Goal: Task Accomplishment & Management: Manage account settings

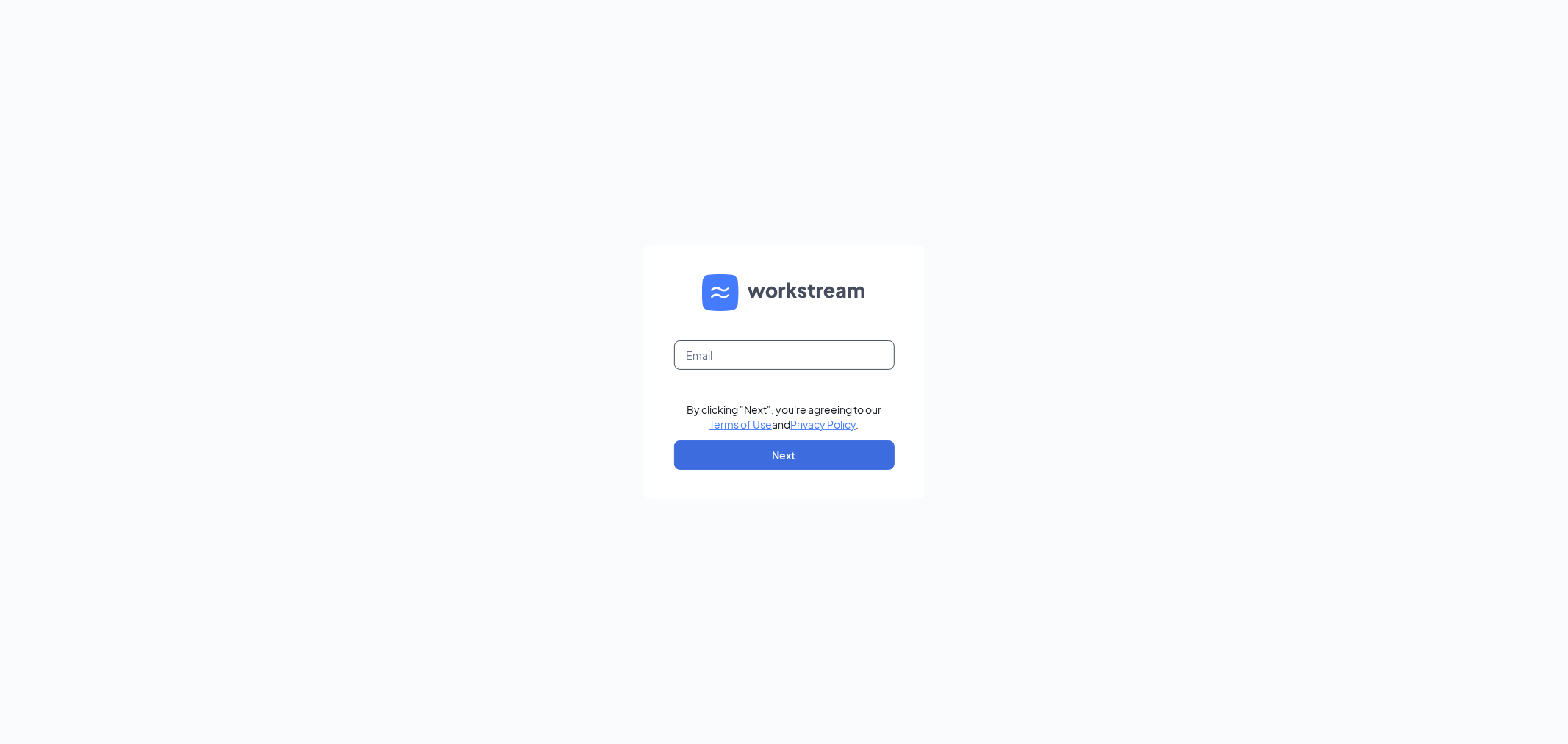
click at [746, 357] on input "text" at bounding box center [784, 355] width 220 height 30
type input "[PERSON_NAME][EMAIL_ADDRESS][DOMAIN_NAME]"
click at [815, 448] on button "Next" at bounding box center [784, 455] width 220 height 30
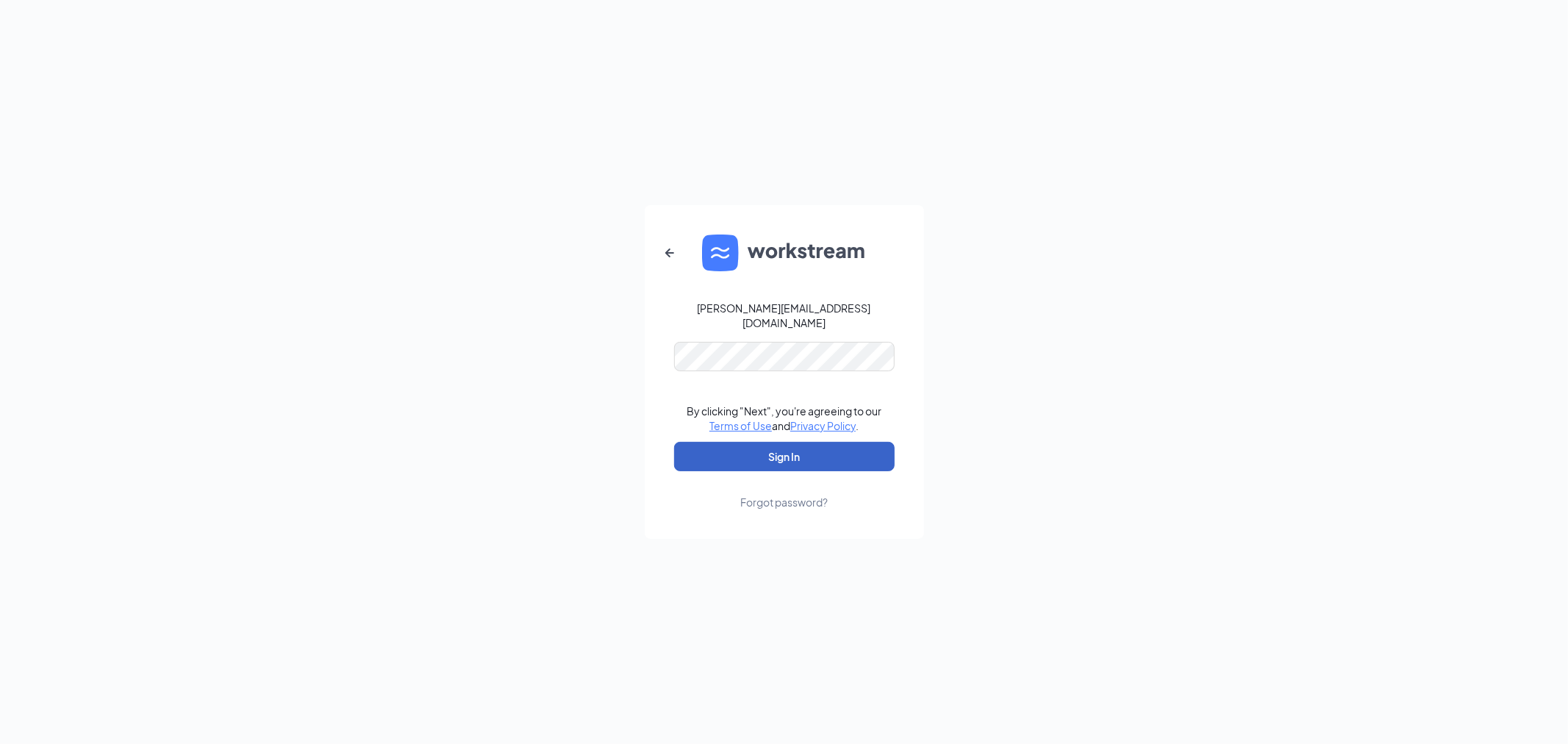
click at [750, 458] on button "Sign In" at bounding box center [784, 456] width 220 height 30
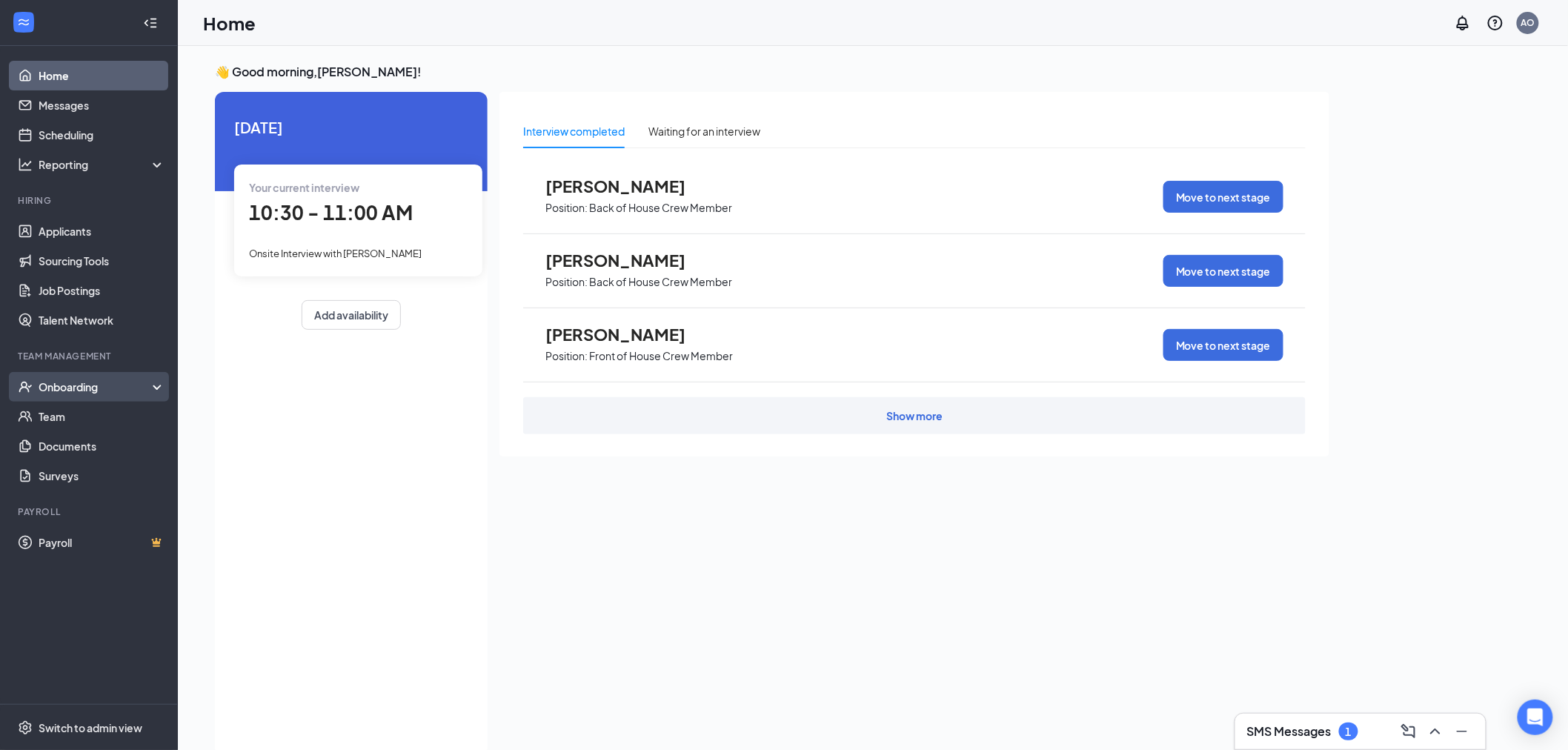
click at [90, 388] on div "Onboarding" at bounding box center [95, 387] width 114 height 14
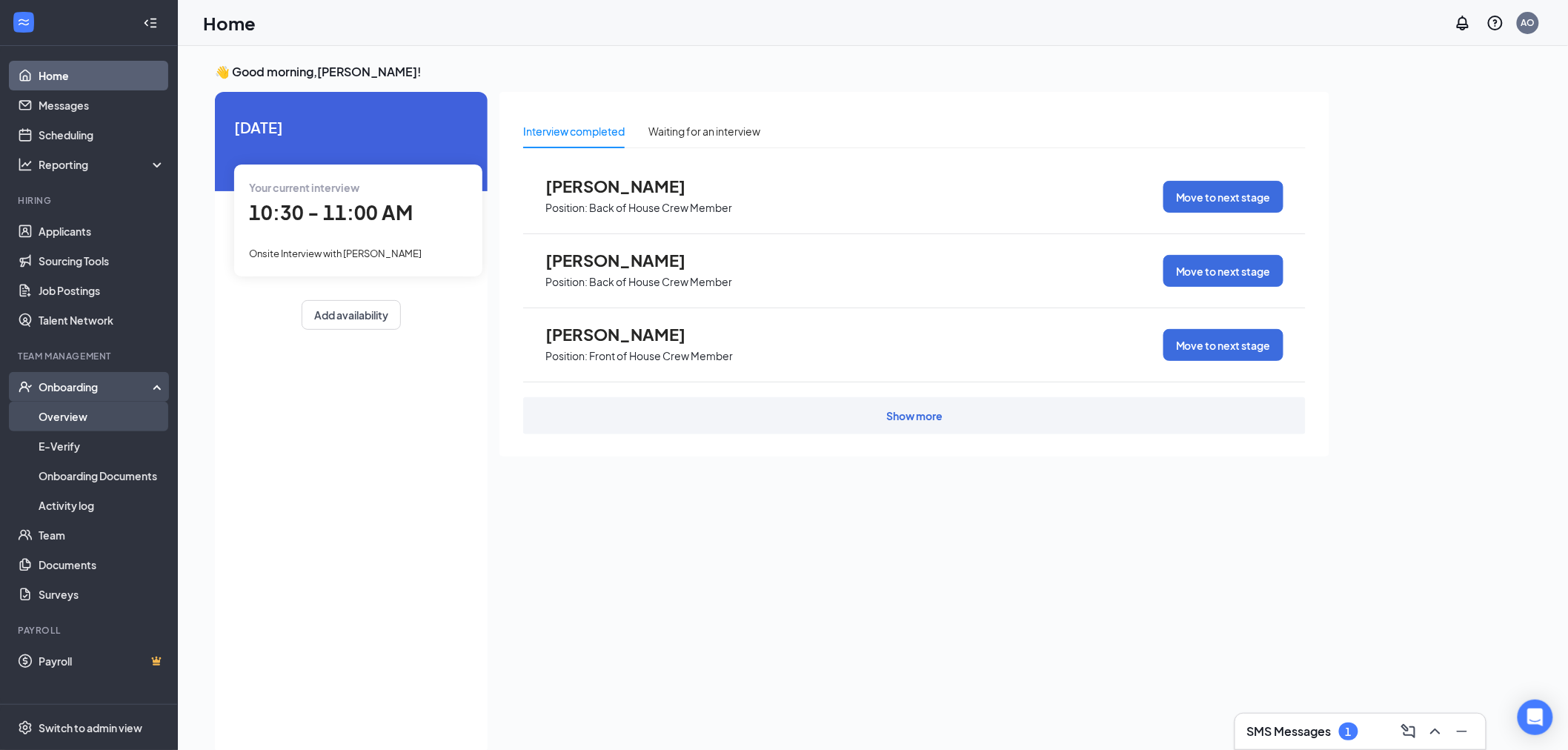
click at [83, 416] on link "Overview" at bounding box center [102, 416] width 127 height 30
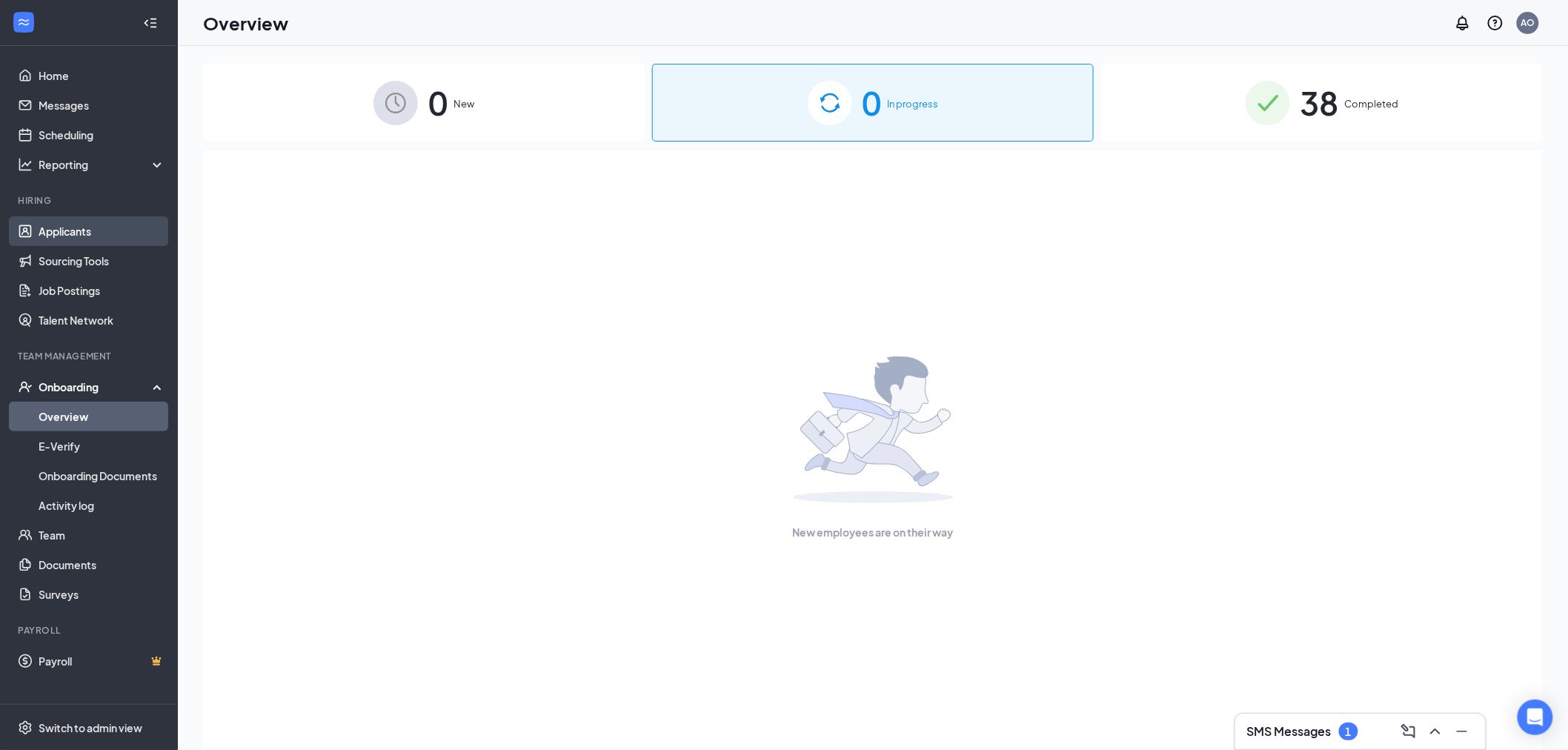
click at [73, 227] on link "Applicants" at bounding box center [102, 231] width 127 height 30
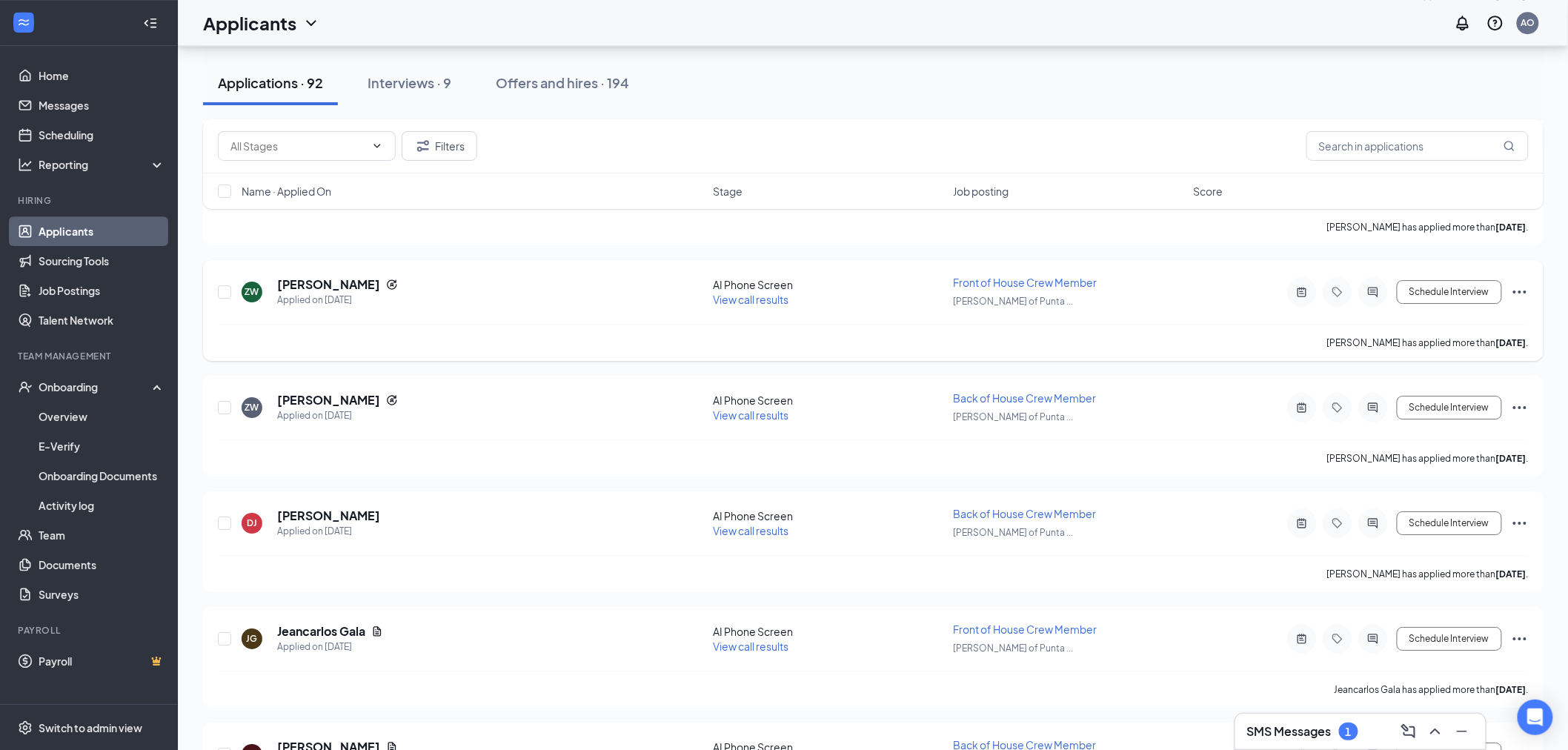
scroll to position [1893, 0]
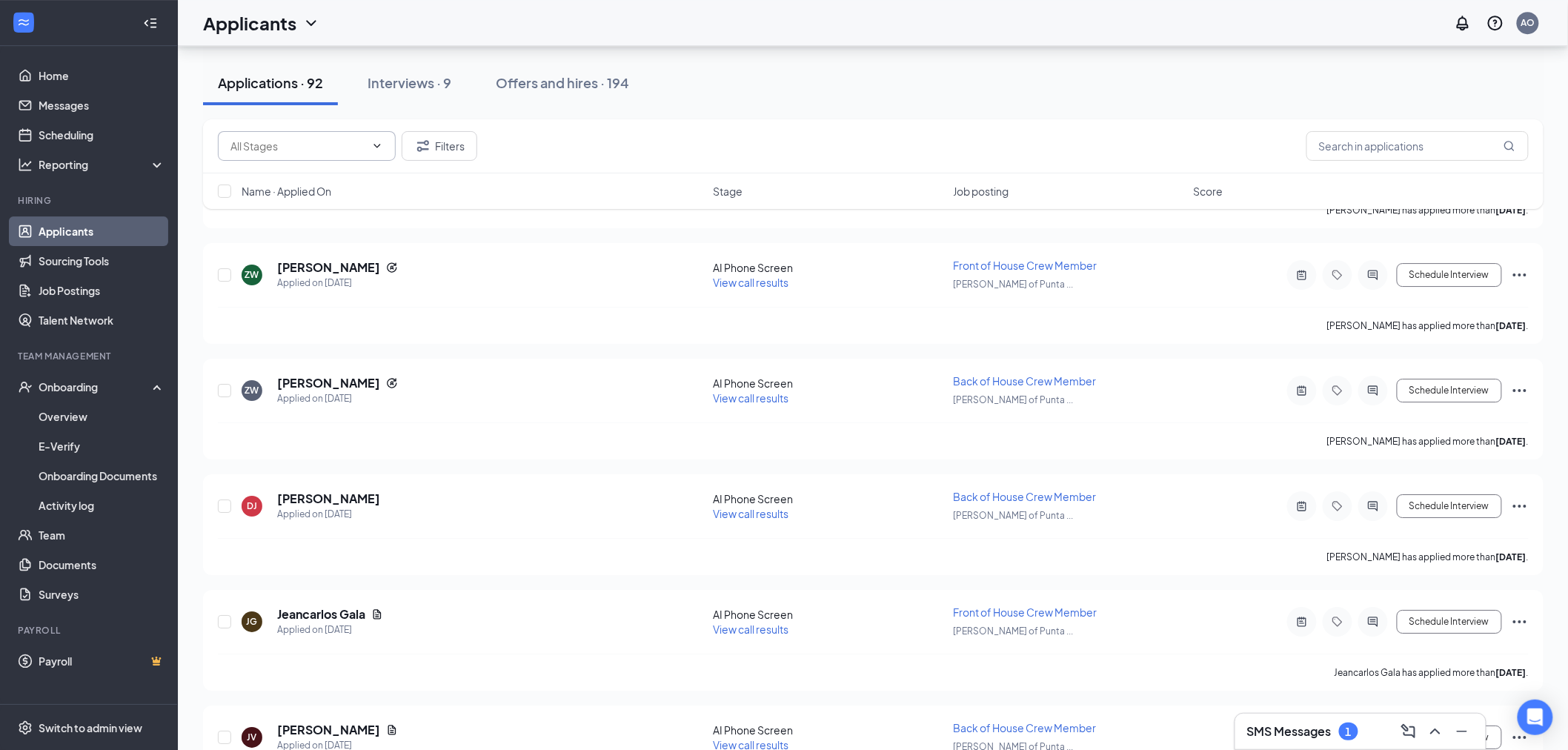
click at [292, 145] on input "text" at bounding box center [298, 145] width 135 height 16
click at [1406, 145] on input "text" at bounding box center [1417, 145] width 222 height 30
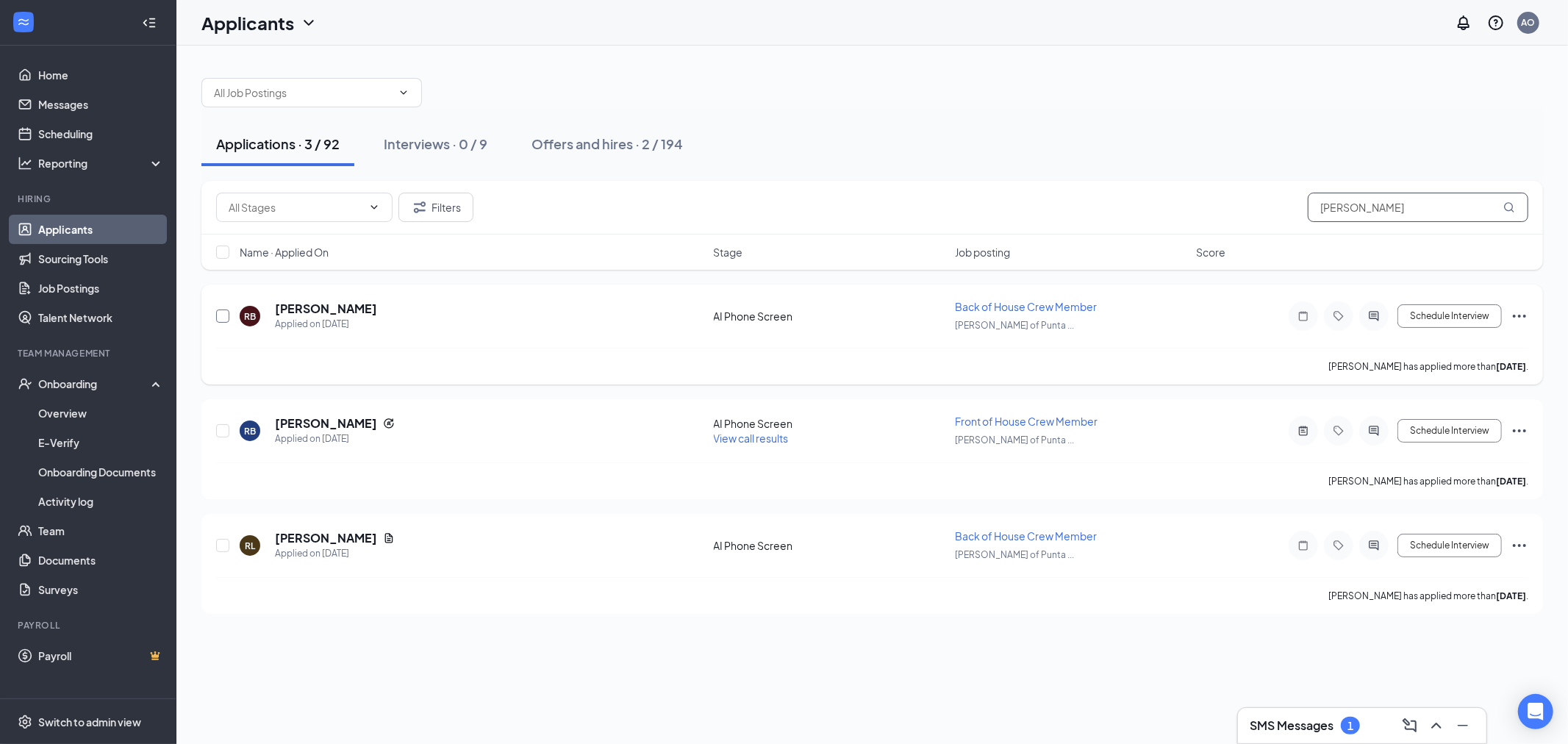
type input "[PERSON_NAME]"
click at [222, 318] on input "checkbox" at bounding box center [223, 316] width 13 height 13
checkbox input "true"
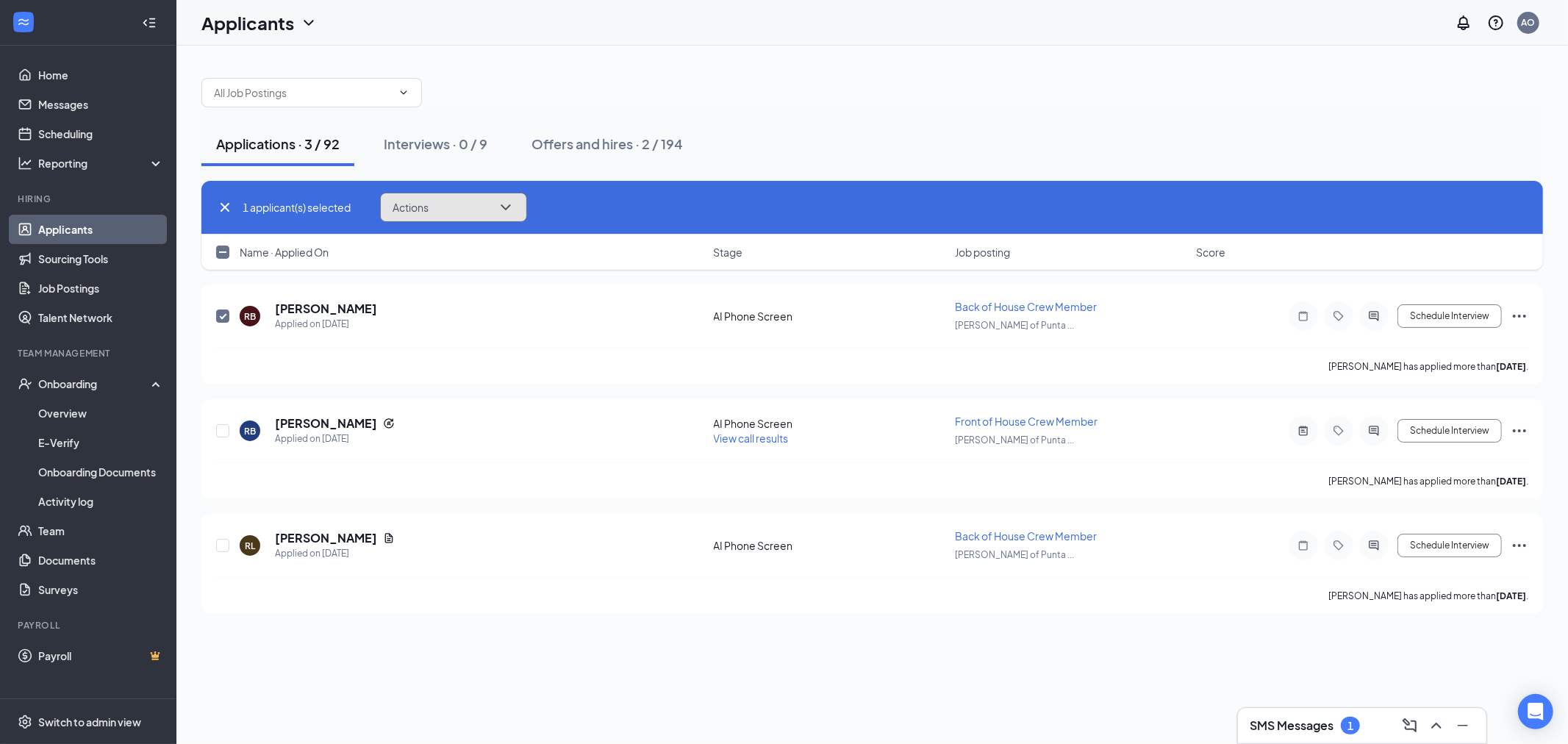
click at [474, 206] on button "Actions" at bounding box center [453, 207] width 147 height 30
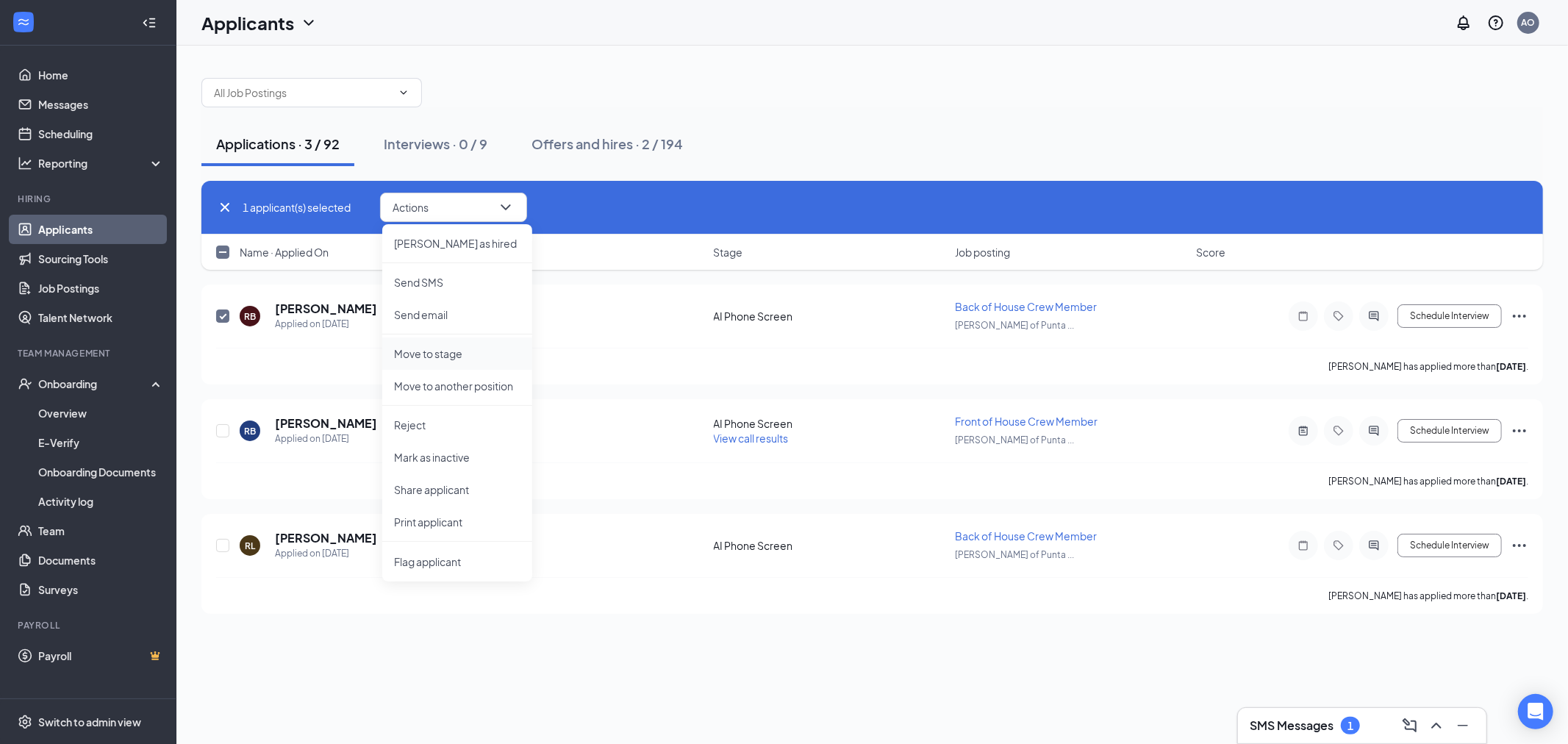
click at [419, 362] on li "Move to stage" at bounding box center [457, 354] width 150 height 32
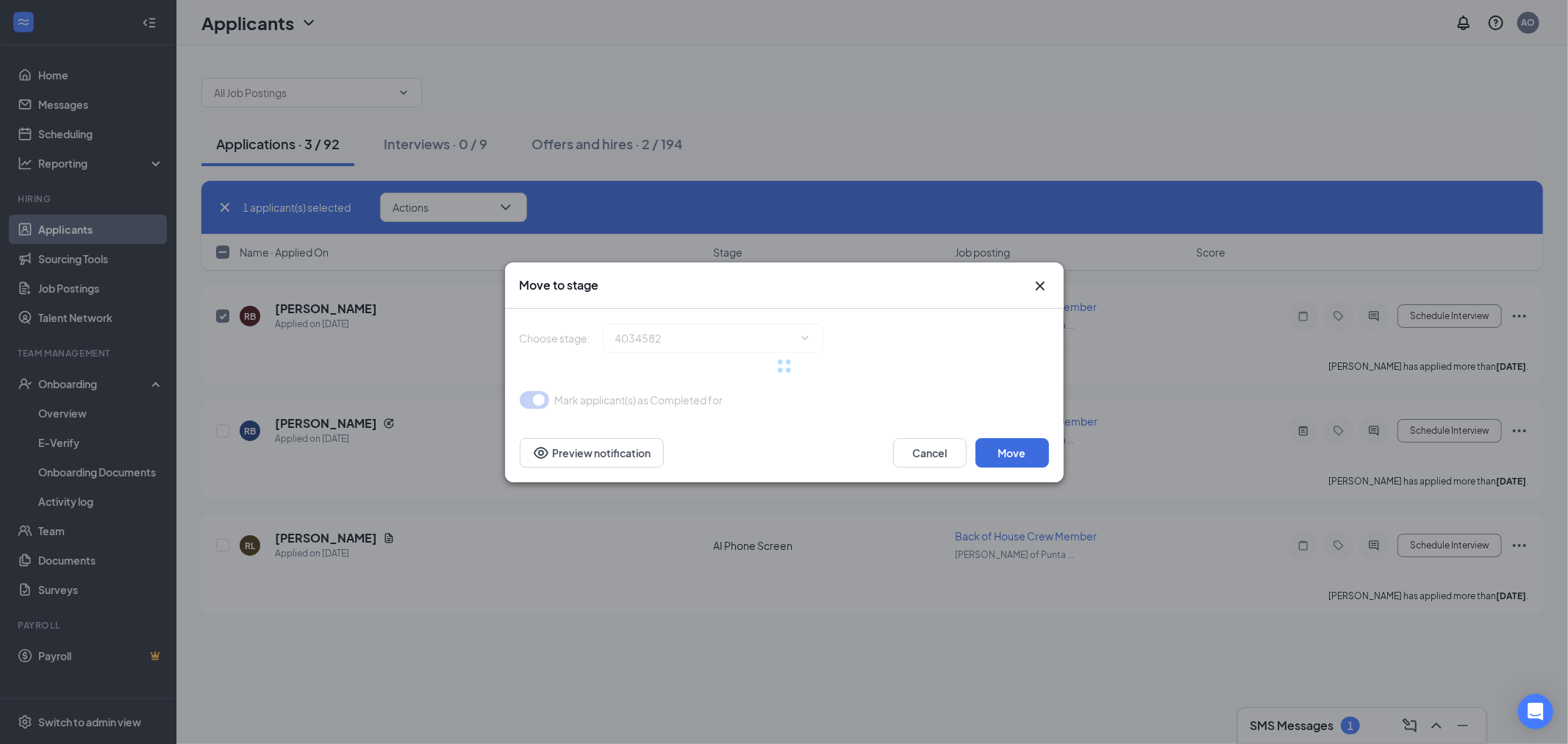
type input "Onsite Interview (next stage)"
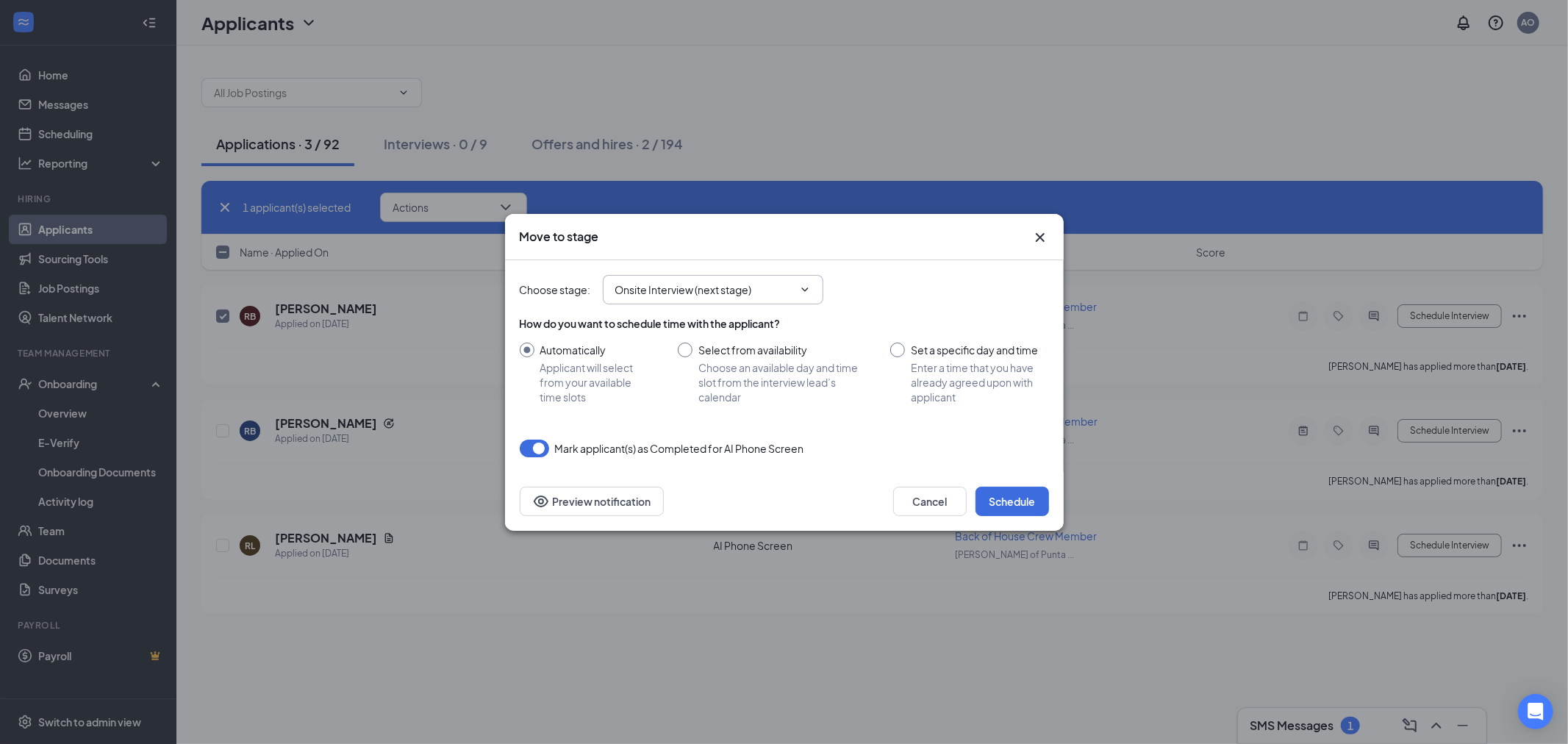
click at [760, 287] on input "Onsite Interview (next stage)" at bounding box center [704, 289] width 177 height 16
click at [792, 277] on span "Onsite Interview (next stage) Application AI Phone Screen (current stage) Onsit…" at bounding box center [712, 289] width 220 height 30
click at [792, 278] on span "Onsite Interview (next stage) Application AI Phone Screen (current stage) Onsit…" at bounding box center [712, 289] width 220 height 30
click at [790, 289] on input "Onsite Interview (next stage)" at bounding box center [704, 289] width 177 height 16
click at [724, 386] on div "Onsite Interview (next stage)" at bounding box center [695, 384] width 136 height 16
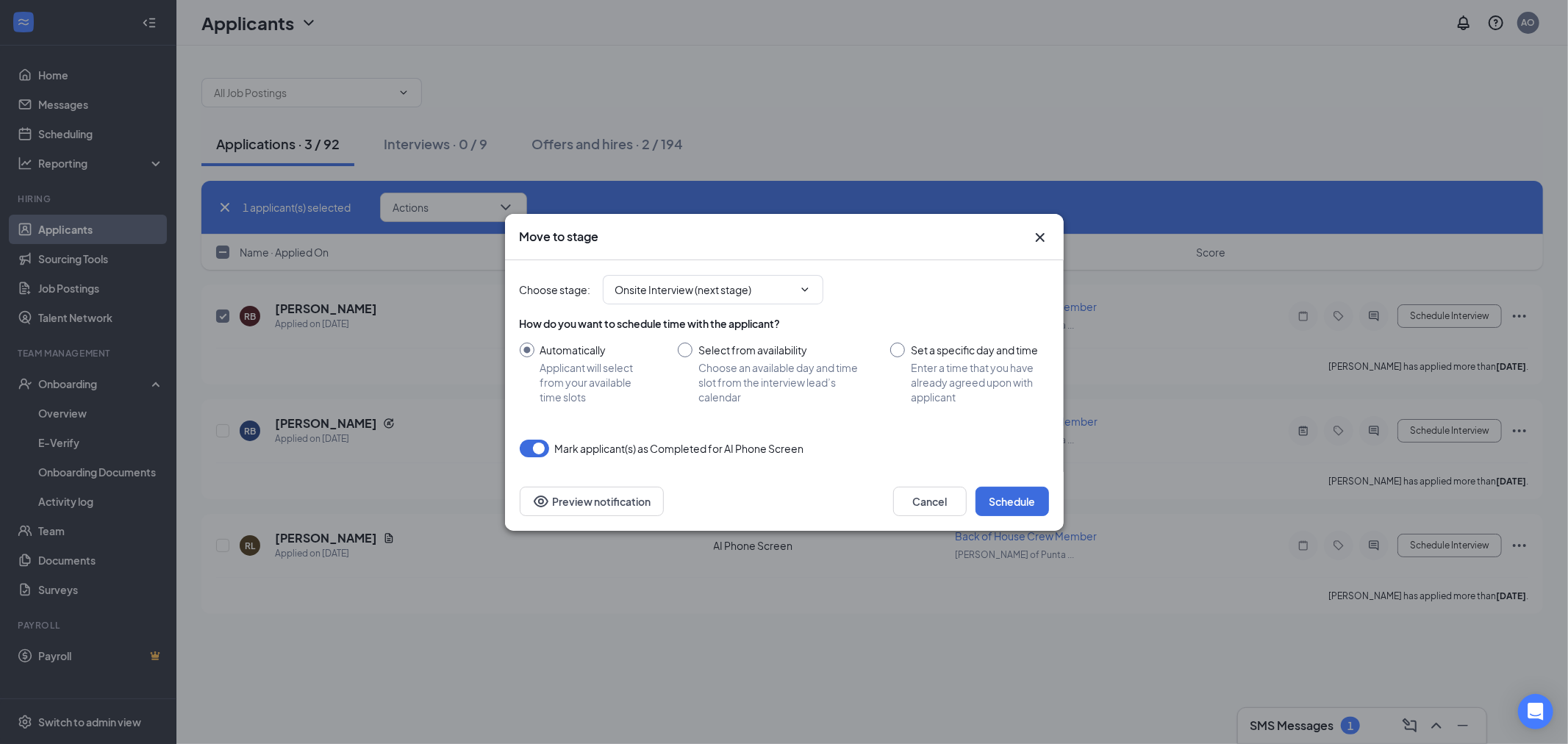
click at [1036, 236] on icon "Cross" at bounding box center [1040, 238] width 17 height 17
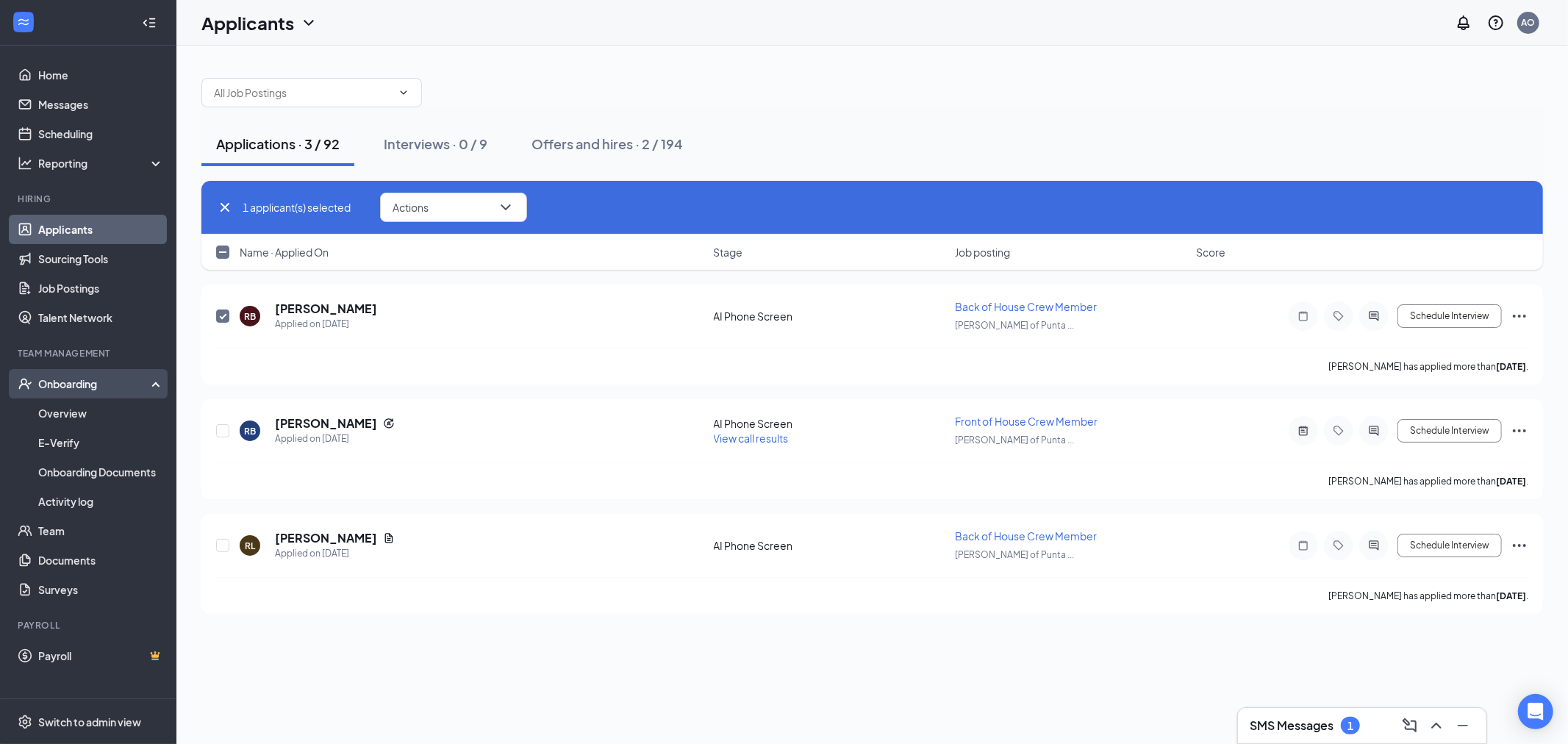
click at [56, 382] on div "Onboarding" at bounding box center [94, 383] width 113 height 14
click at [134, 382] on div "Onboarding" at bounding box center [94, 383] width 113 height 14
click at [62, 405] on link "Overview" at bounding box center [101, 413] width 126 height 30
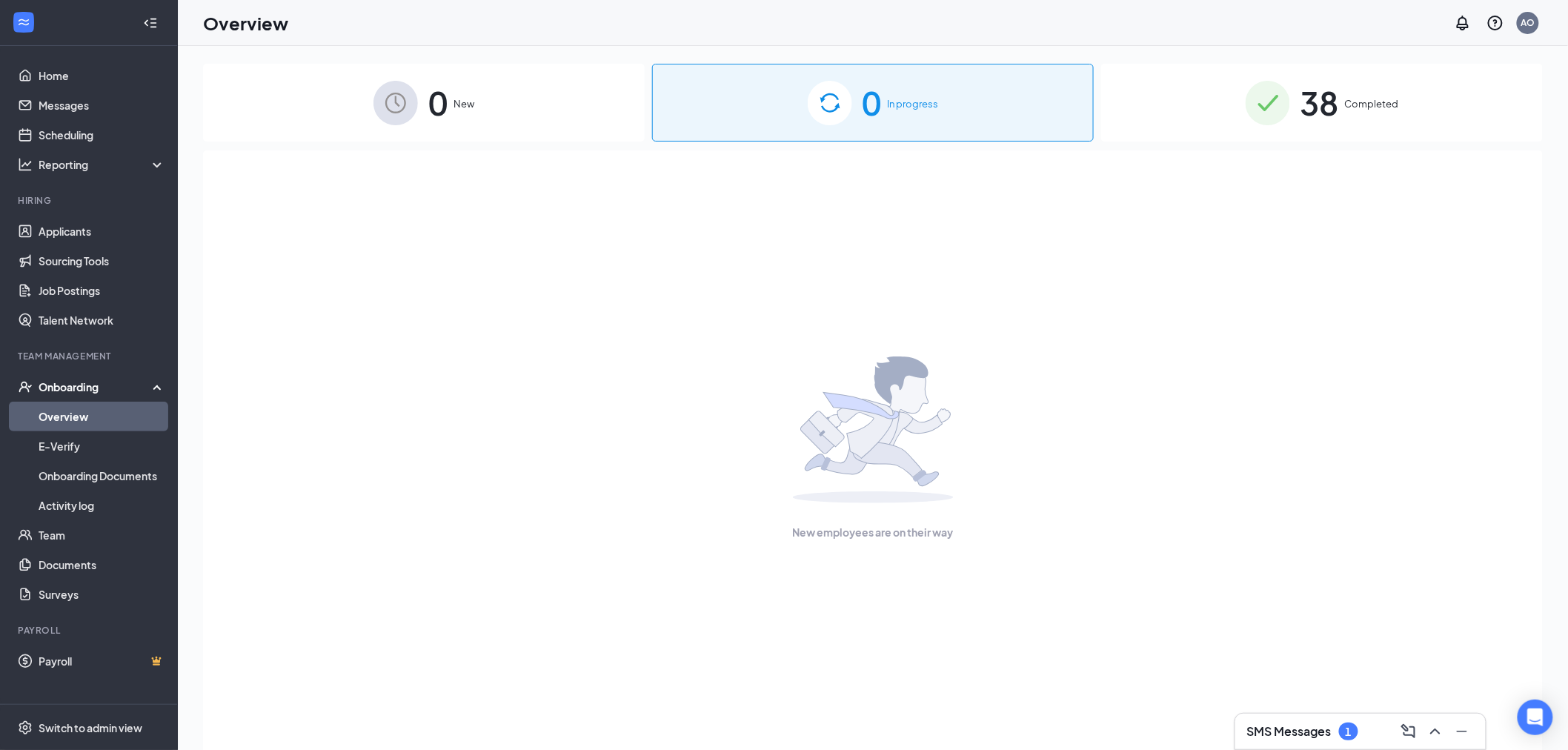
click at [499, 99] on div "0 New" at bounding box center [423, 102] width 442 height 78
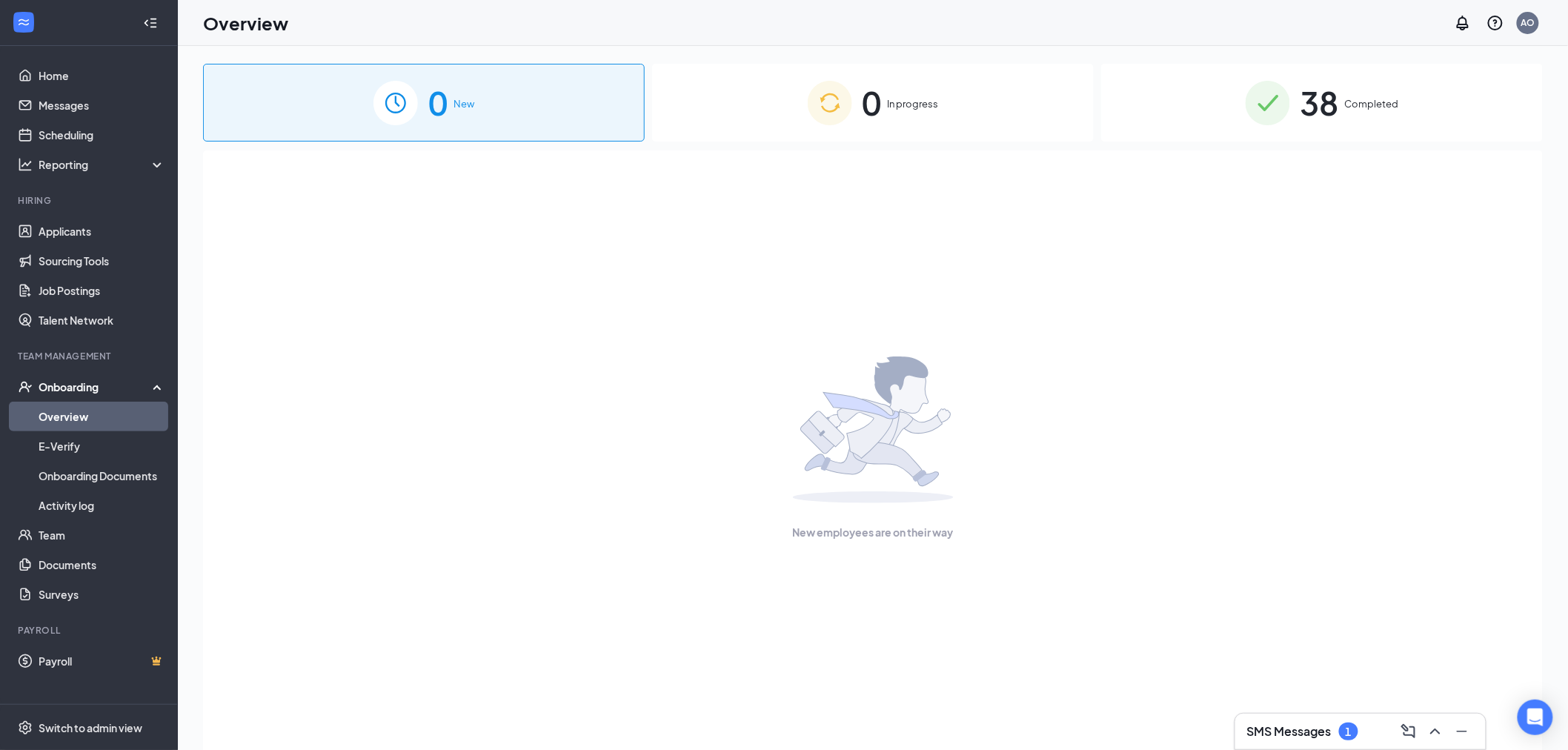
click at [105, 389] on div "Onboarding" at bounding box center [95, 387] width 114 height 14
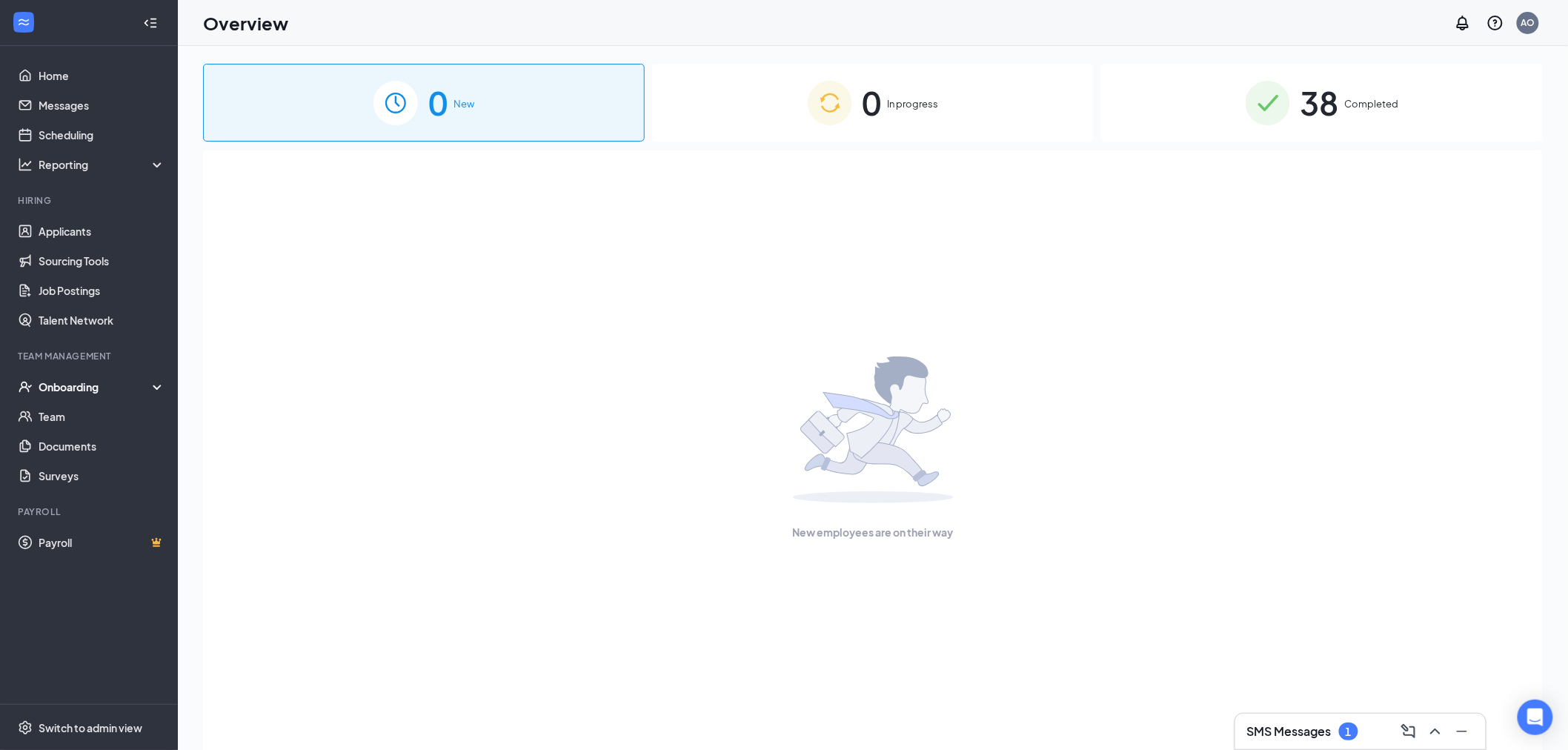
click at [114, 387] on div "Onboarding" at bounding box center [95, 387] width 114 height 14
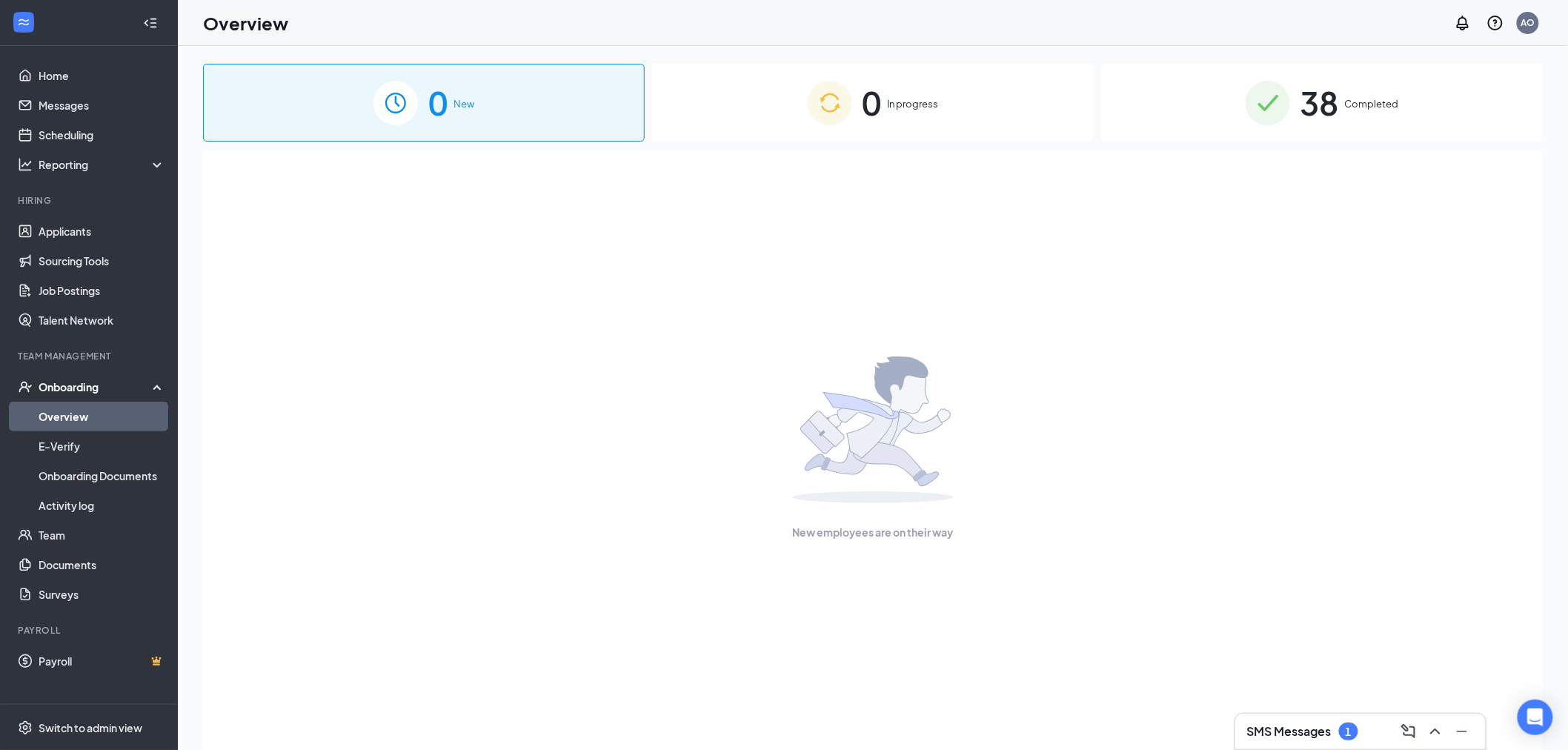
click at [60, 411] on link "Overview" at bounding box center [102, 416] width 127 height 30
click at [112, 390] on div "Onboarding" at bounding box center [95, 387] width 114 height 14
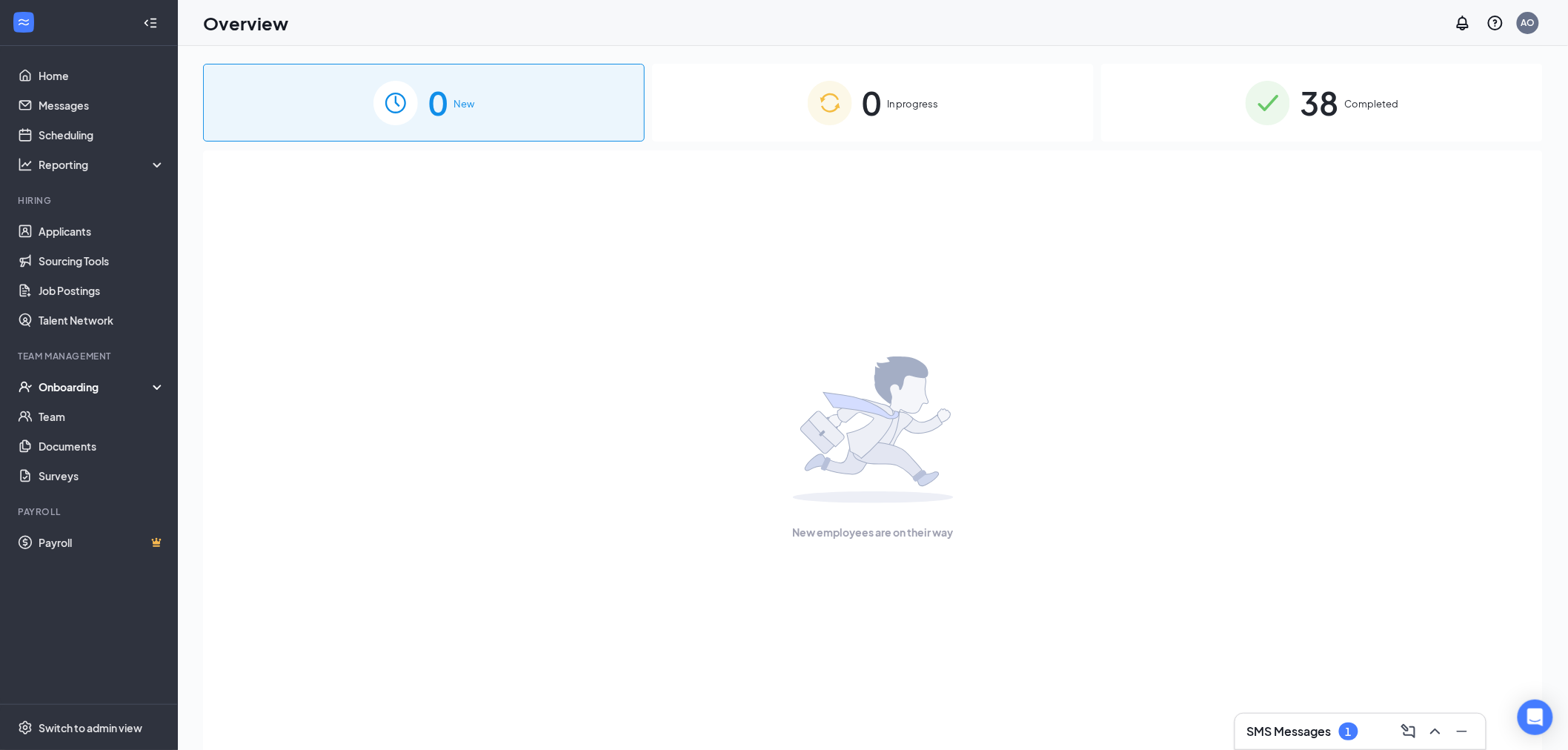
click at [102, 383] on div "Onboarding" at bounding box center [95, 387] width 114 height 14
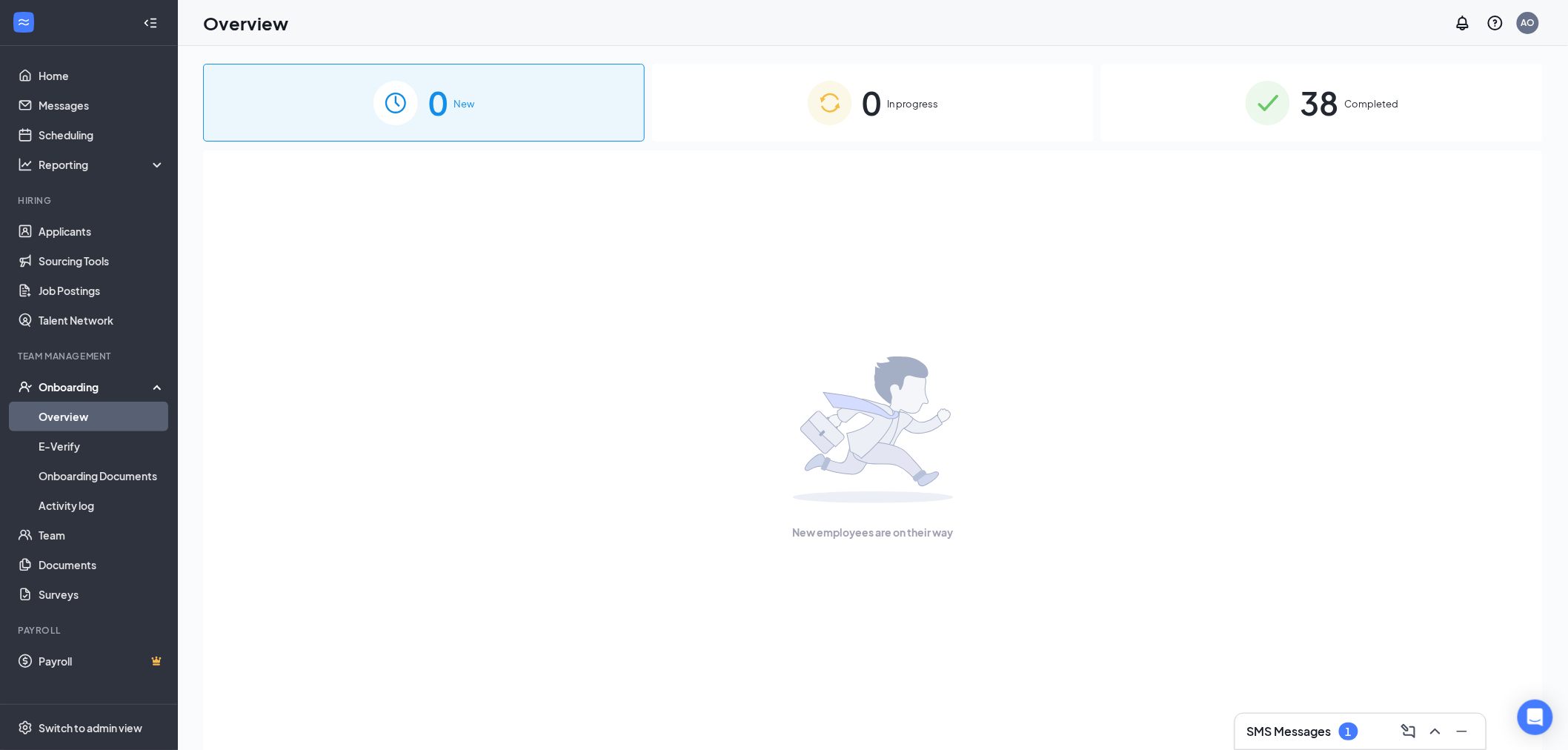
click at [53, 415] on link "Overview" at bounding box center [102, 416] width 127 height 30
click at [98, 228] on link "Applicants" at bounding box center [102, 231] width 127 height 30
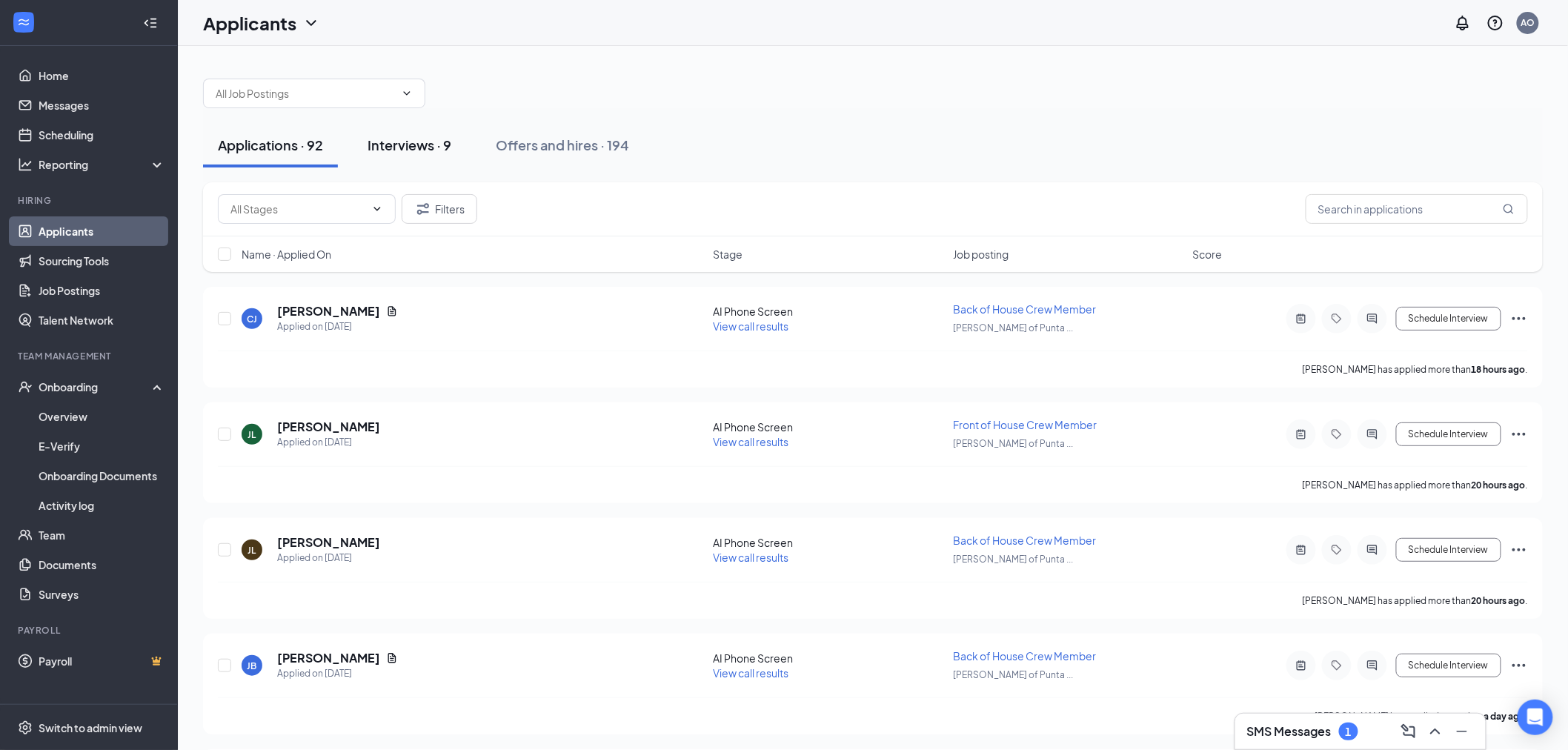
click at [401, 141] on div "Interviews · 9" at bounding box center [409, 144] width 84 height 18
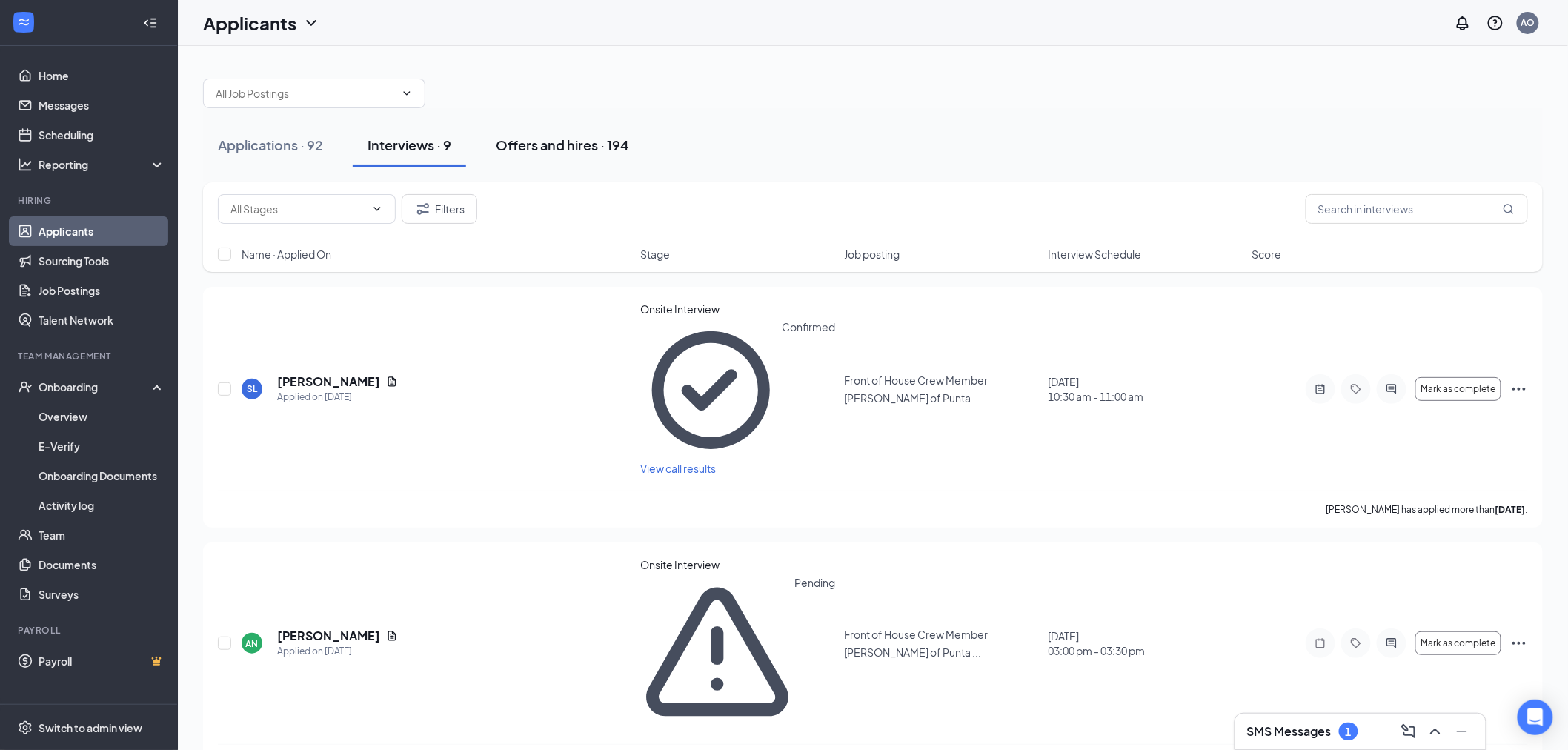
click at [543, 136] on div "Offers and hires · 194" at bounding box center [562, 144] width 134 height 18
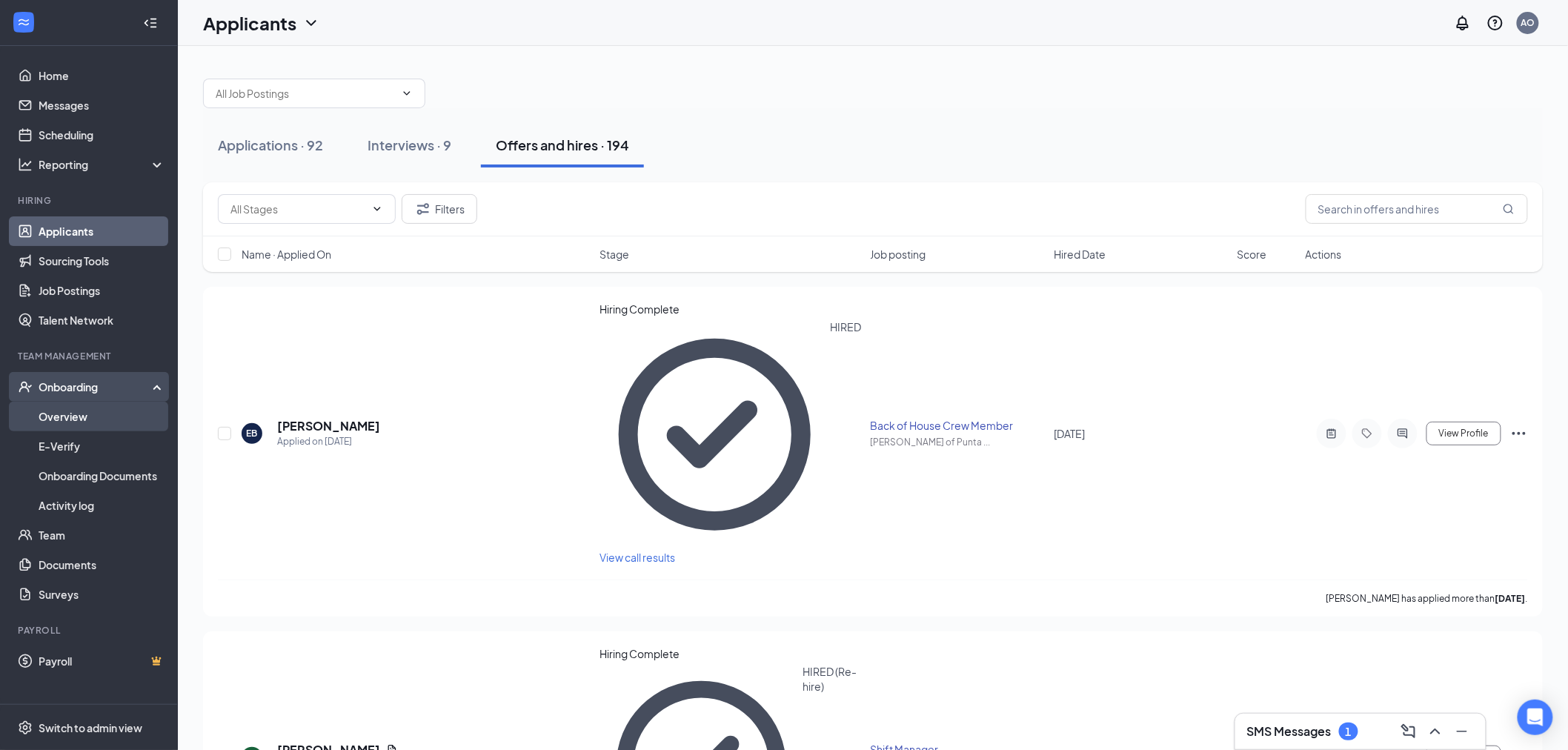
click at [60, 419] on link "Overview" at bounding box center [102, 416] width 127 height 30
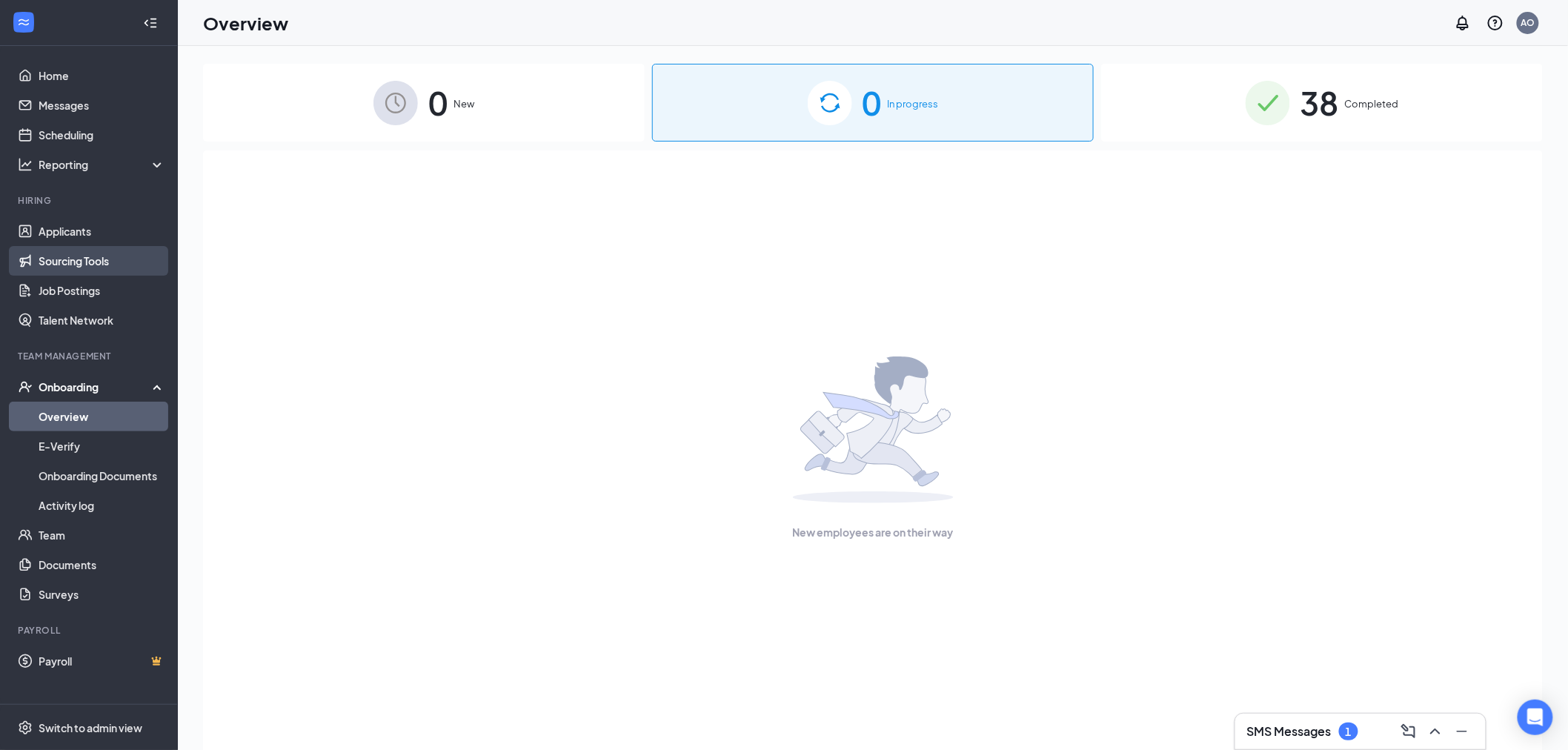
click at [57, 262] on link "Sourcing Tools" at bounding box center [102, 261] width 127 height 30
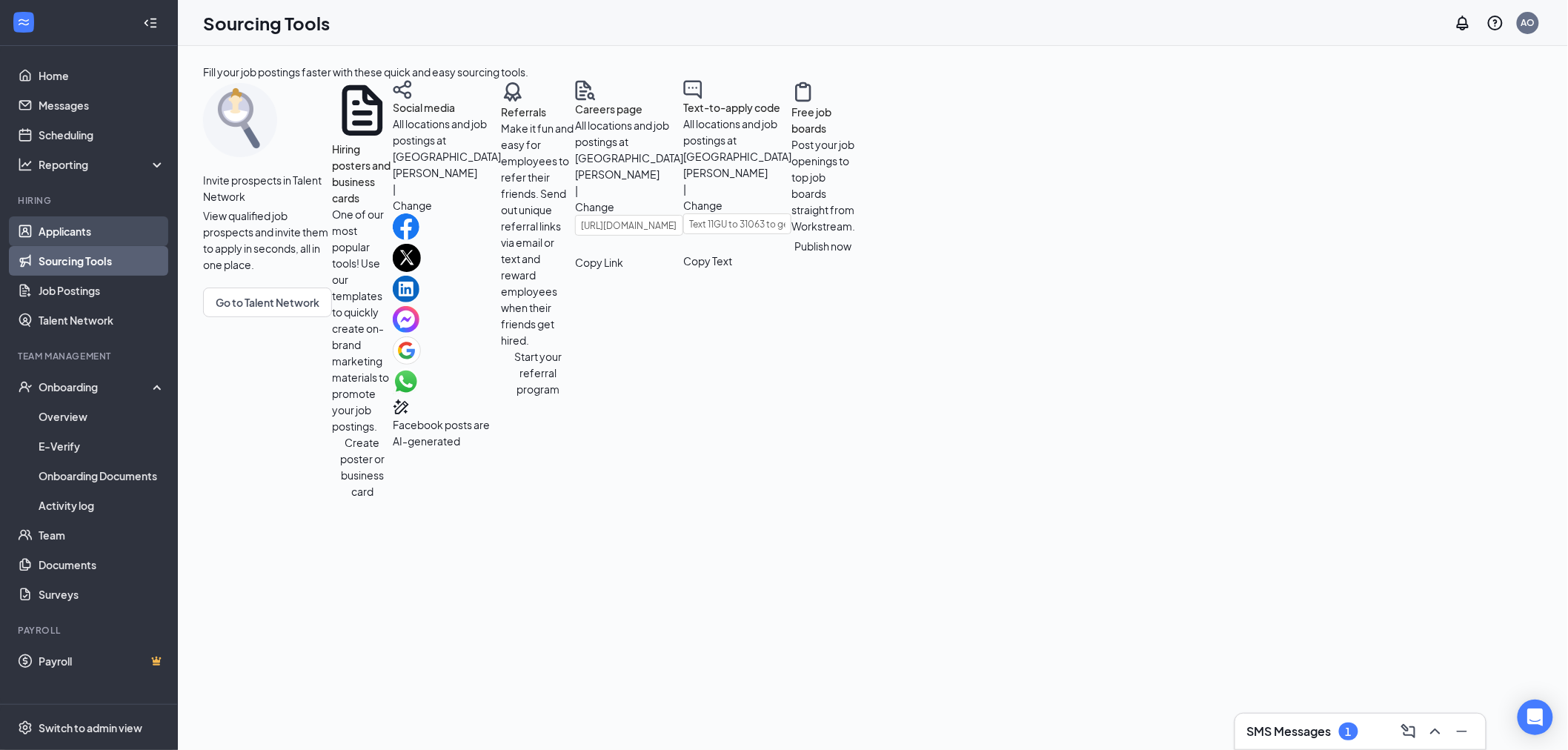
click at [69, 225] on link "Applicants" at bounding box center [102, 231] width 127 height 30
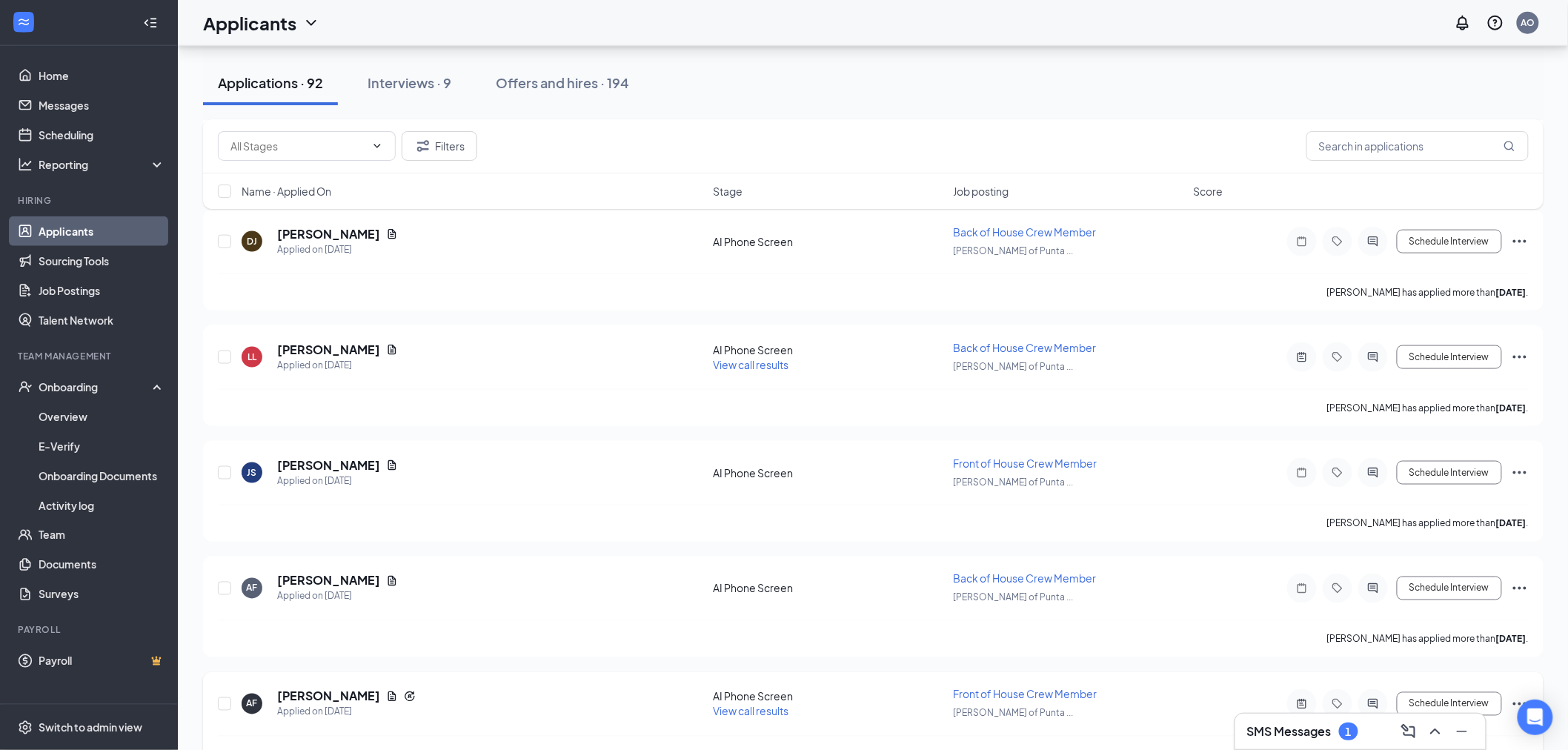
scroll to position [823, 0]
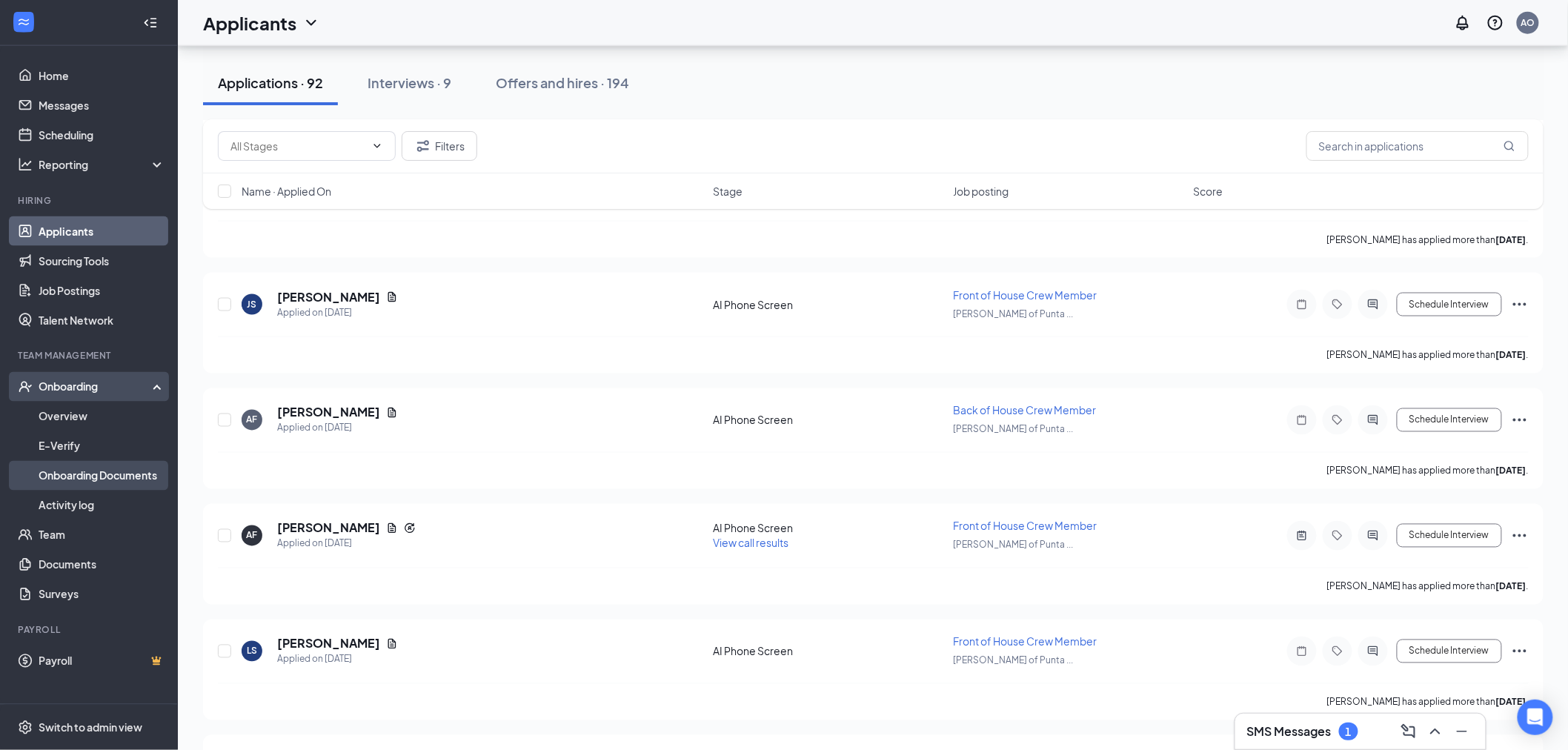
click at [64, 483] on link "Onboarding Documents" at bounding box center [102, 475] width 127 height 30
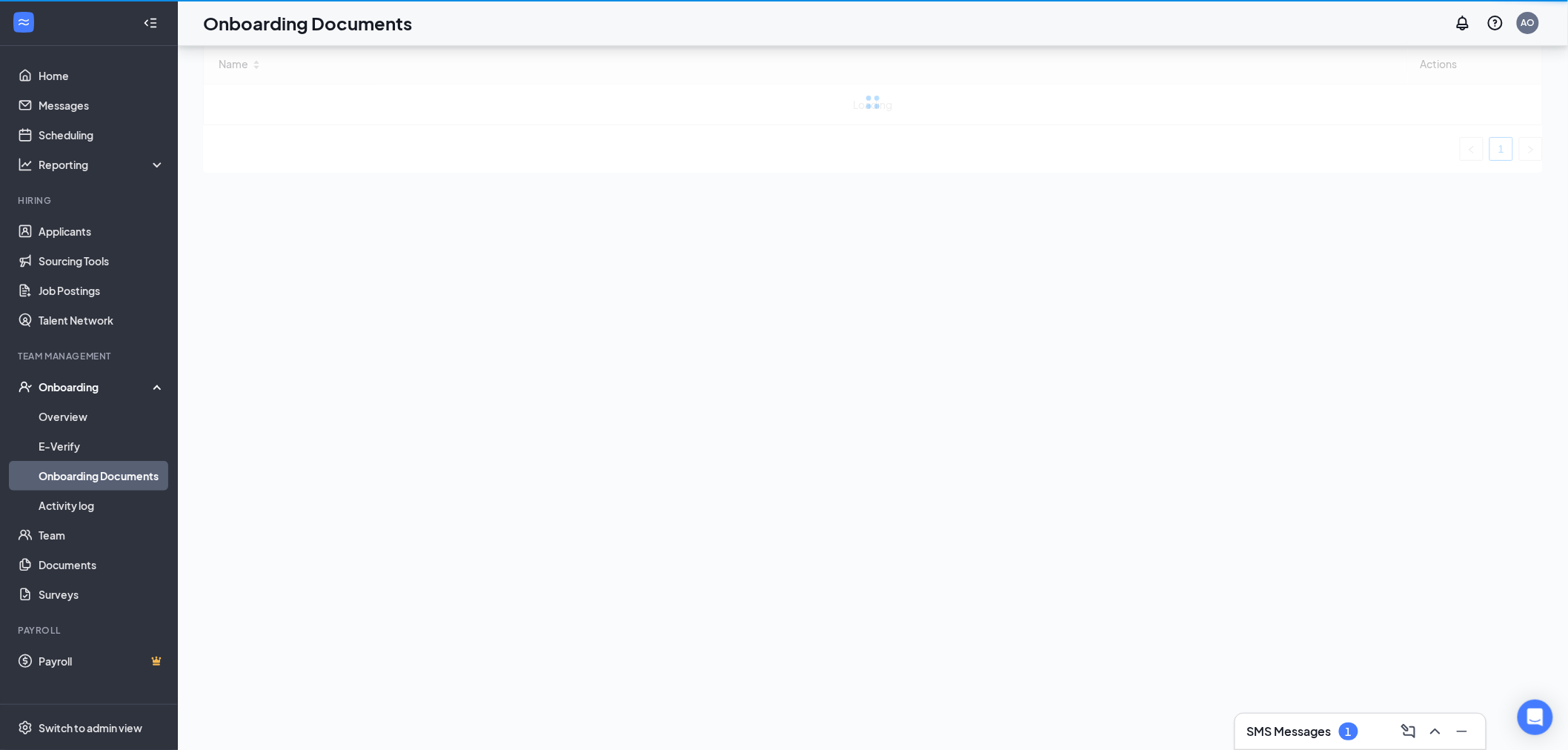
scroll to position [66, 0]
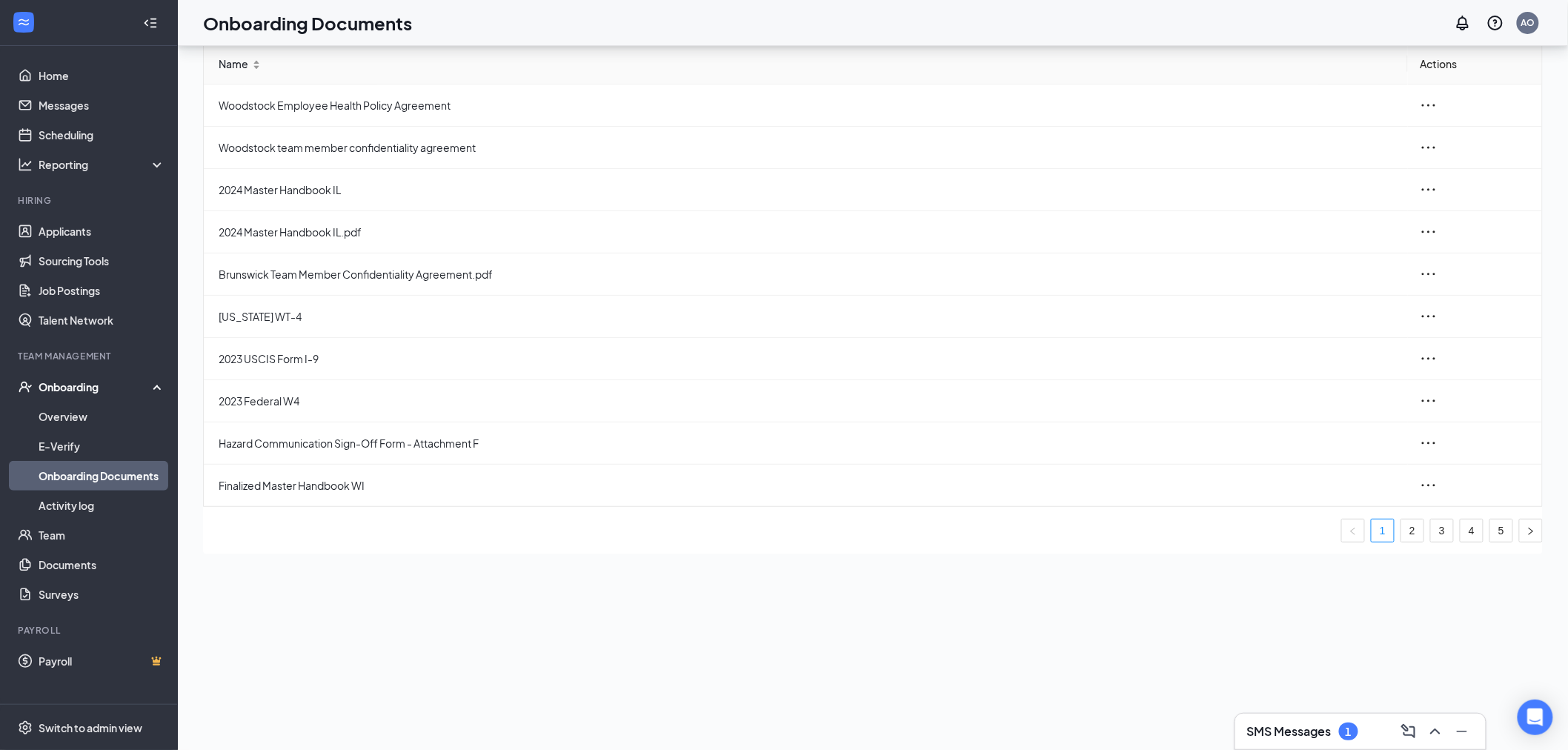
click at [69, 388] on div "Onboarding" at bounding box center [95, 387] width 114 height 14
click at [68, 386] on div "Onboarding" at bounding box center [95, 387] width 114 height 14
click at [67, 417] on link "Overview" at bounding box center [102, 416] width 127 height 30
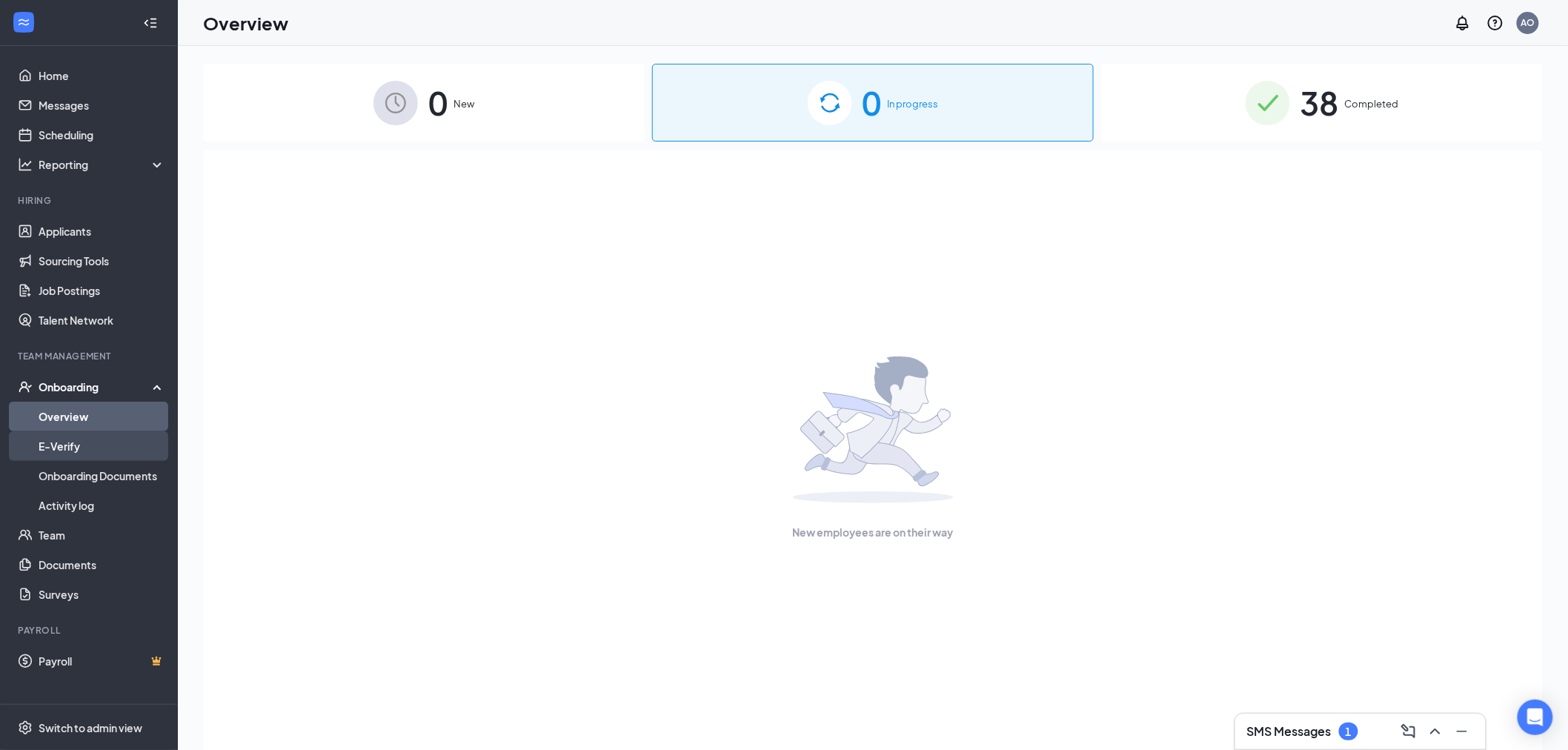
click at [87, 438] on link "E-Verify" at bounding box center [102, 445] width 127 height 30
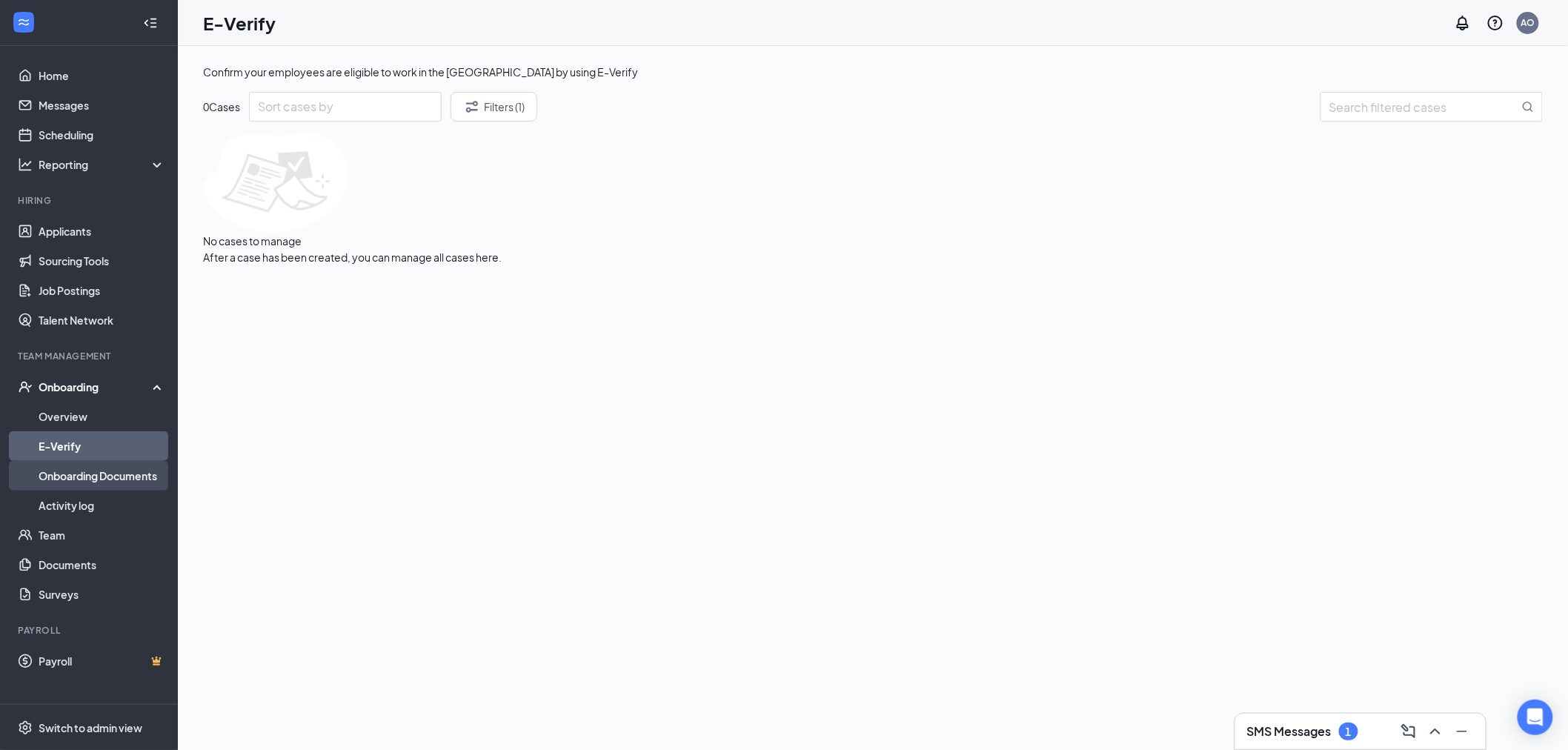
click at [130, 480] on link "Onboarding Documents" at bounding box center [102, 475] width 127 height 30
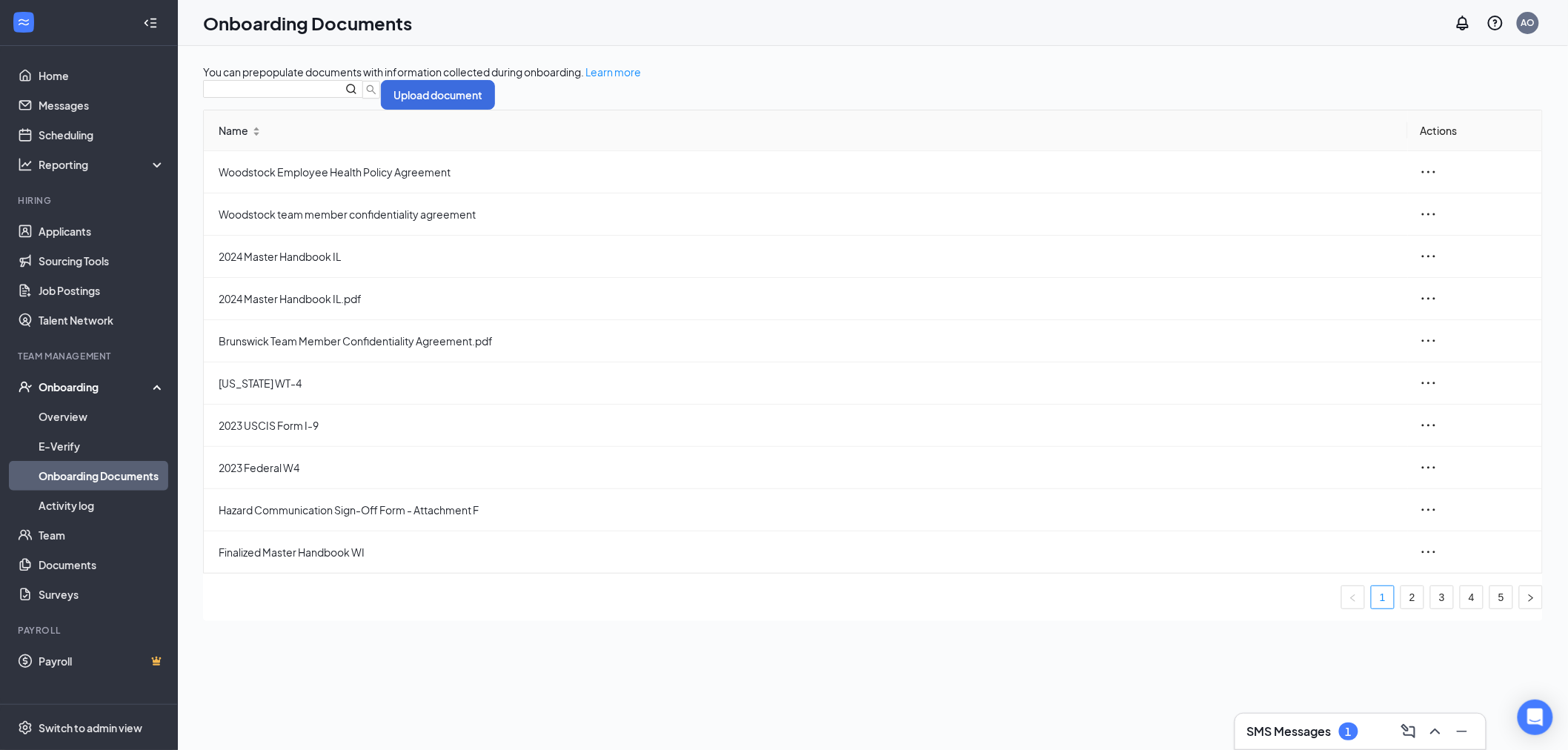
click at [92, 383] on div "Onboarding" at bounding box center [95, 387] width 114 height 14
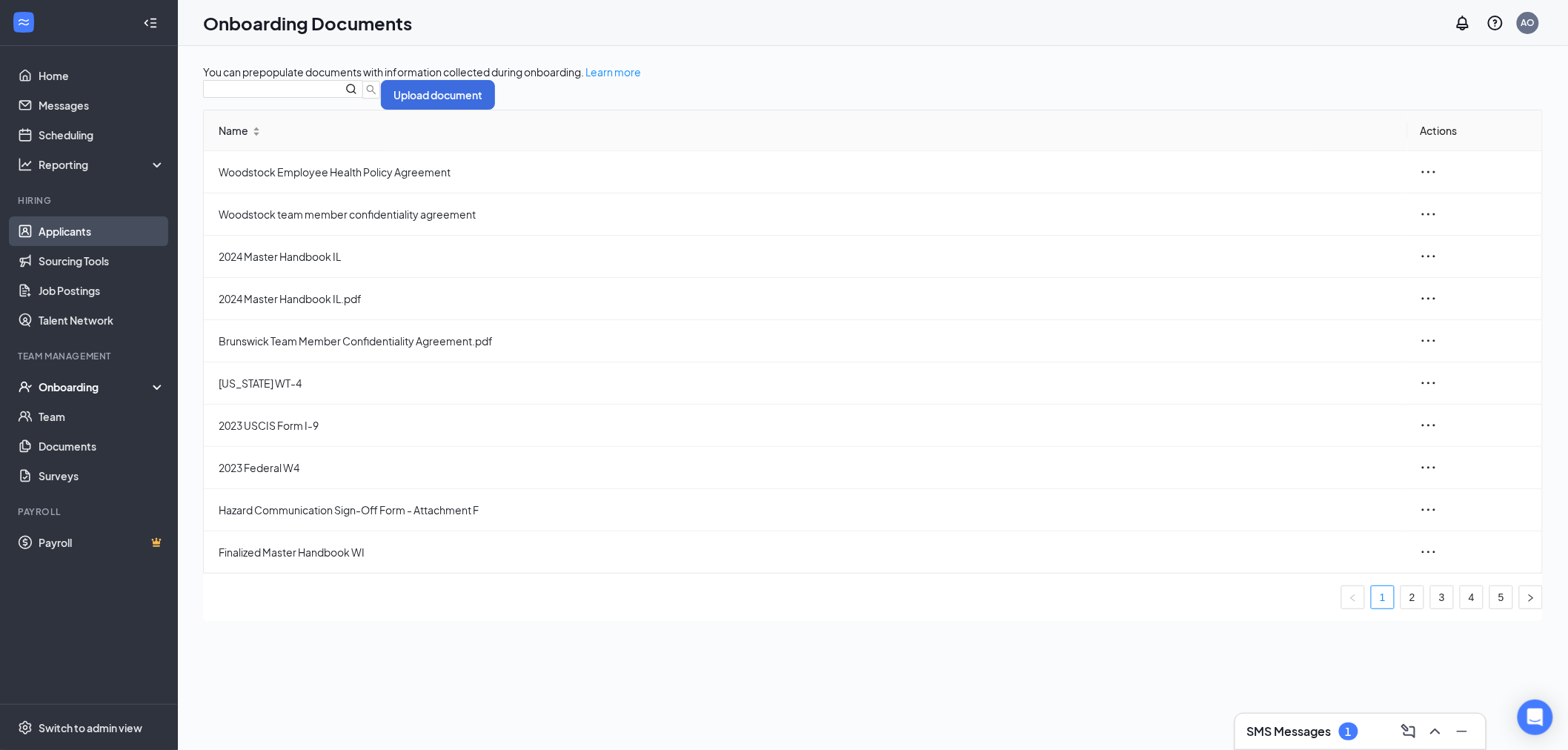
click at [80, 228] on link "Applicants" at bounding box center [102, 231] width 127 height 30
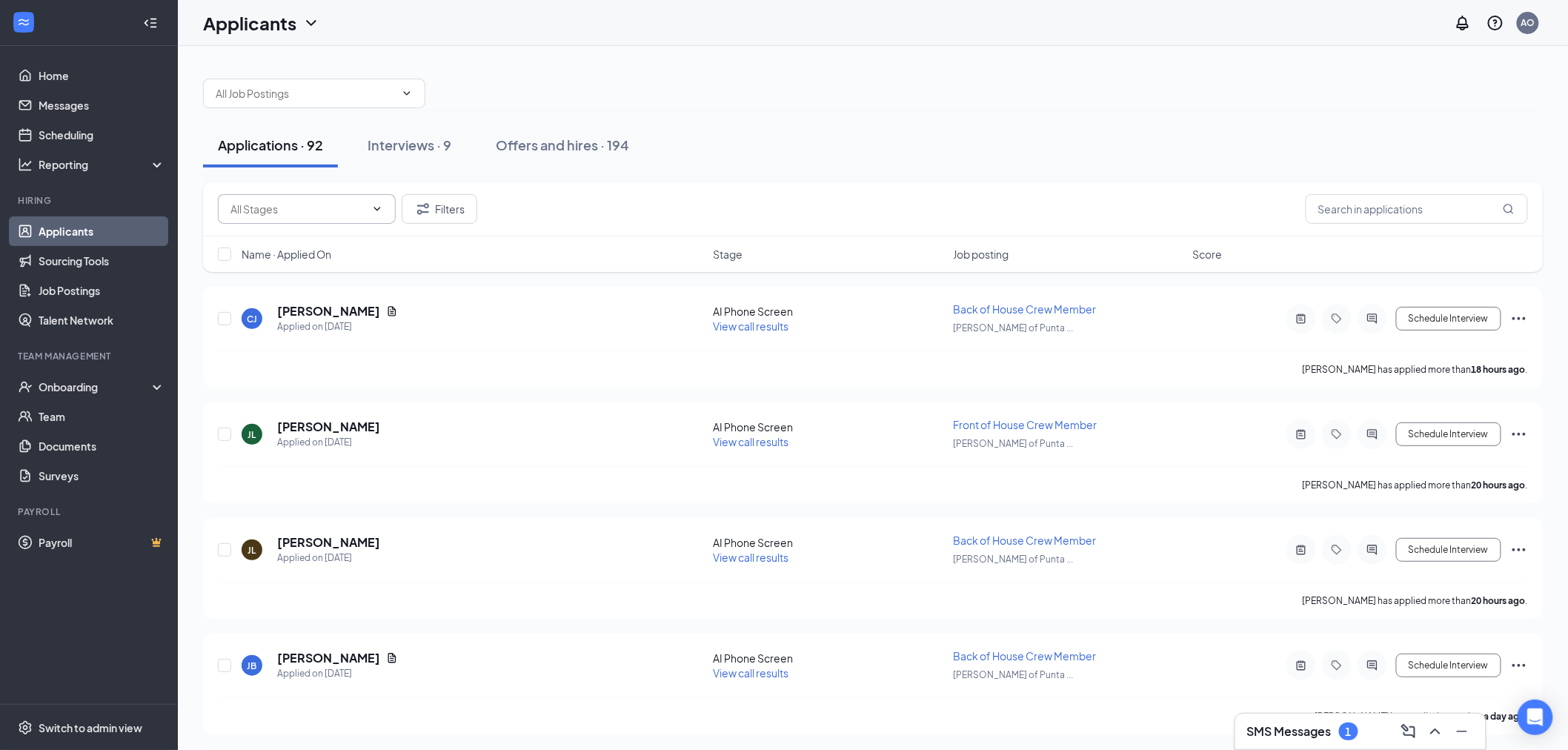
click at [296, 219] on span at bounding box center [307, 209] width 178 height 30
click at [1380, 212] on input "text" at bounding box center [1417, 209] width 222 height 30
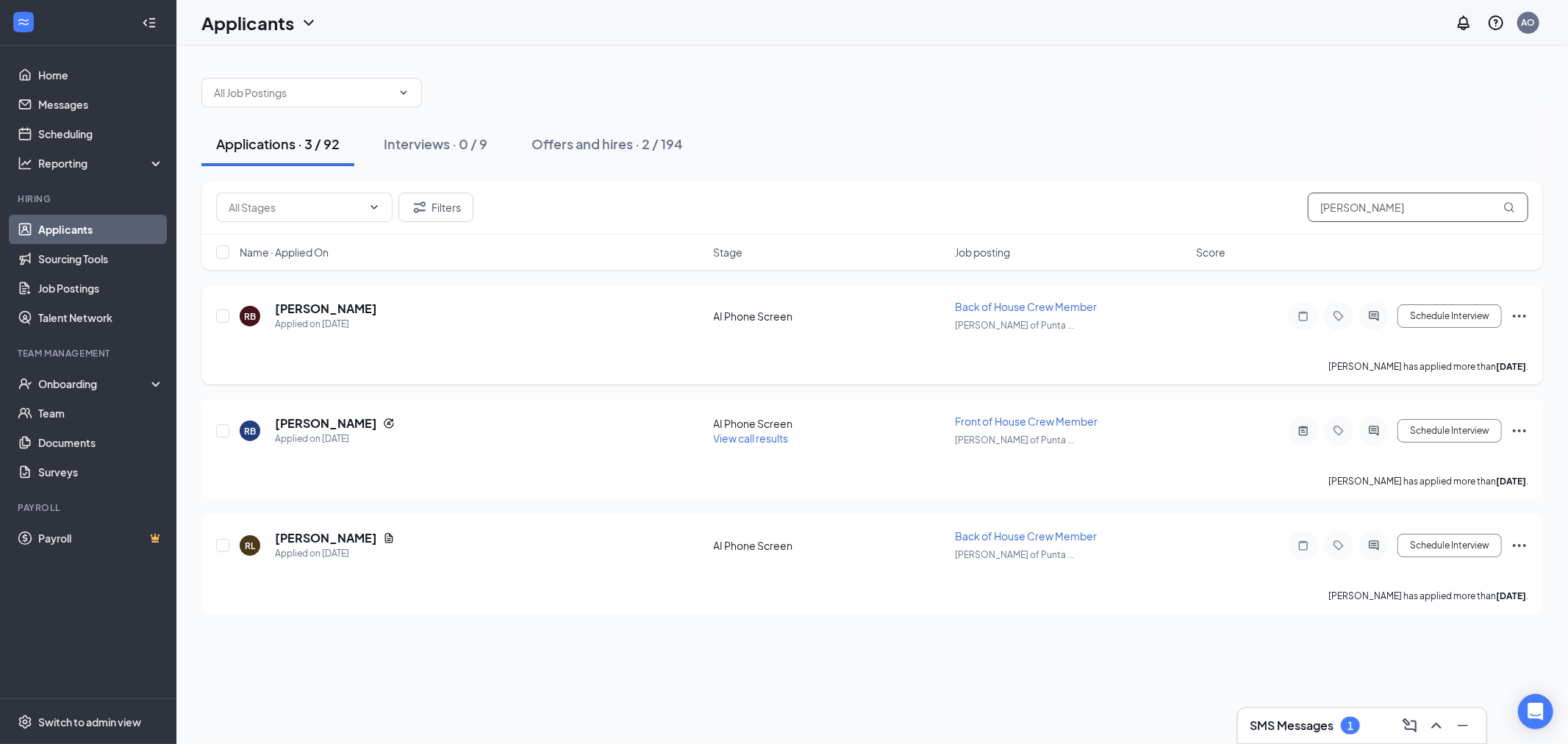
type input "[PERSON_NAME]"
click at [1523, 313] on icon "Ellipses" at bounding box center [1518, 316] width 17 height 17
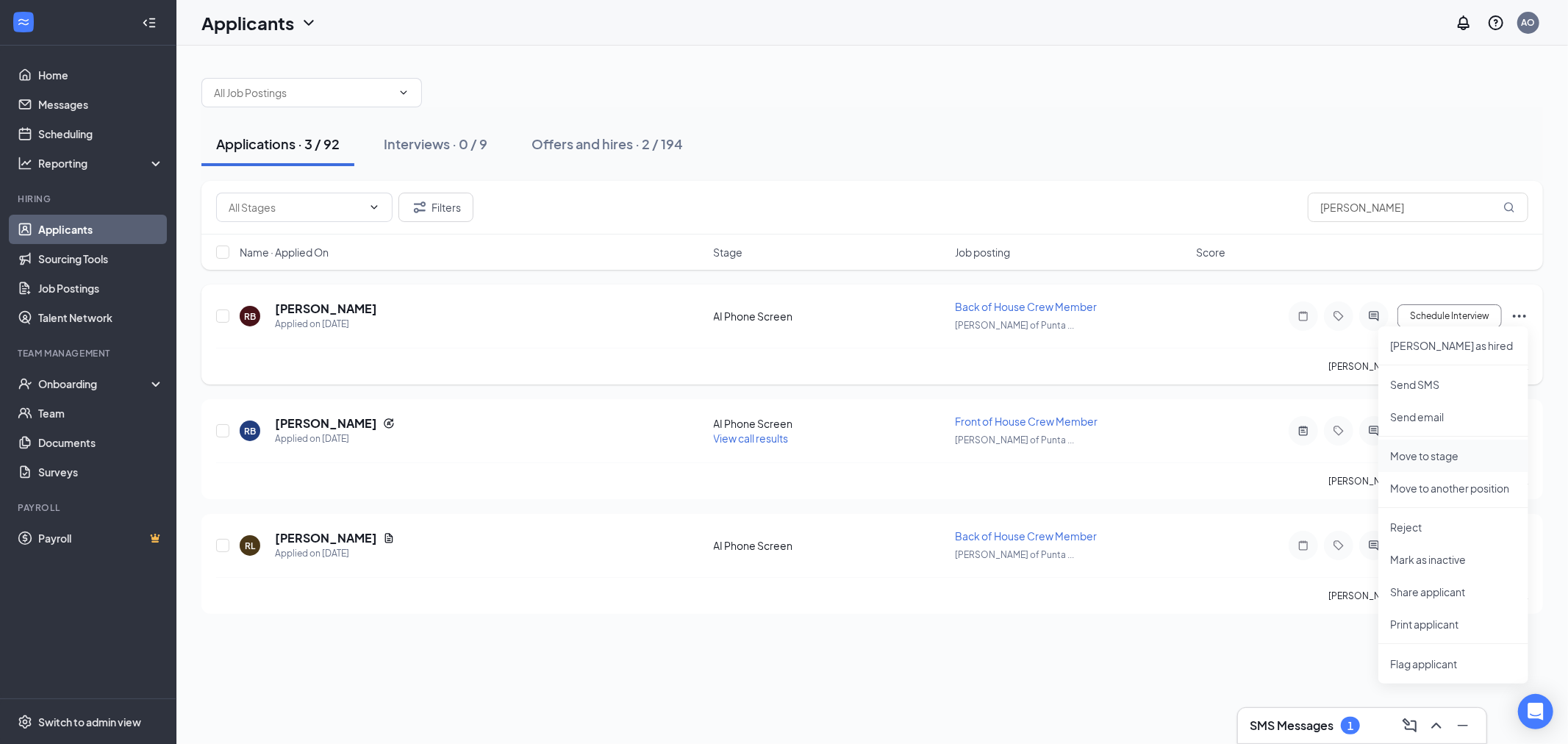
click at [1450, 463] on li "Move to stage" at bounding box center [1453, 456] width 150 height 32
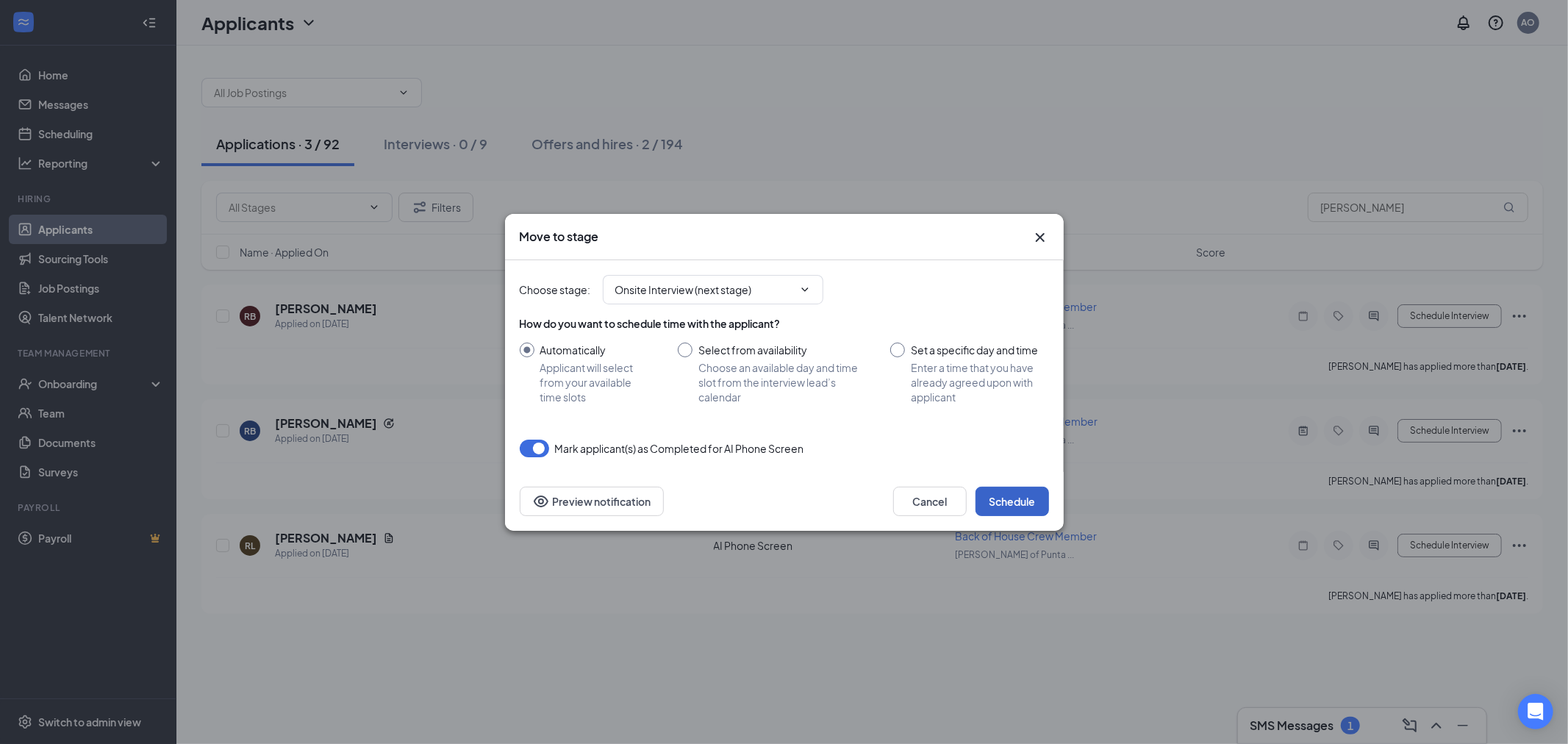
click at [1046, 500] on button "Schedule" at bounding box center [1012, 501] width 73 height 30
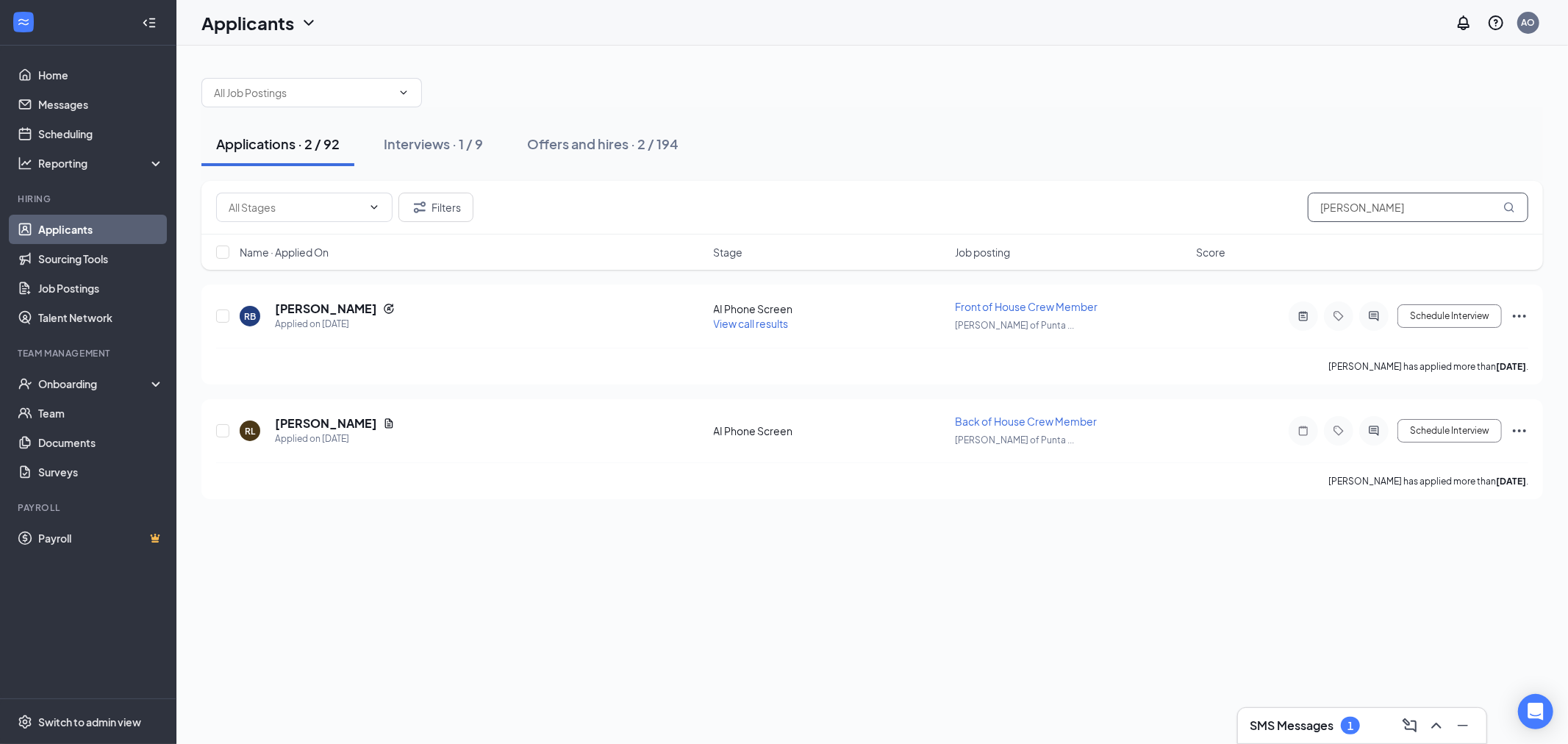
drag, startPoint x: 1411, startPoint y: 207, endPoint x: 1401, endPoint y: 234, distance: 28.8
click at [1404, 236] on div "Filters [PERSON_NAME] Name · Applied On Stage Job posting Score" at bounding box center [872, 225] width 1341 height 89
click at [1514, 320] on icon "Ellipses" at bounding box center [1518, 316] width 17 height 17
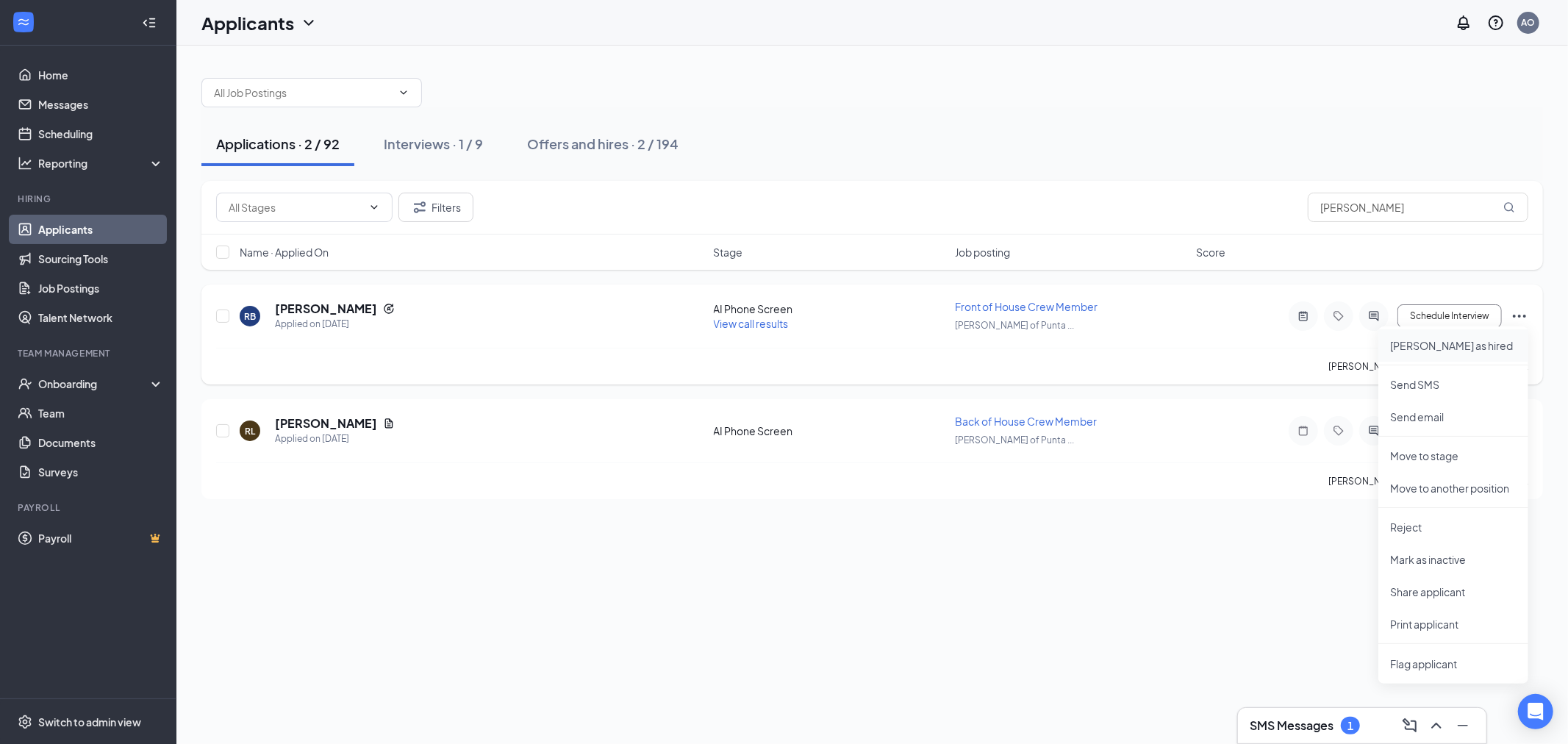
click at [1448, 350] on p "[PERSON_NAME] as hired" at bounding box center [1453, 344] width 127 height 14
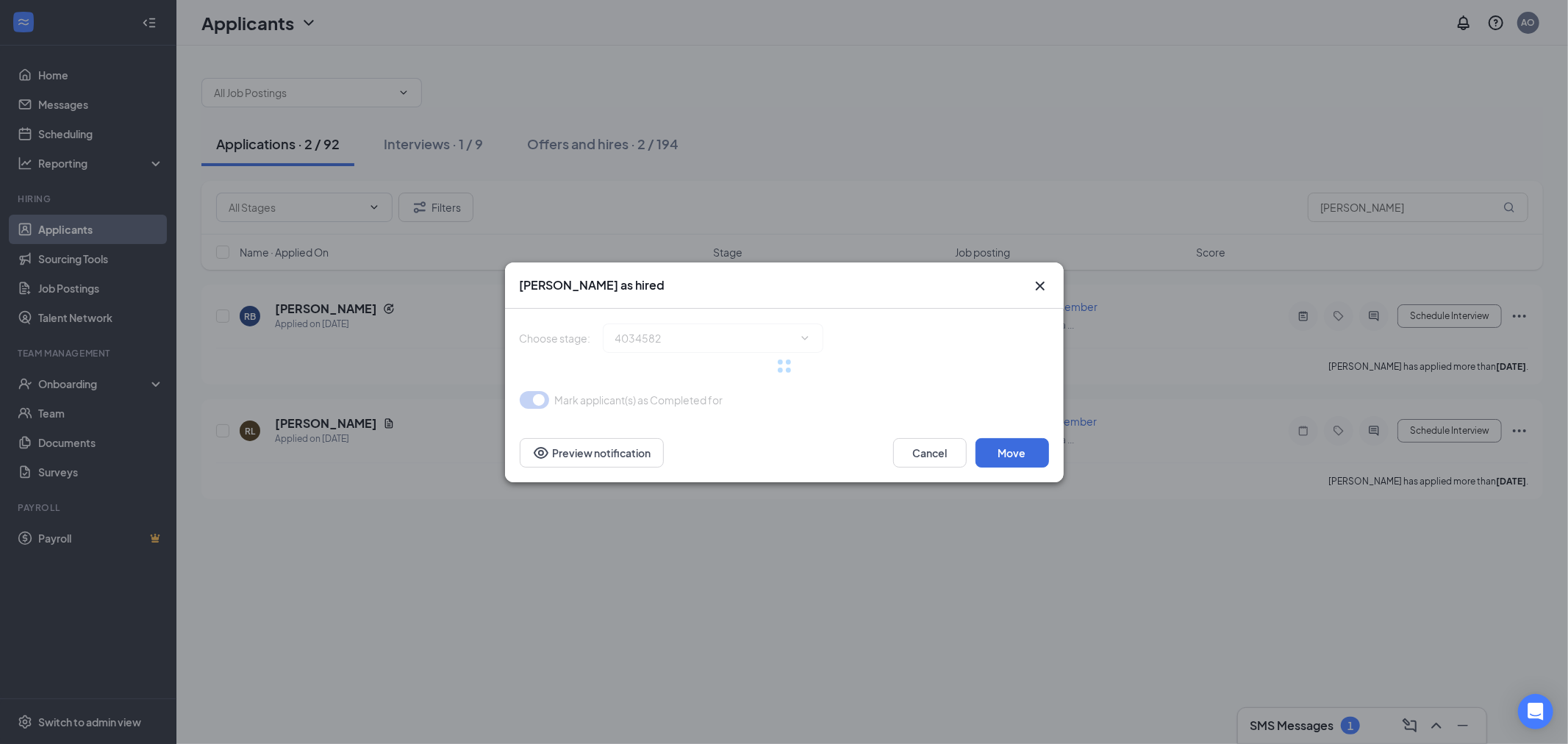
type input "Hiring Complete (final stage)"
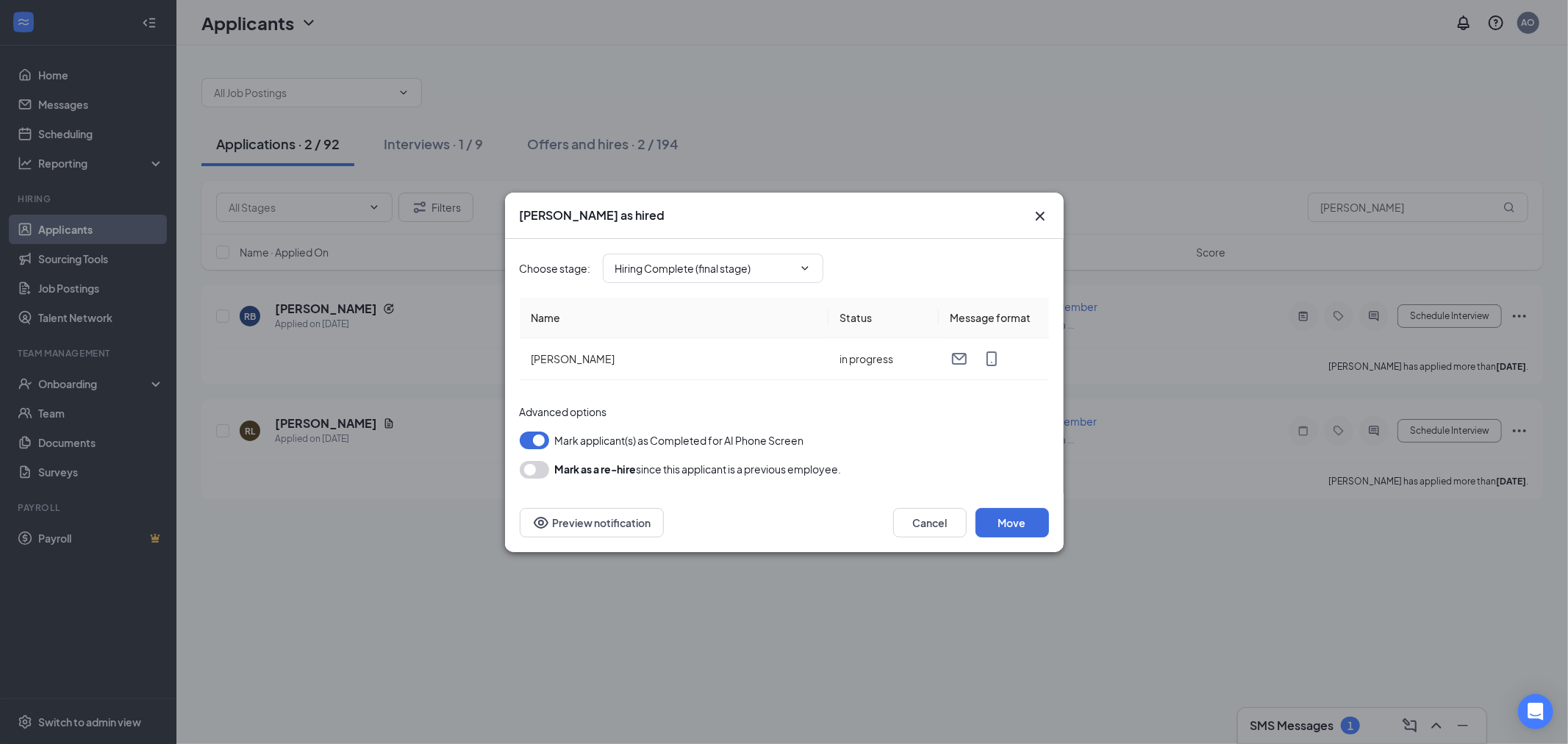
drag, startPoint x: 1170, startPoint y: 444, endPoint x: 1161, endPoint y: 446, distance: 9.2
drag, startPoint x: 1161, startPoint y: 446, endPoint x: 1010, endPoint y: 522, distance: 169.0
click at [1010, 522] on button "Move" at bounding box center [1012, 522] width 73 height 30
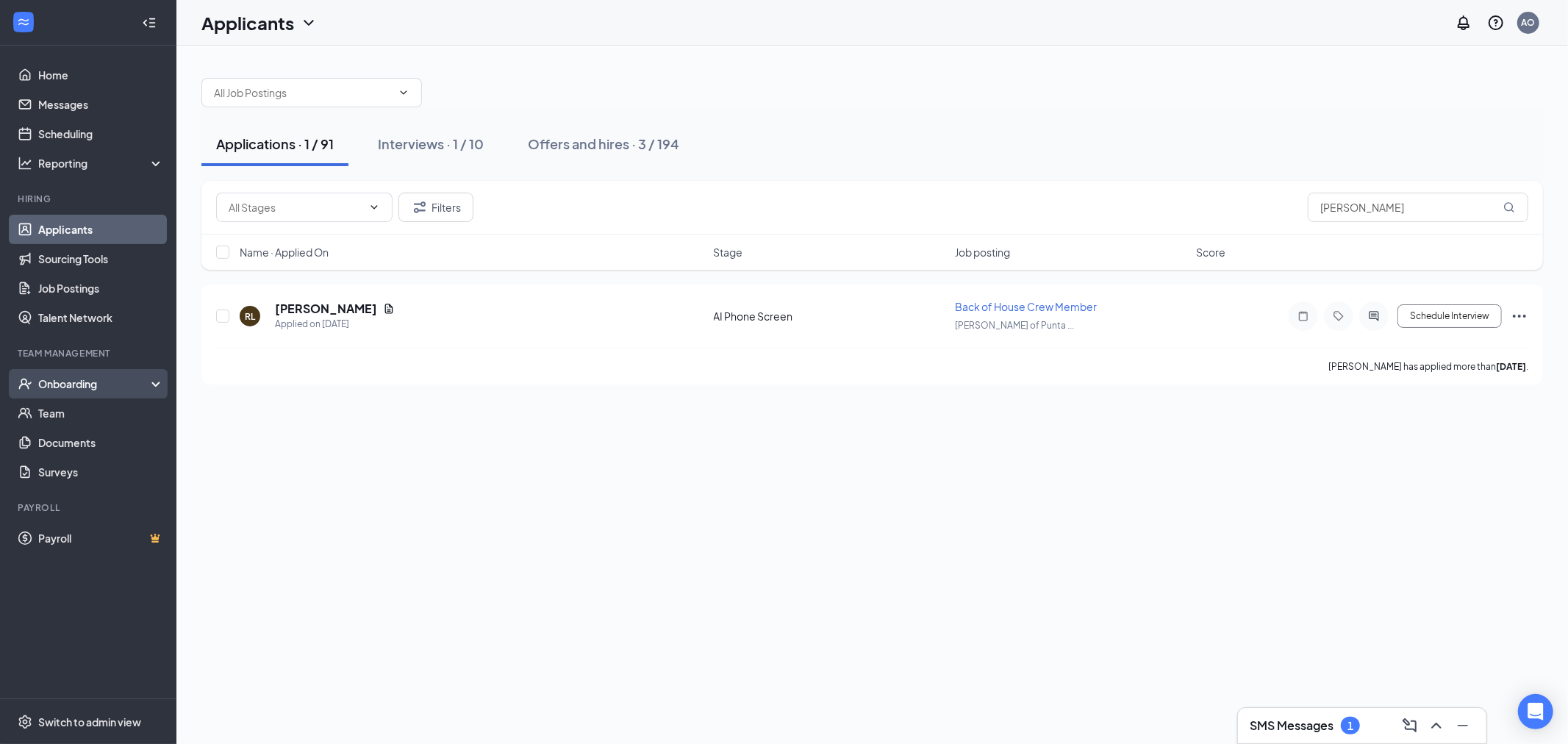
click at [68, 380] on div "Onboarding" at bounding box center [94, 383] width 113 height 14
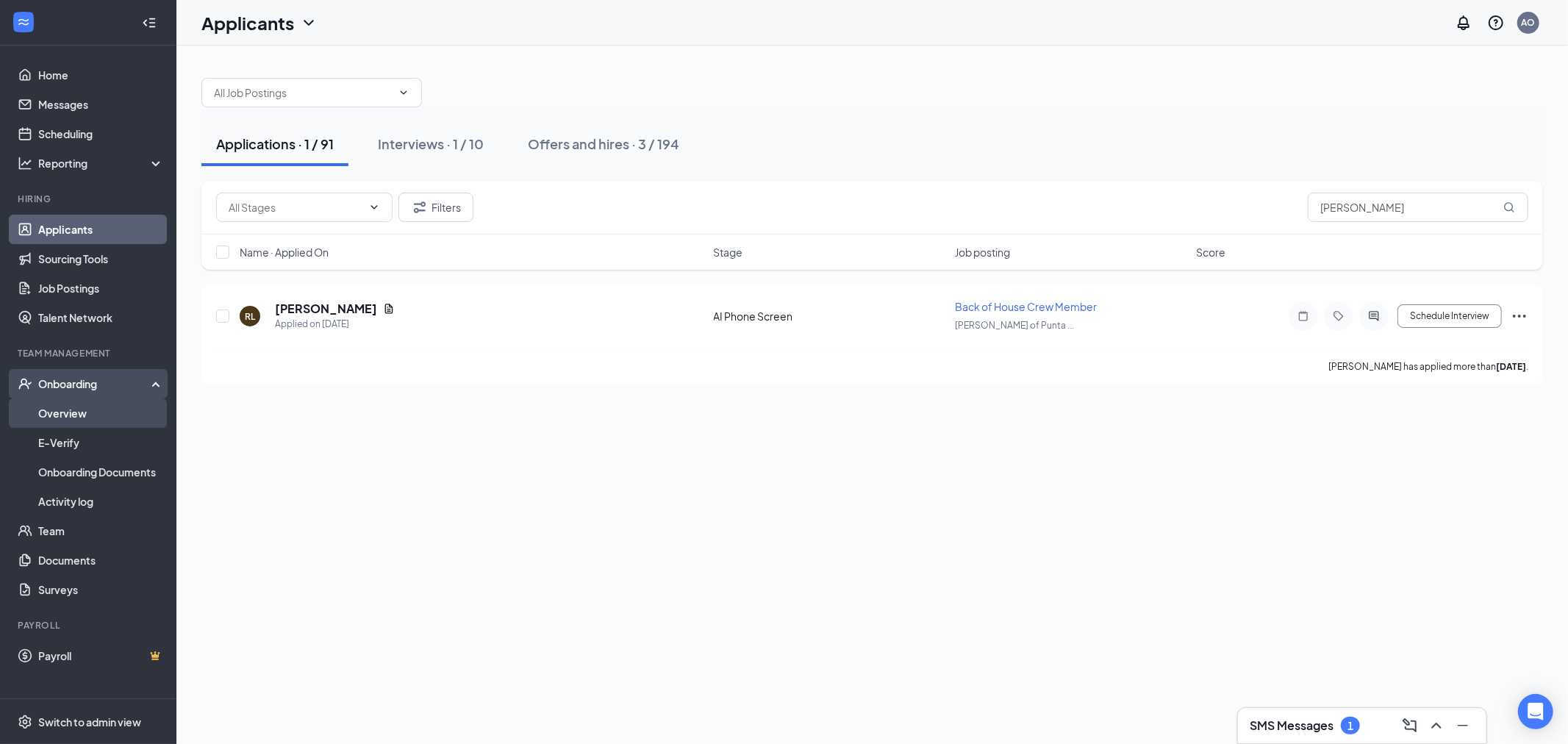
click at [56, 412] on link "Overview" at bounding box center [101, 413] width 126 height 30
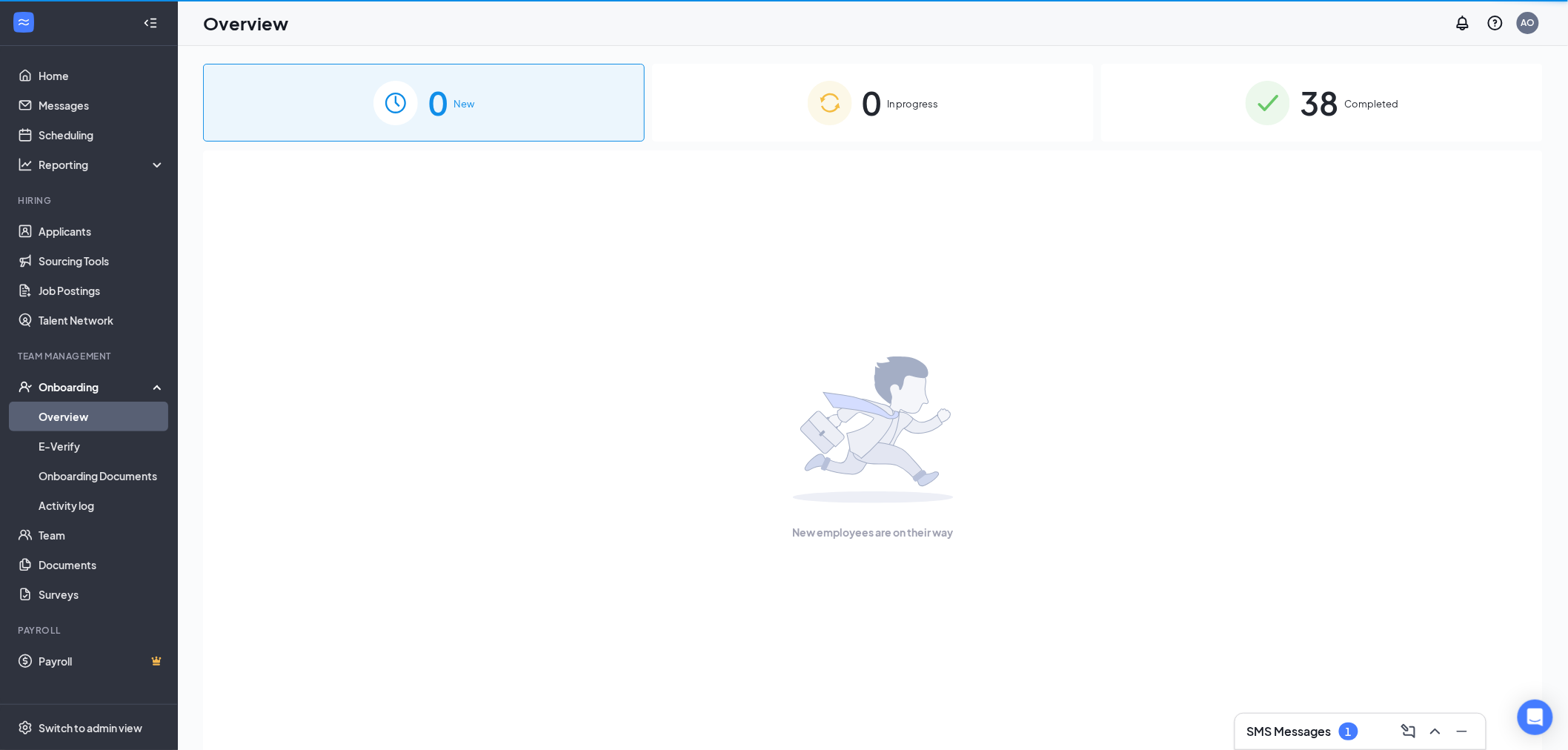
click at [56, 410] on link "Overview" at bounding box center [102, 416] width 127 height 30
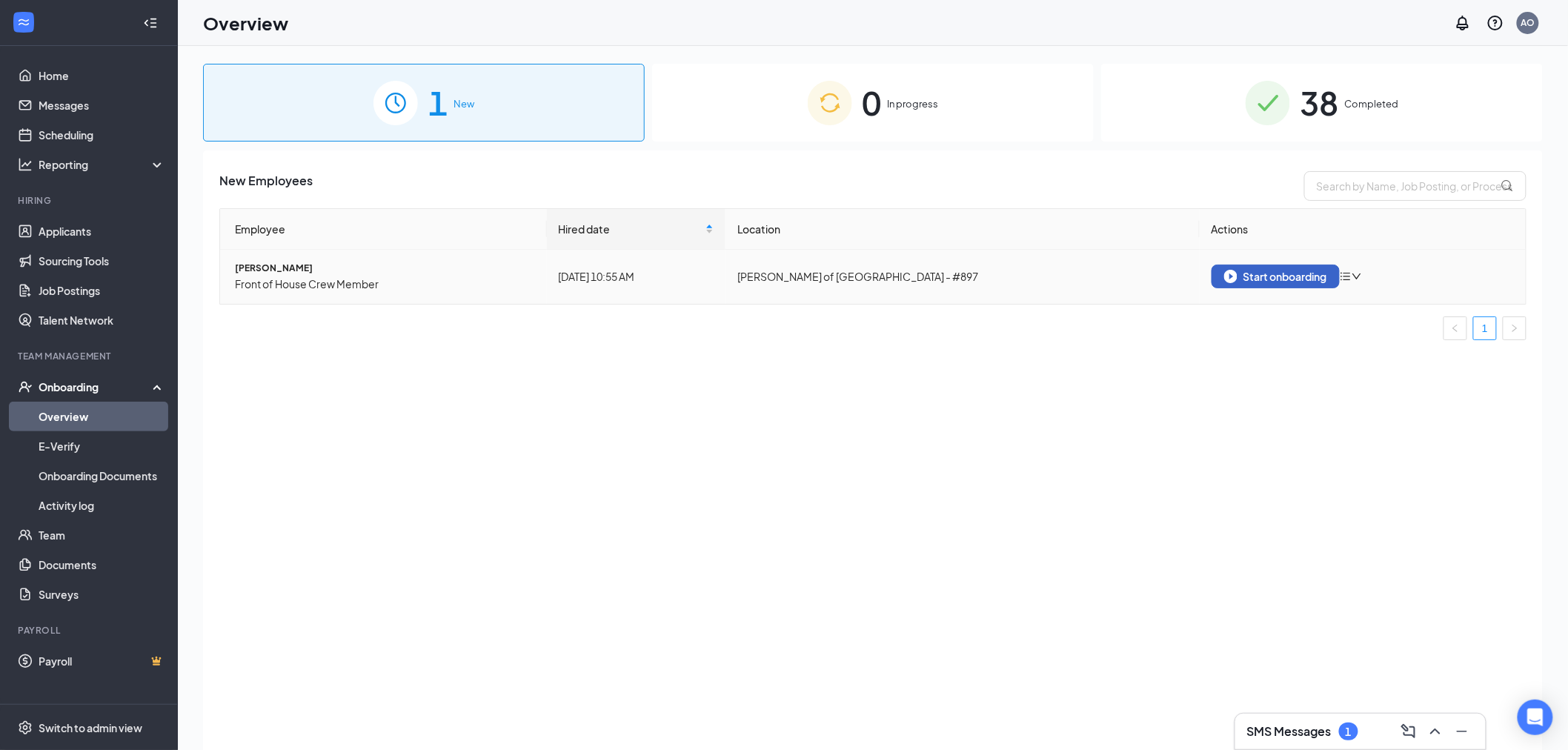
click at [1323, 277] on div "Start onboarding" at bounding box center [1276, 276] width 103 height 13
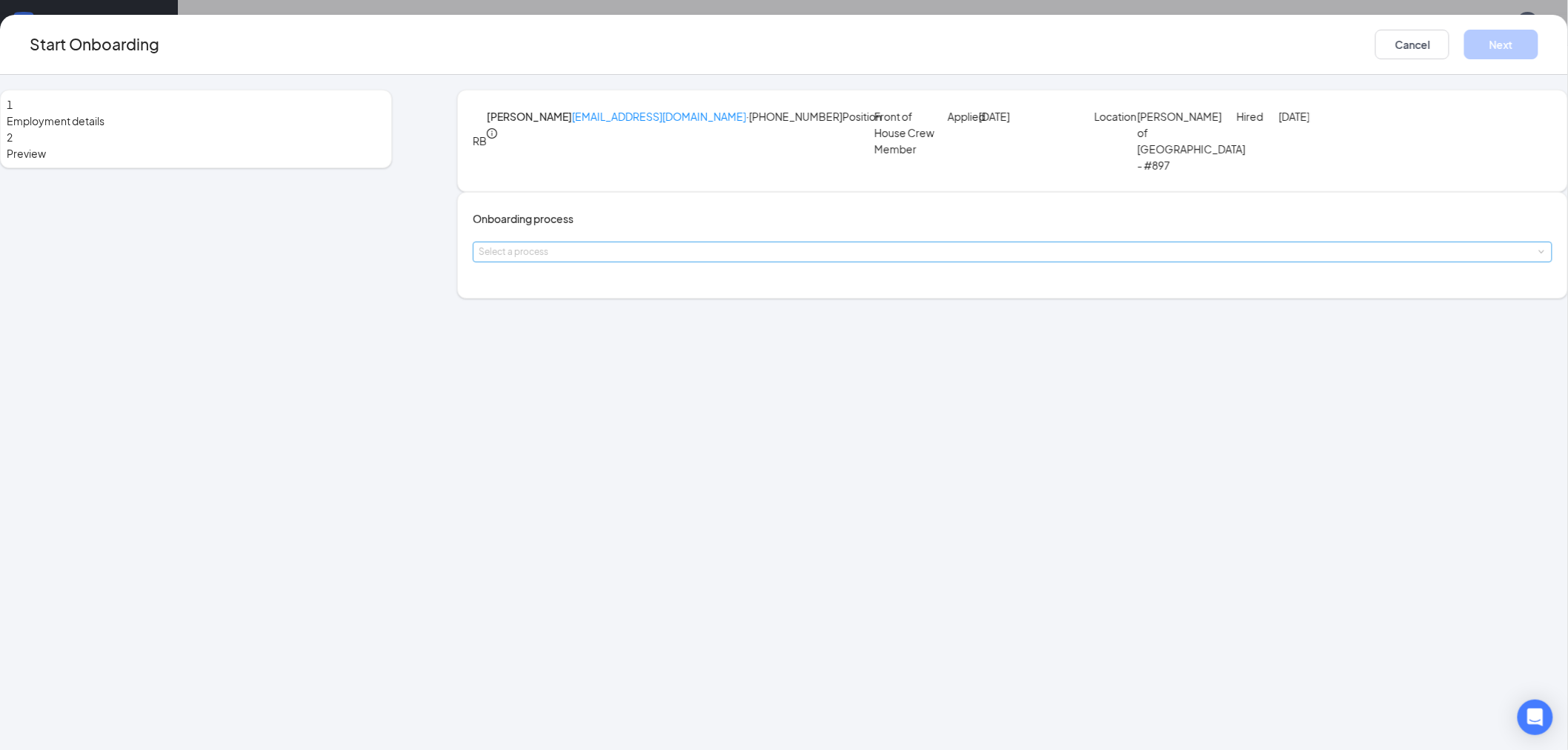
click at [768, 260] on div "Select a process" at bounding box center [1009, 251] width 1061 height 14
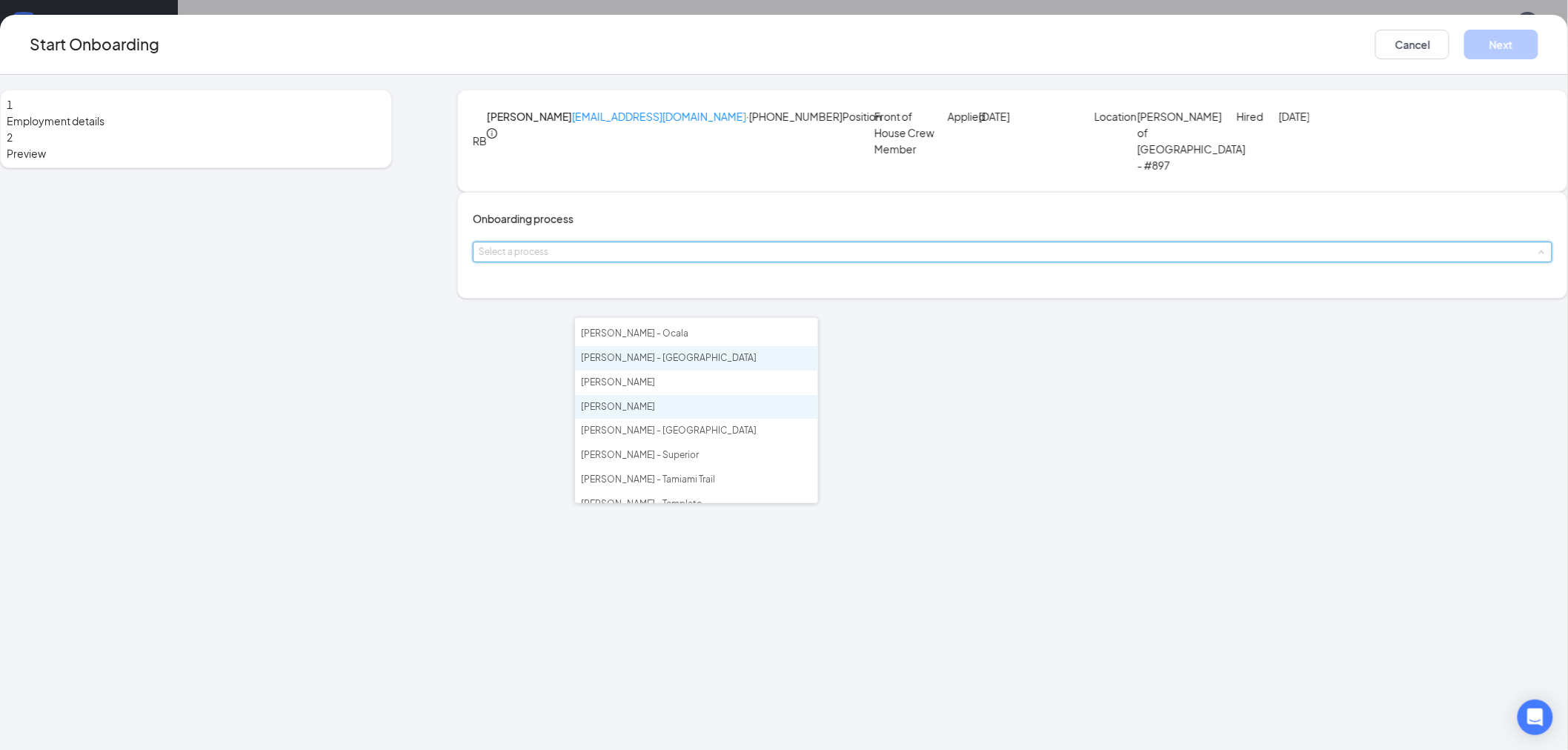
scroll to position [329, 0]
click at [672, 347] on span "[PERSON_NAME] - [GEOGRAPHIC_DATA]" at bounding box center [669, 341] width 176 height 12
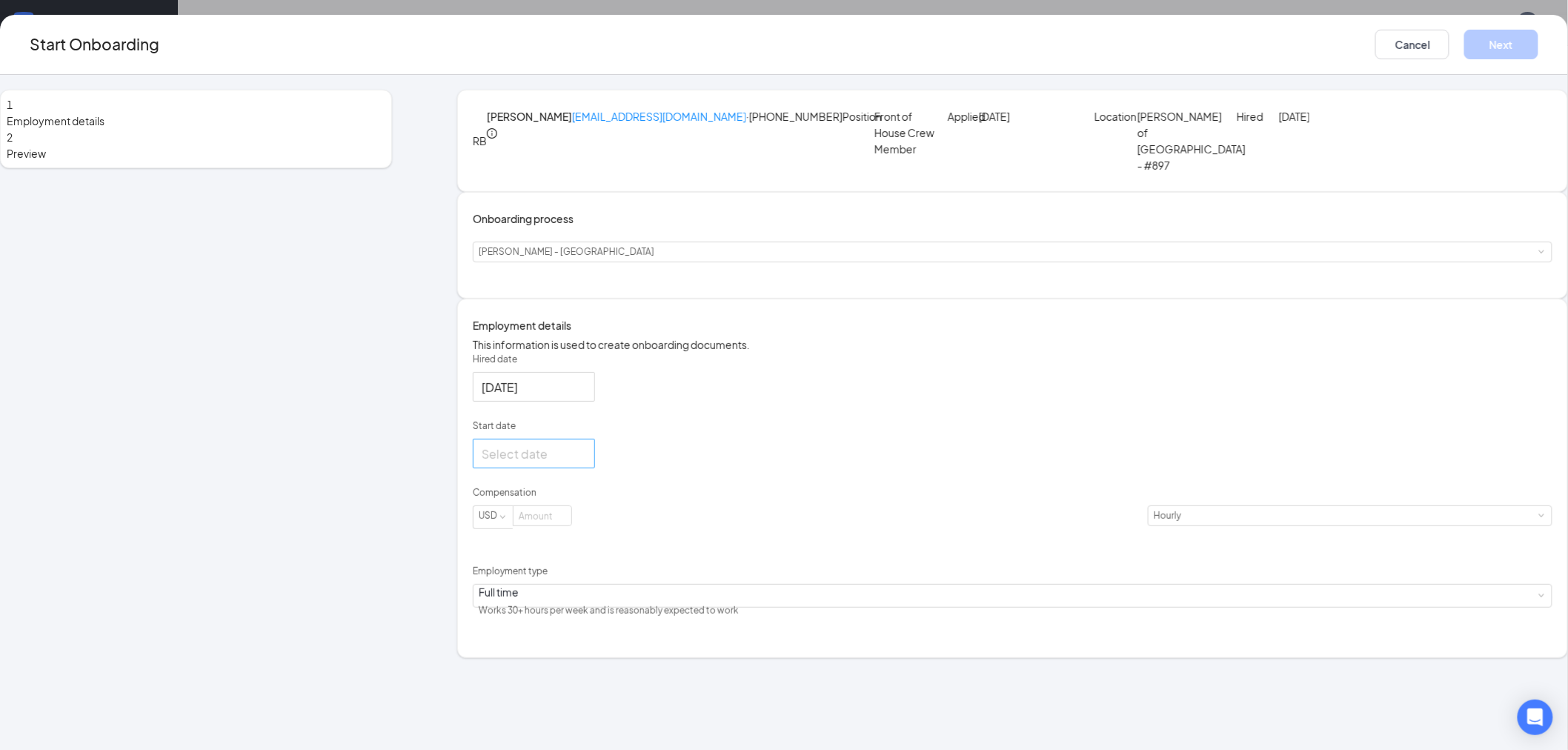
click at [586, 463] on div at bounding box center [534, 453] width 105 height 18
type input "[DATE]"
click at [557, 331] on div "16" at bounding box center [548, 321] width 17 height 17
drag, startPoint x: 654, startPoint y: 592, endPoint x: 664, endPoint y: 589, distance: 10.4
click at [571, 525] on input at bounding box center [543, 515] width 58 height 19
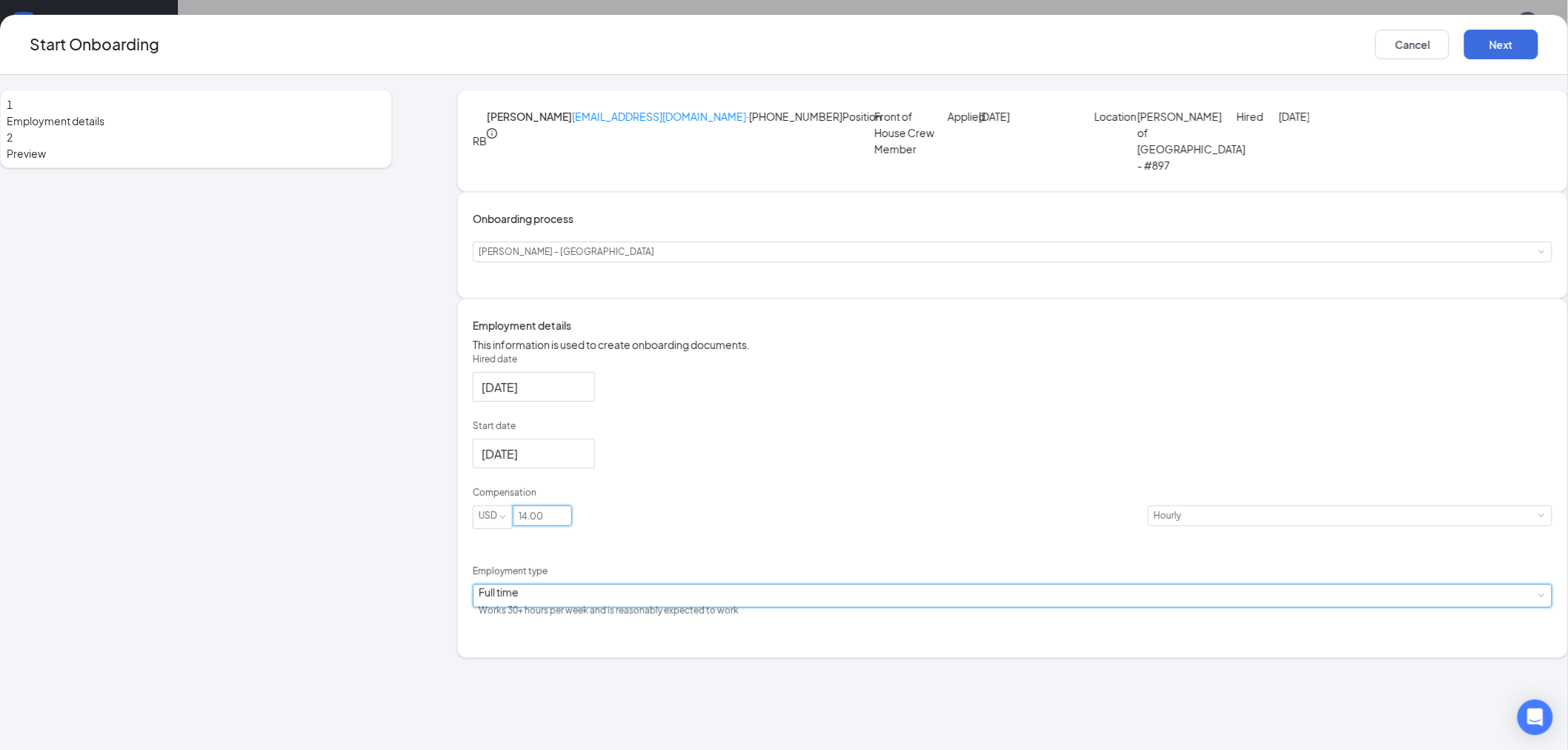
type input "14"
click at [796, 607] on div "Full time Works 30+ hours per week and is reasonably expected to work" at bounding box center [1013, 595] width 1068 height 22
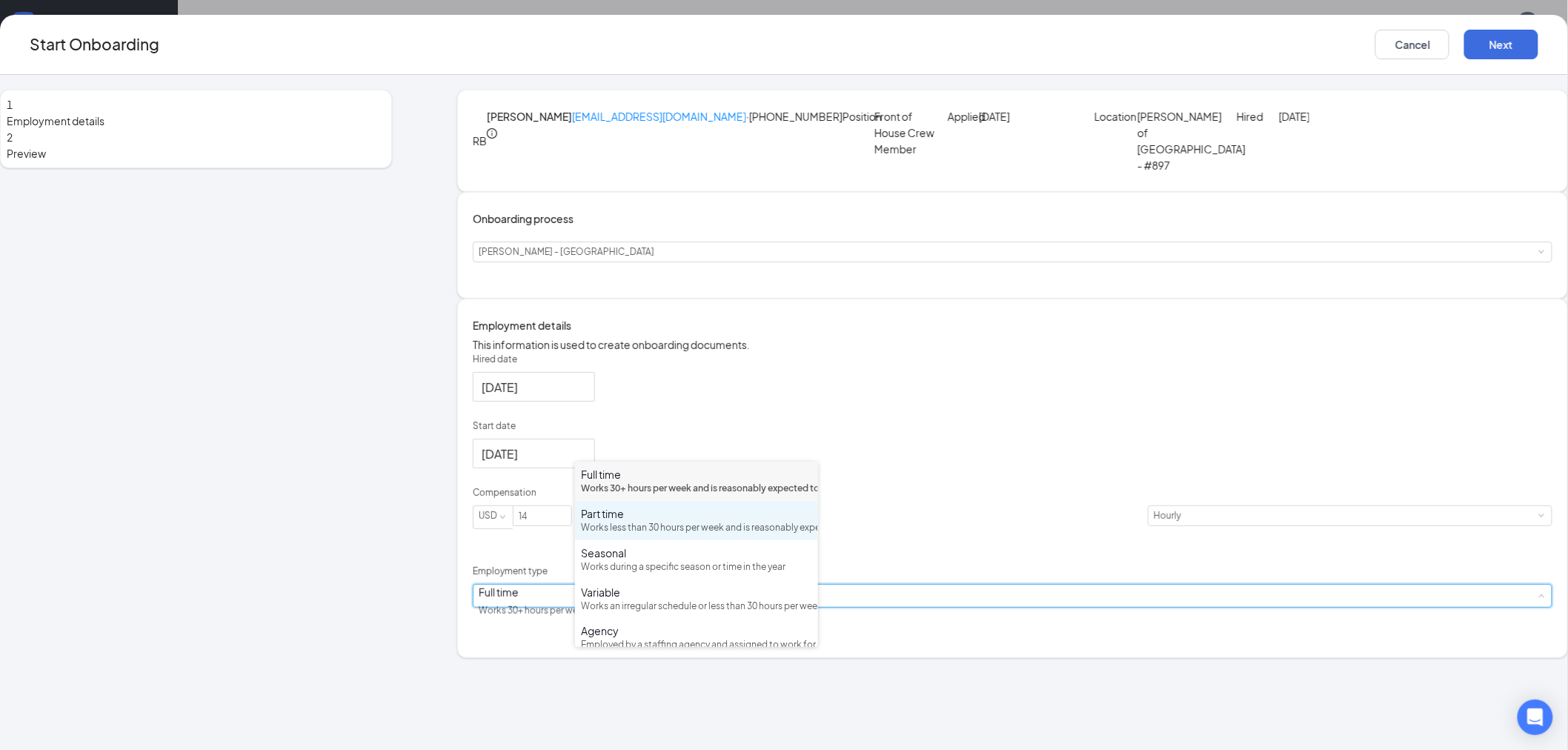
click at [638, 535] on div "Works less than 30 hours per week and is reasonably expected to work" at bounding box center [696, 528] width 231 height 14
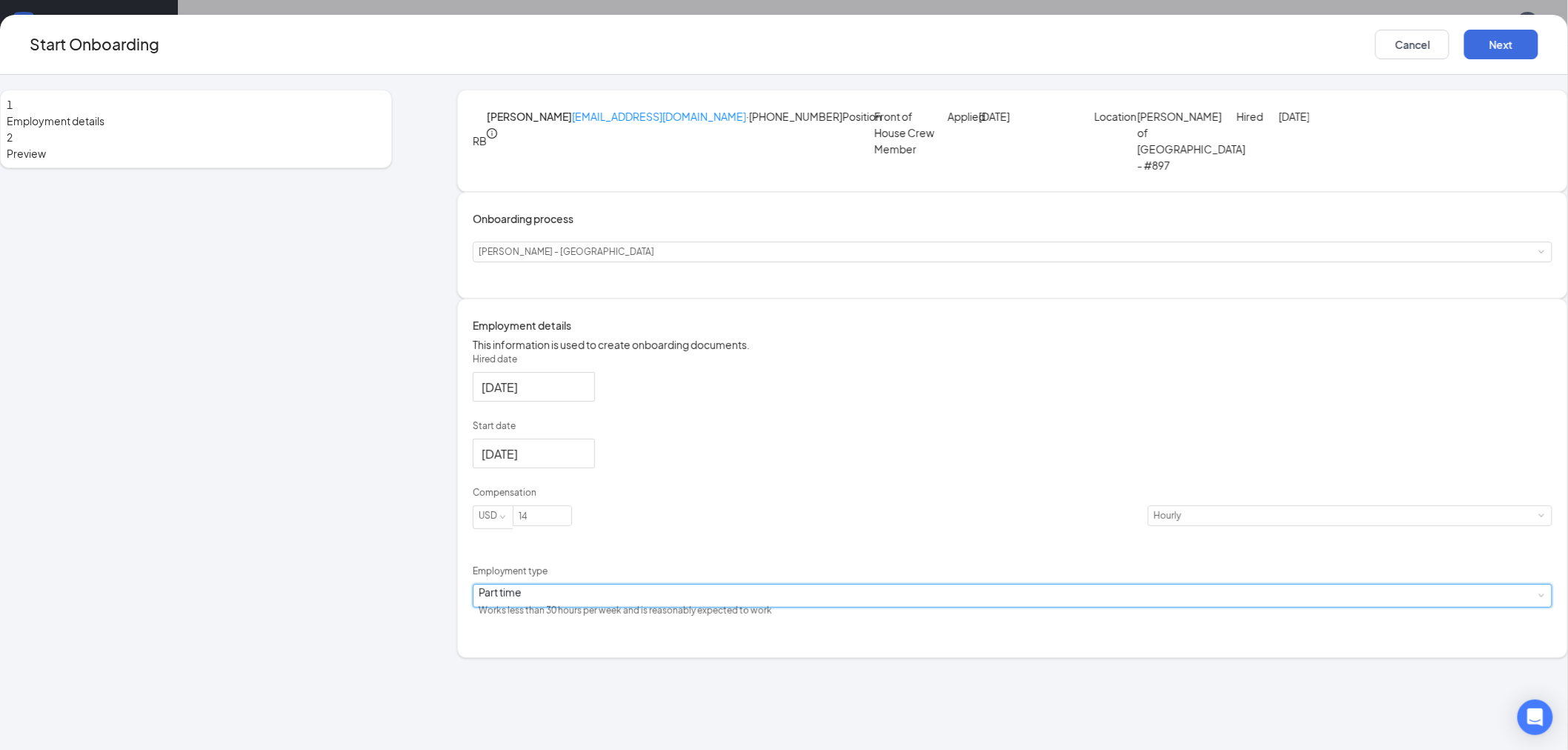
click at [700, 607] on div "Part time Works less than 30 hours per week and is reasonably expected to work" at bounding box center [1013, 595] width 1068 height 22
click at [899, 557] on div "Hired date [DATE] Start date [DATE] [DATE] Su Mo Tu We Th Fr Sa 31 1 2 3 4 5 6 …" at bounding box center [1013, 488] width 1080 height 269
drag, startPoint x: 877, startPoint y: 135, endPoint x: 790, endPoint y: 138, distance: 87.1
click at [790, 138] on p "[EMAIL_ADDRESS][DOMAIN_NAME] · [PHONE_NUMBER]" at bounding box center [707, 133] width 270 height 50
copy p "[PHONE_NUMBER]"
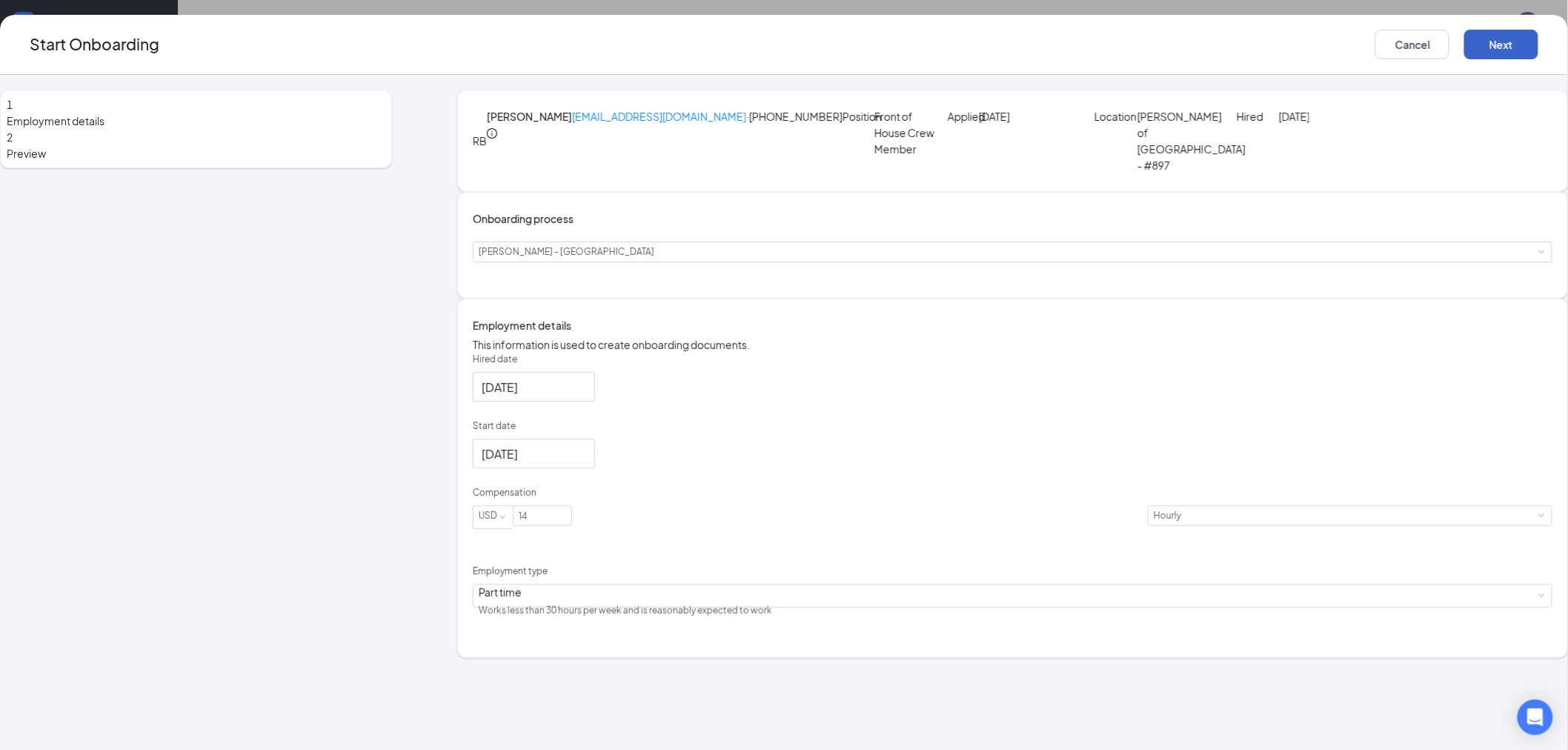
click at [1465, 45] on button "Next" at bounding box center [1502, 44] width 74 height 30
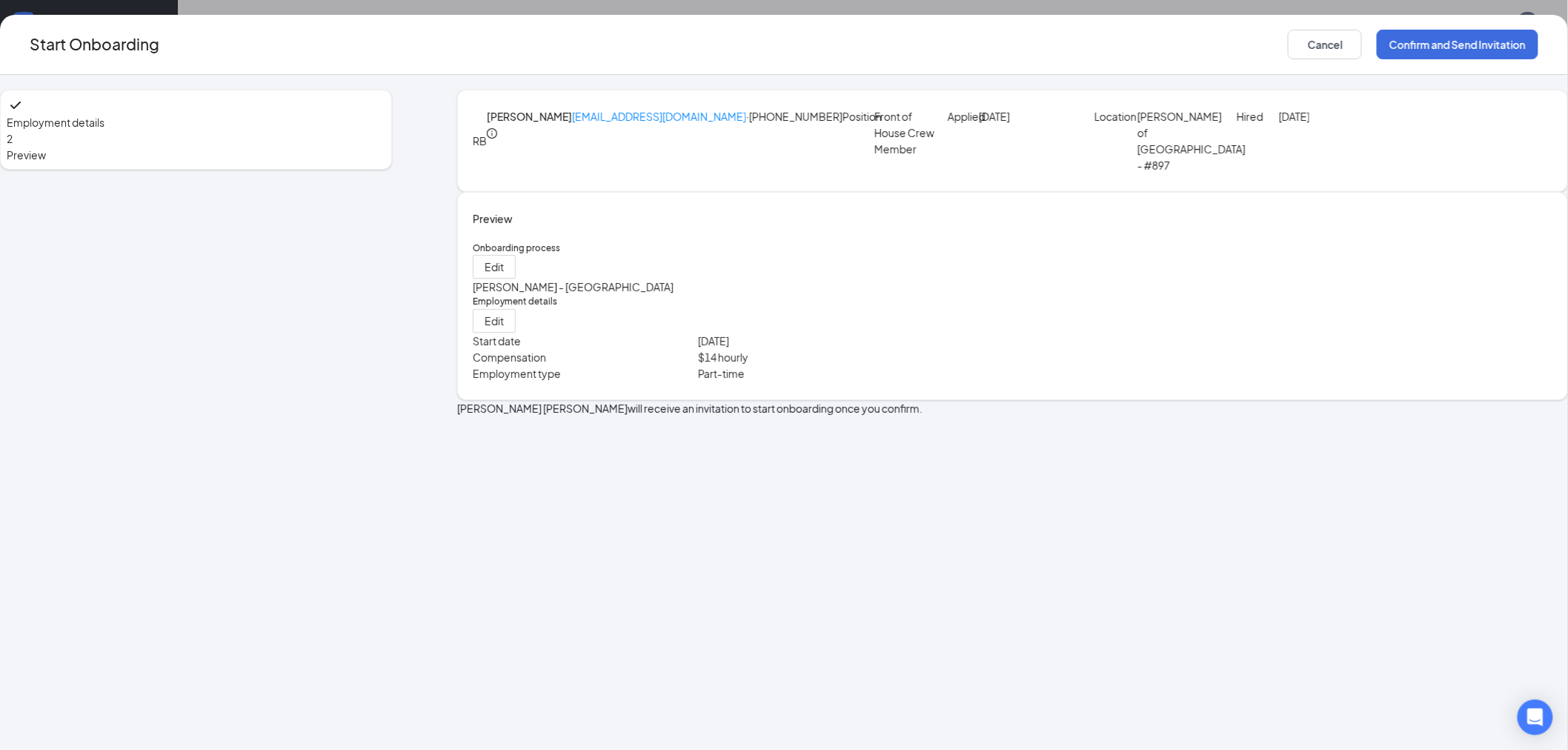
click at [1455, 136] on div "Employment details 2 Preview RB [PERSON_NAME] [EMAIL_ADDRESS][DOMAIN_NAME] · [P…" at bounding box center [784, 412] width 1568 height 675
click at [1378, 47] on button "Confirm and Send Invitation" at bounding box center [1458, 44] width 162 height 30
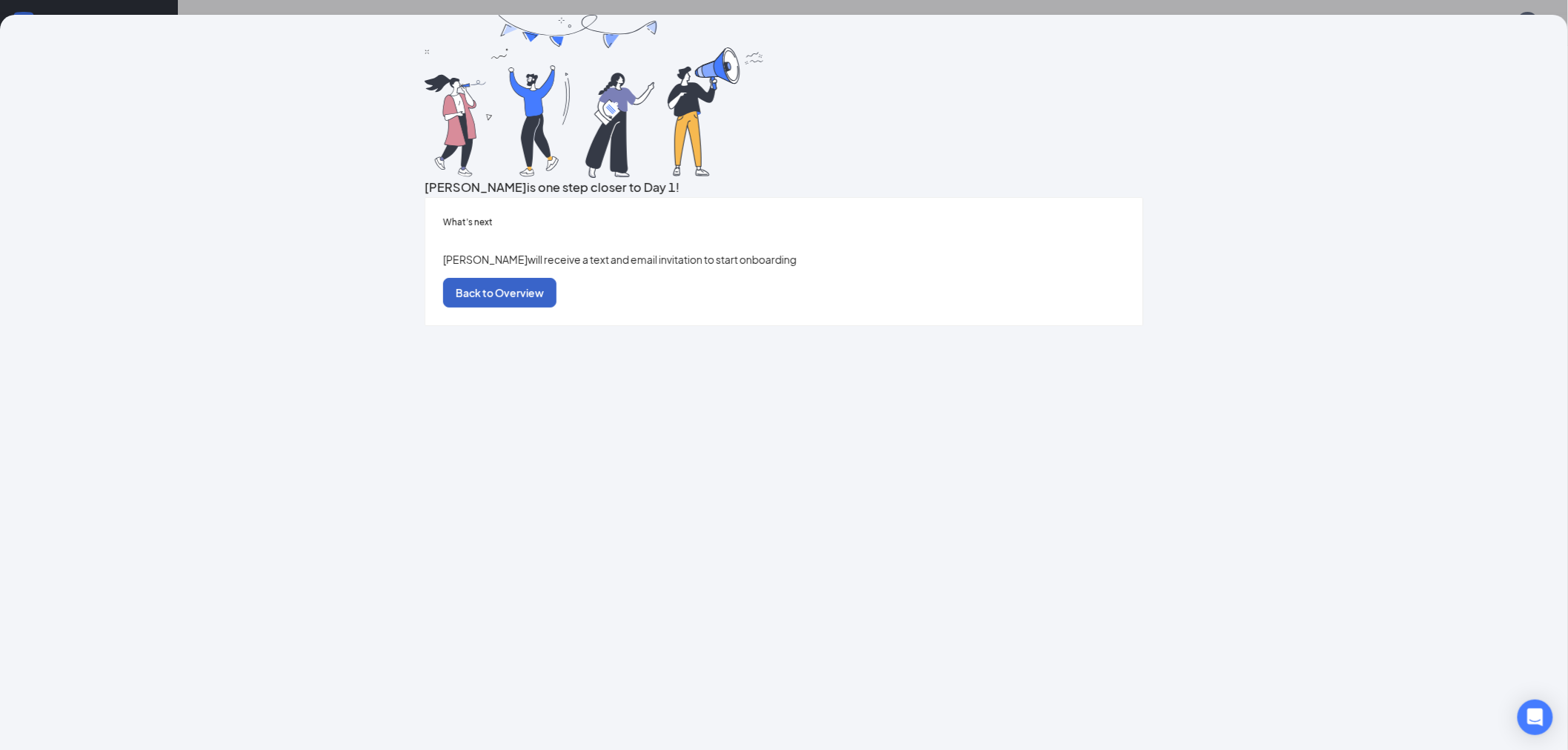
click at [557, 308] on button "Back to Overview" at bounding box center [500, 292] width 114 height 30
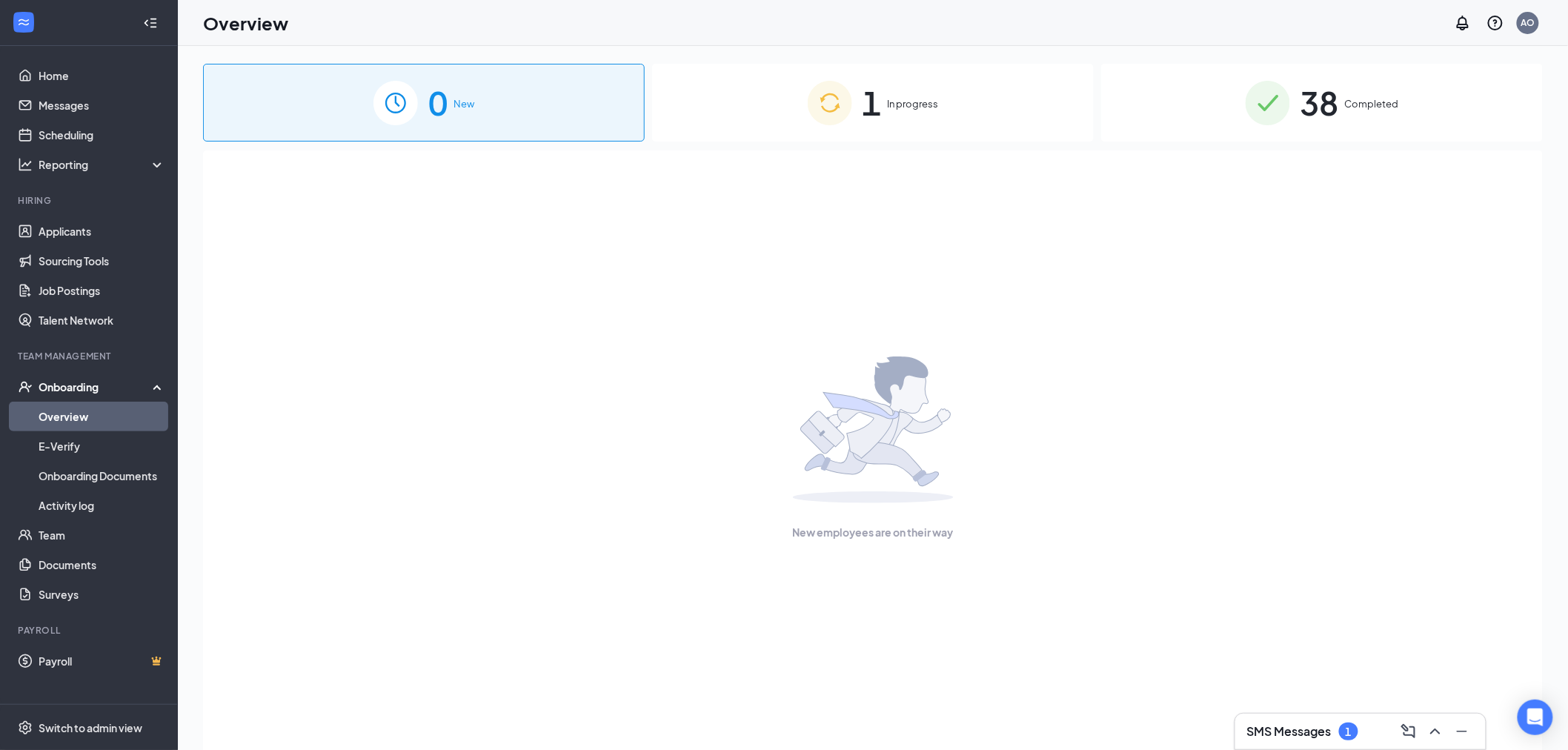
click at [71, 415] on link "Overview" at bounding box center [102, 416] width 127 height 30
click at [795, 114] on div "1 In progress" at bounding box center [873, 102] width 442 height 78
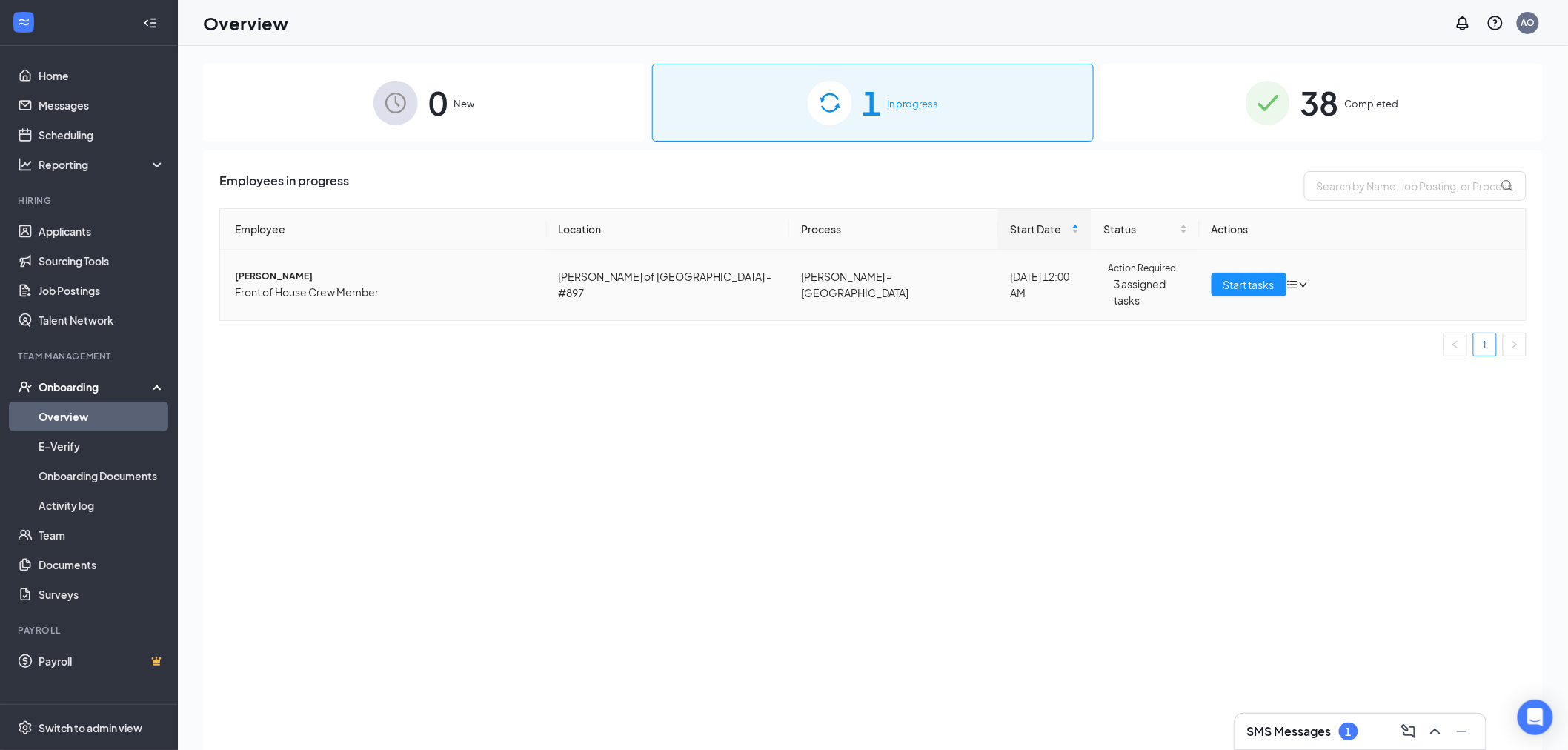
click at [266, 269] on span "[PERSON_NAME]" at bounding box center [385, 276] width 300 height 14
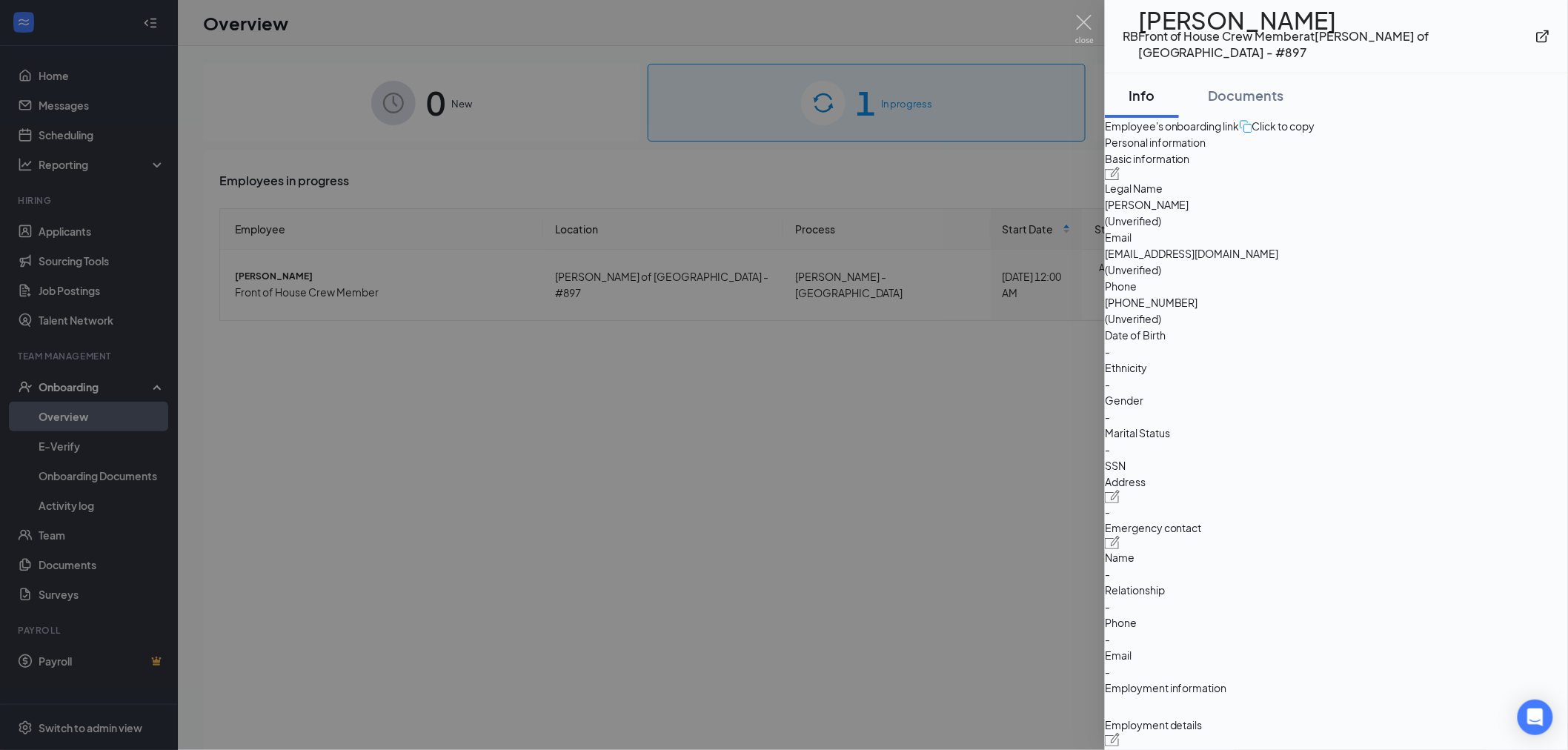
drag, startPoint x: 1224, startPoint y: 26, endPoint x: 1305, endPoint y: 31, distance: 81.2
click at [1305, 28] on h1 "[PERSON_NAME]" at bounding box center [1337, 19] width 397 height 16
copy h1 "[PERSON_NAME]"
drag, startPoint x: 1316, startPoint y: 312, endPoint x: 1331, endPoint y: 312, distance: 15.0
click at [1331, 262] on span "[EMAIL_ADDRESS][DOMAIN_NAME]" at bounding box center [1337, 253] width 464 height 16
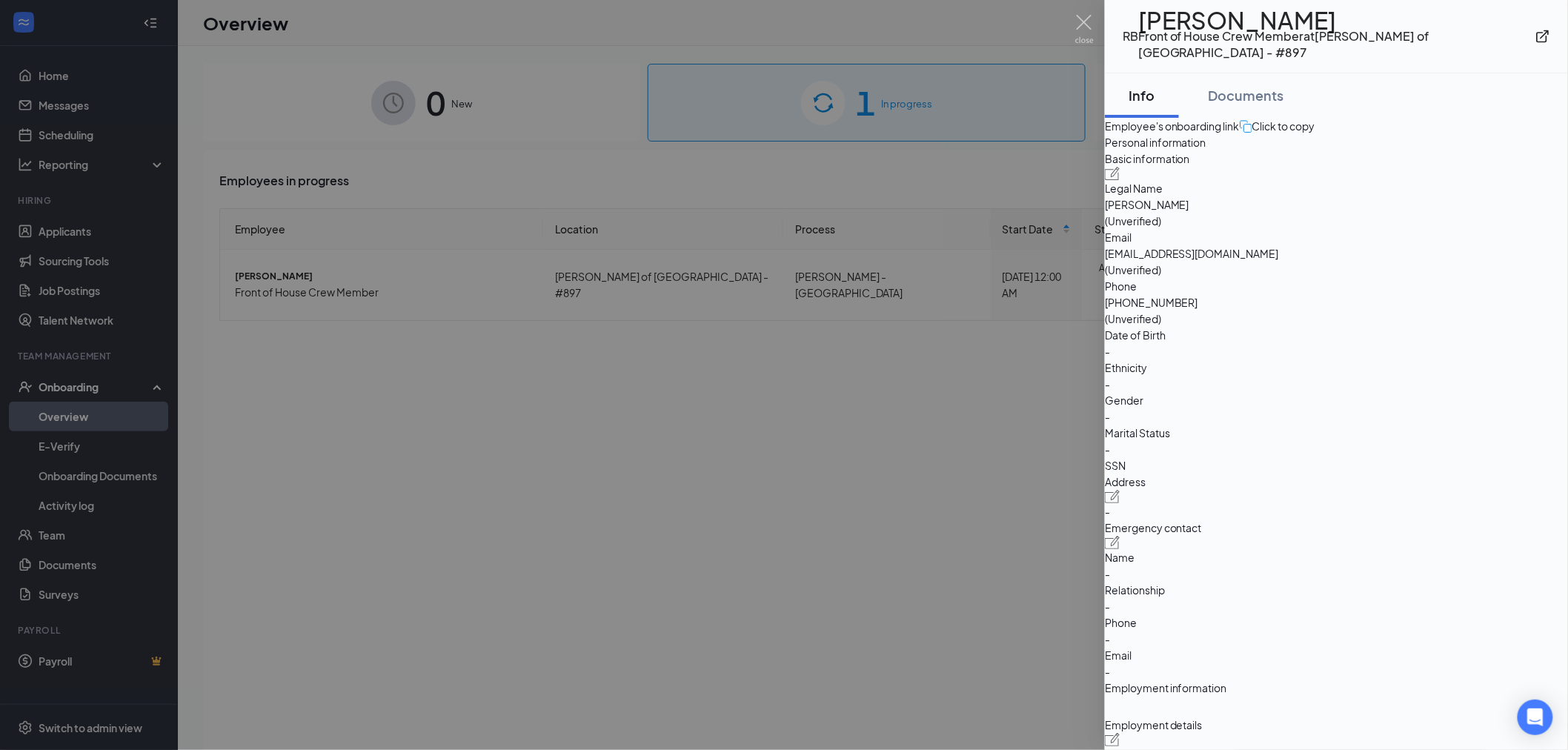
click at [1308, 245] on span "Email" at bounding box center [1337, 237] width 464 height 16
drag, startPoint x: 1310, startPoint y: 312, endPoint x: 1458, endPoint y: 306, distance: 148.1
click at [1458, 262] on span "[EMAIL_ADDRESS][DOMAIN_NAME]" at bounding box center [1337, 253] width 464 height 16
copy span "[EMAIL_ADDRESS][DOMAIN_NAME]"
drag, startPoint x: 1322, startPoint y: 336, endPoint x: 1384, endPoint y: 338, distance: 62.0
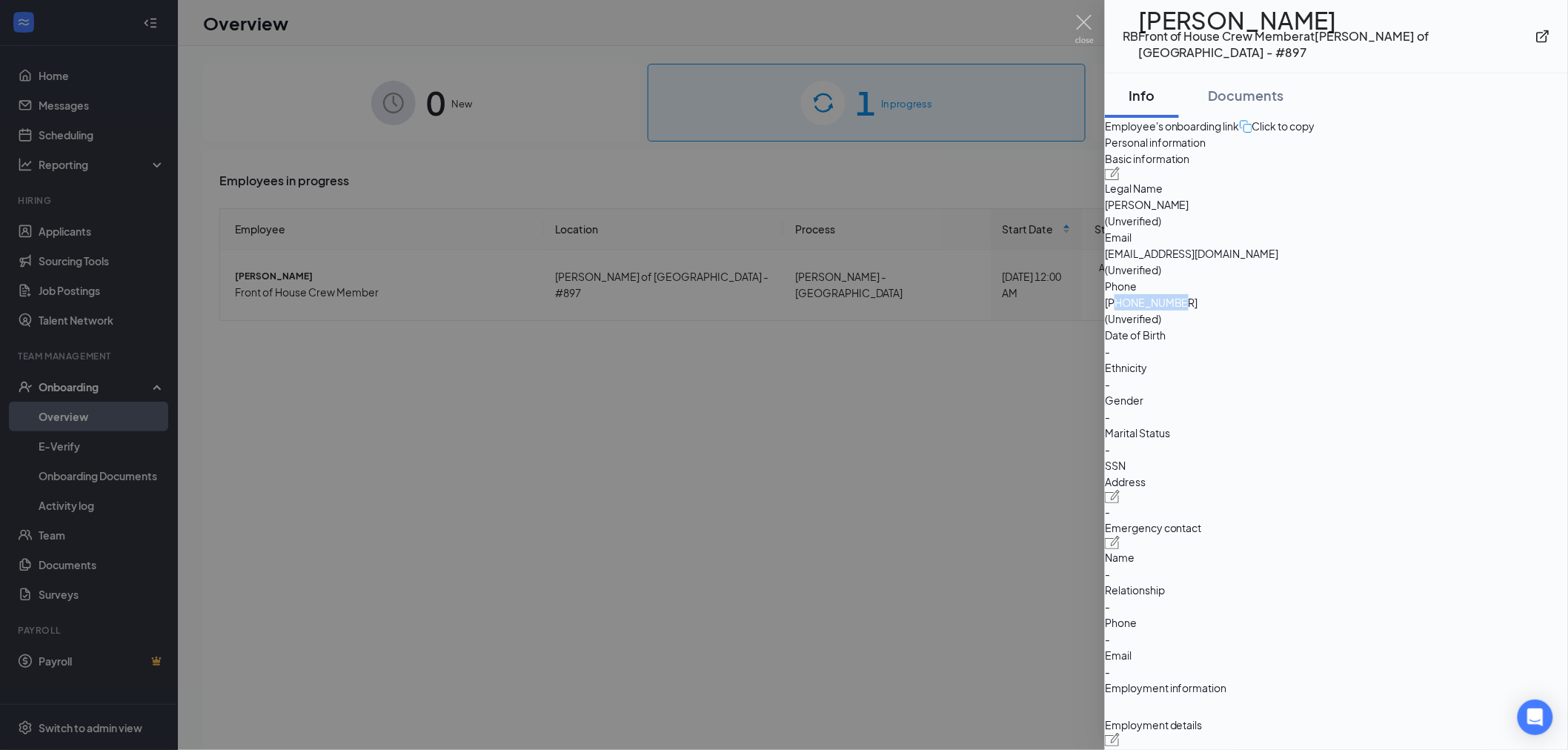
click at [1384, 311] on span "[PHONE_NUMBER]" at bounding box center [1337, 302] width 464 height 16
copy span "6034030051"
drag, startPoint x: 1221, startPoint y: 24, endPoint x: 1151, endPoint y: 23, distance: 70.0
click at [1151, 23] on div "RB [PERSON_NAME] Front of House Crew Member at [GEOGRAPHIC_DATA][PERSON_NAME] o…" at bounding box center [1328, 36] width 413 height 49
copy div "[PERSON_NAME]"
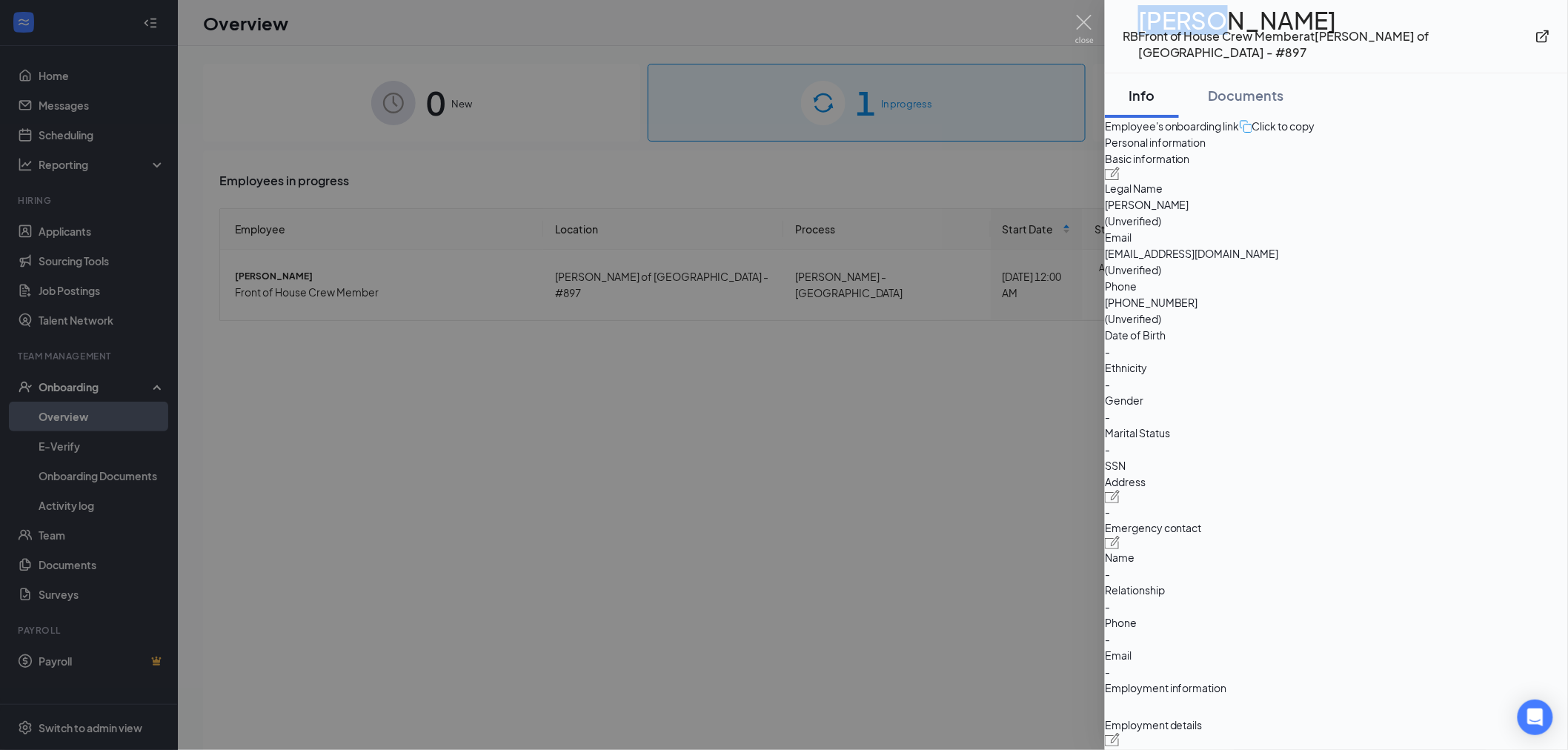
drag, startPoint x: 1304, startPoint y: 22, endPoint x: 1227, endPoint y: 18, distance: 77.1
click at [1227, 18] on h1 "[PERSON_NAME]" at bounding box center [1337, 19] width 397 height 16
copy h1 "[PERSON_NAME]"
click at [1328, 12] on h1 "[PERSON_NAME]" at bounding box center [1337, 19] width 397 height 16
drag, startPoint x: 1308, startPoint y: 24, endPoint x: 1226, endPoint y: 31, distance: 82.3
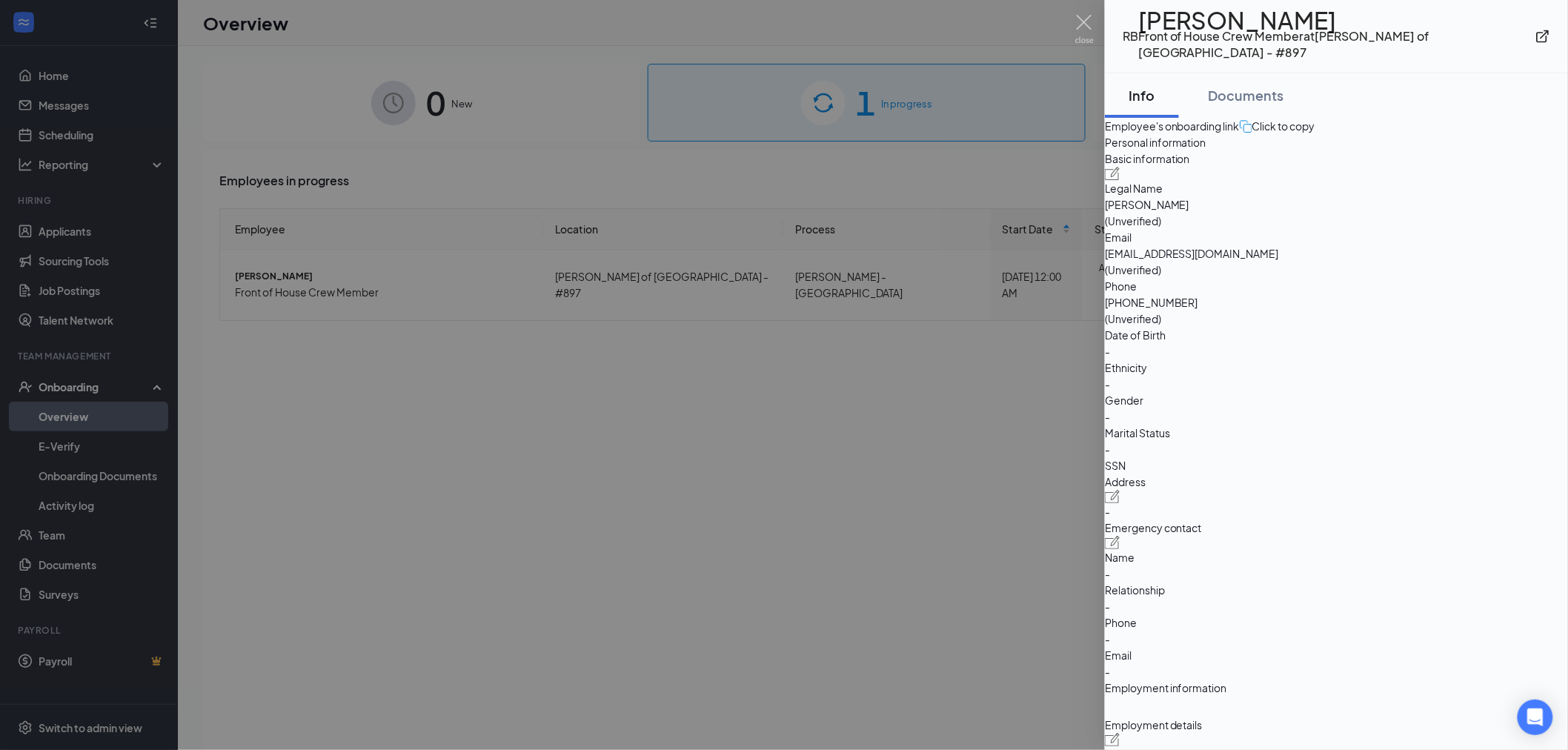
click at [1226, 28] on h1 "[PERSON_NAME]" at bounding box center [1337, 19] width 397 height 16
copy h1 "[PERSON_NAME]"
drag, startPoint x: 1310, startPoint y: 309, endPoint x: 1458, endPoint y: 318, distance: 148.3
click at [1458, 262] on span "[EMAIL_ADDRESS][DOMAIN_NAME]" at bounding box center [1337, 253] width 464 height 16
copy span "[EMAIL_ADDRESS][DOMAIN_NAME]"
